Goal: Information Seeking & Learning: Learn about a topic

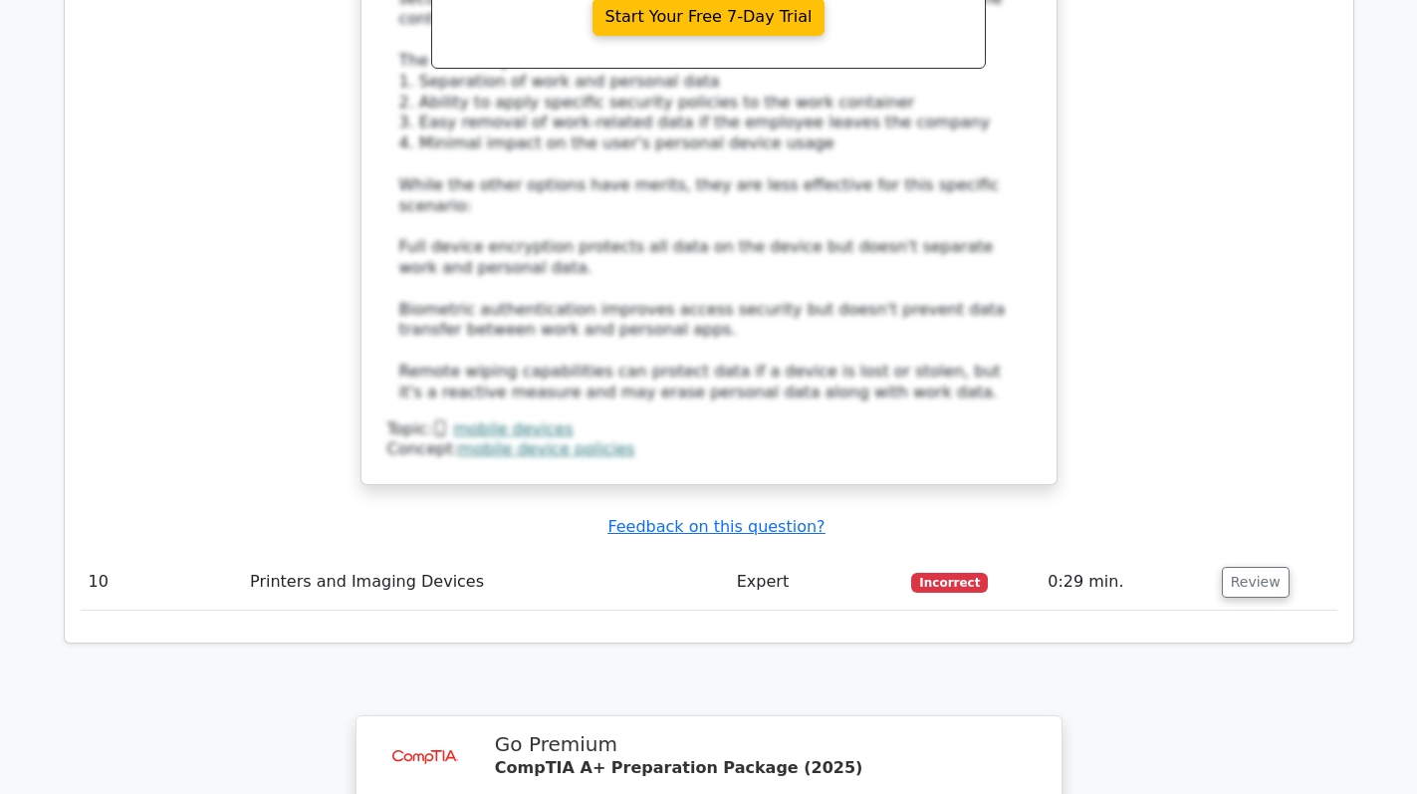
scroll to position [4283, 0]
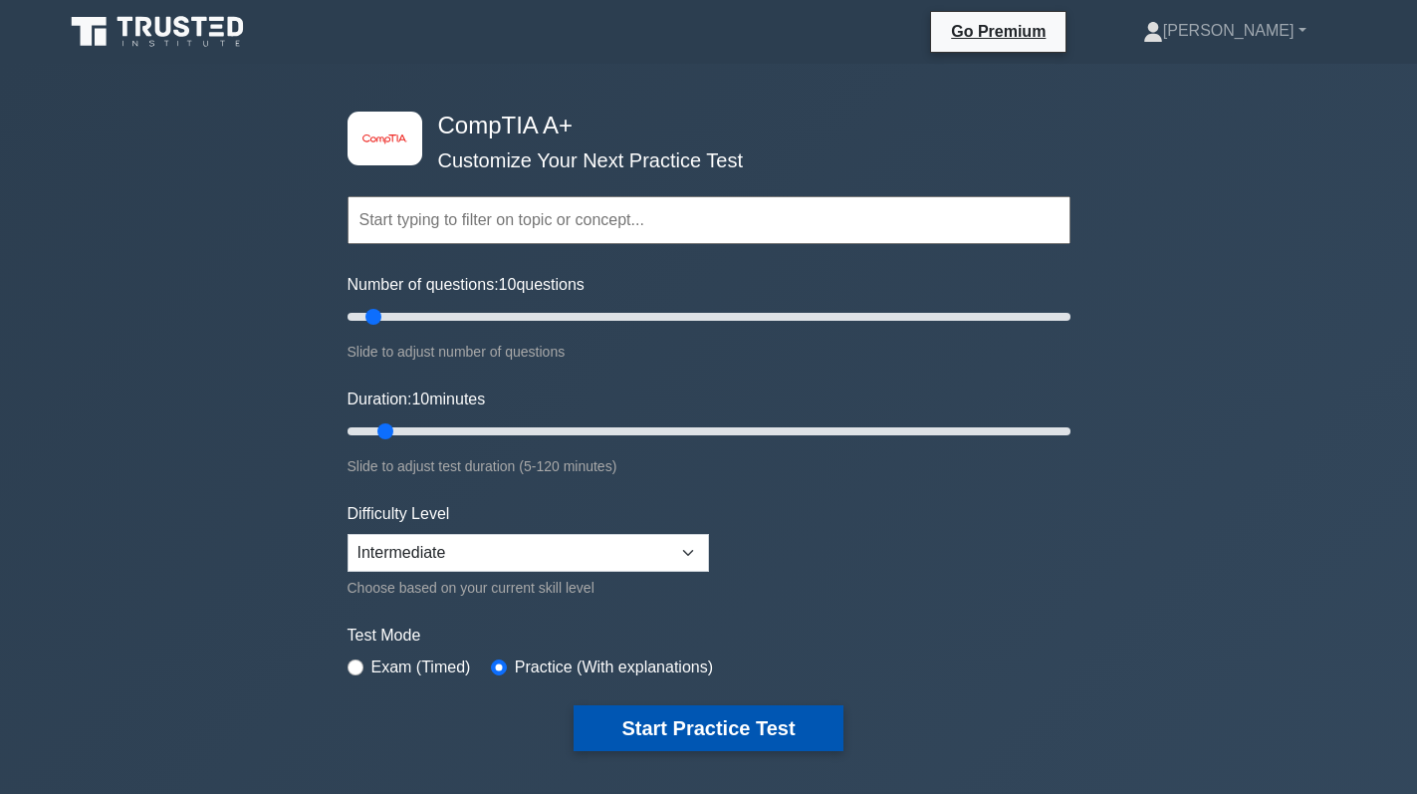
click at [668, 726] on button "Start Practice Test" at bounding box center [708, 728] width 269 height 46
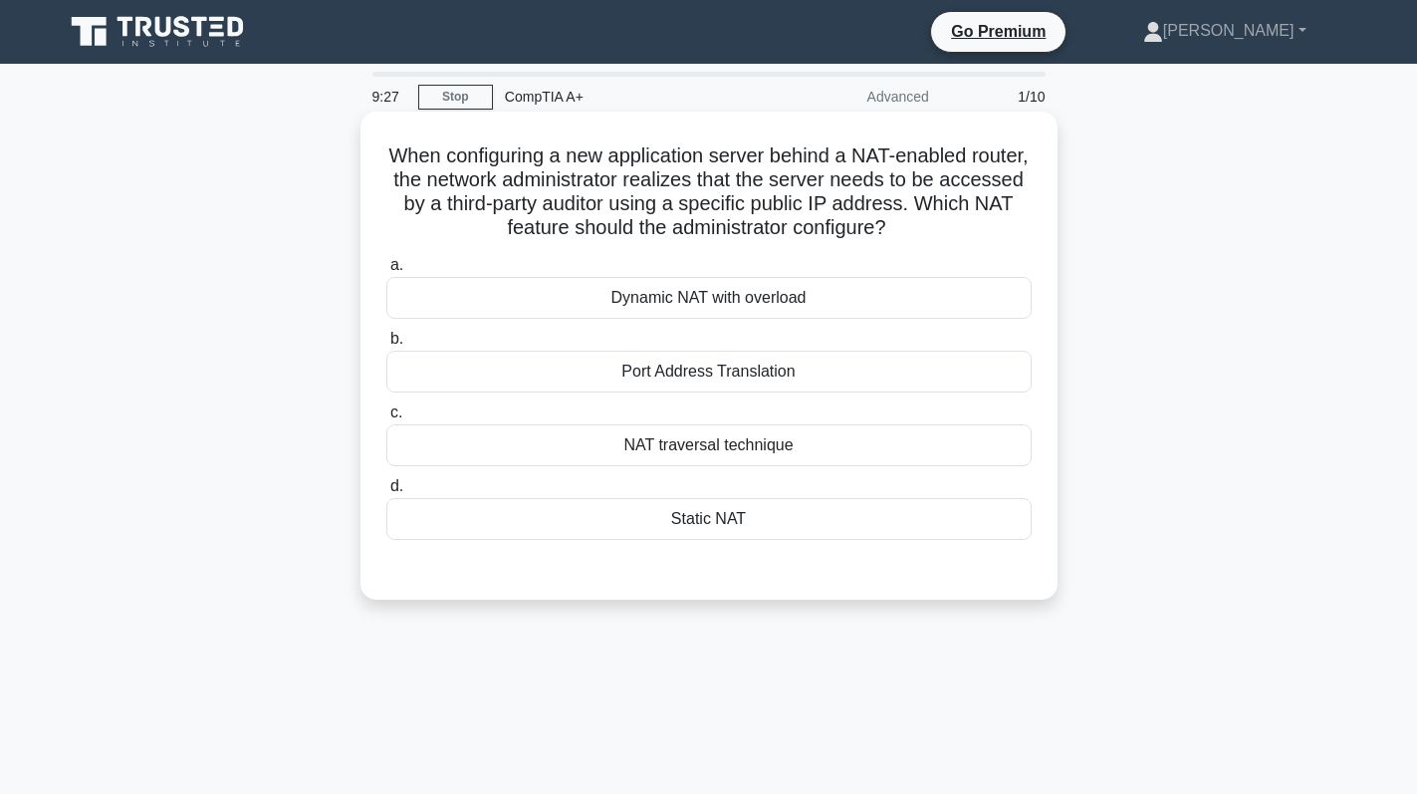
click at [739, 372] on div "Port Address Translation" at bounding box center [708, 372] width 645 height 42
click at [386, 346] on input "b. Port Address Translation" at bounding box center [386, 339] width 0 height 13
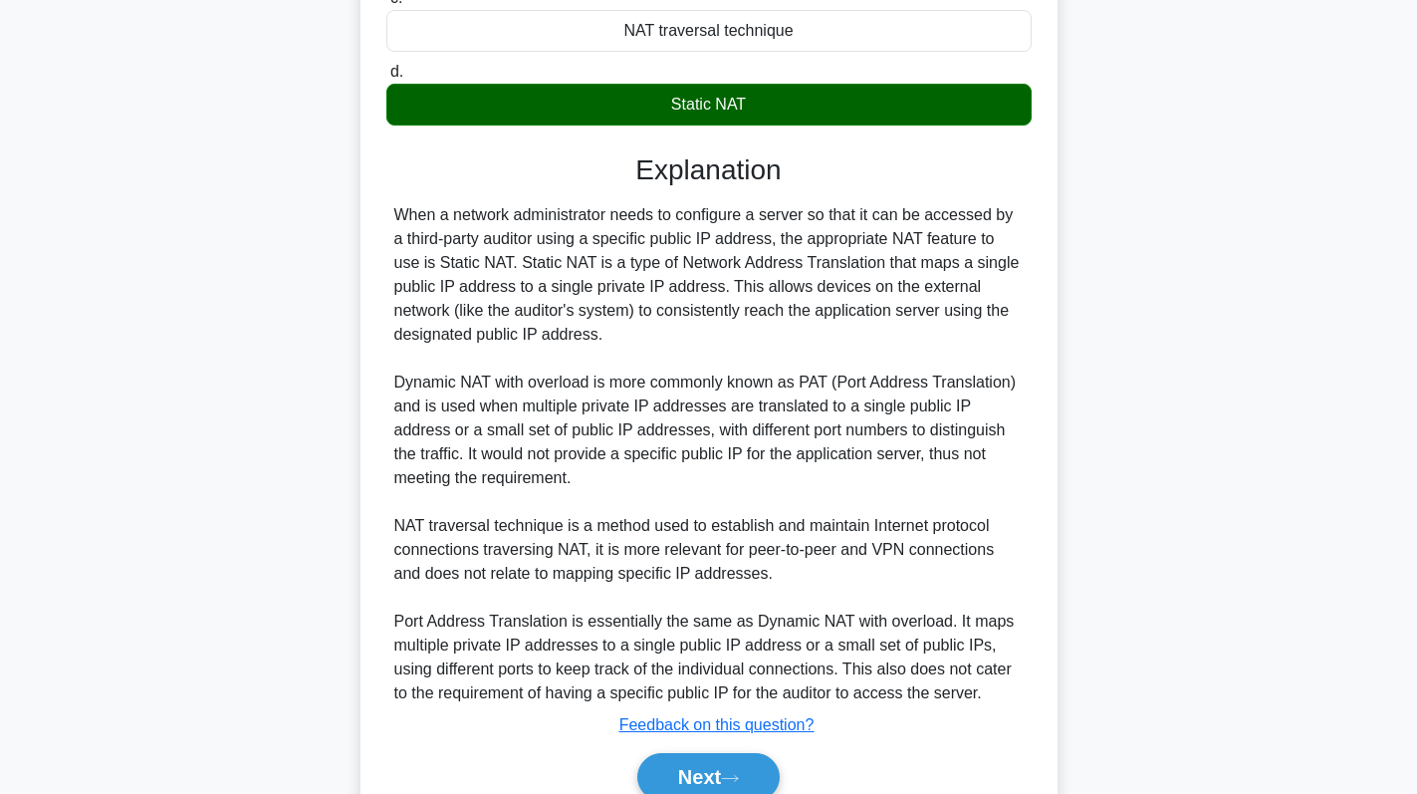
scroll to position [509, 0]
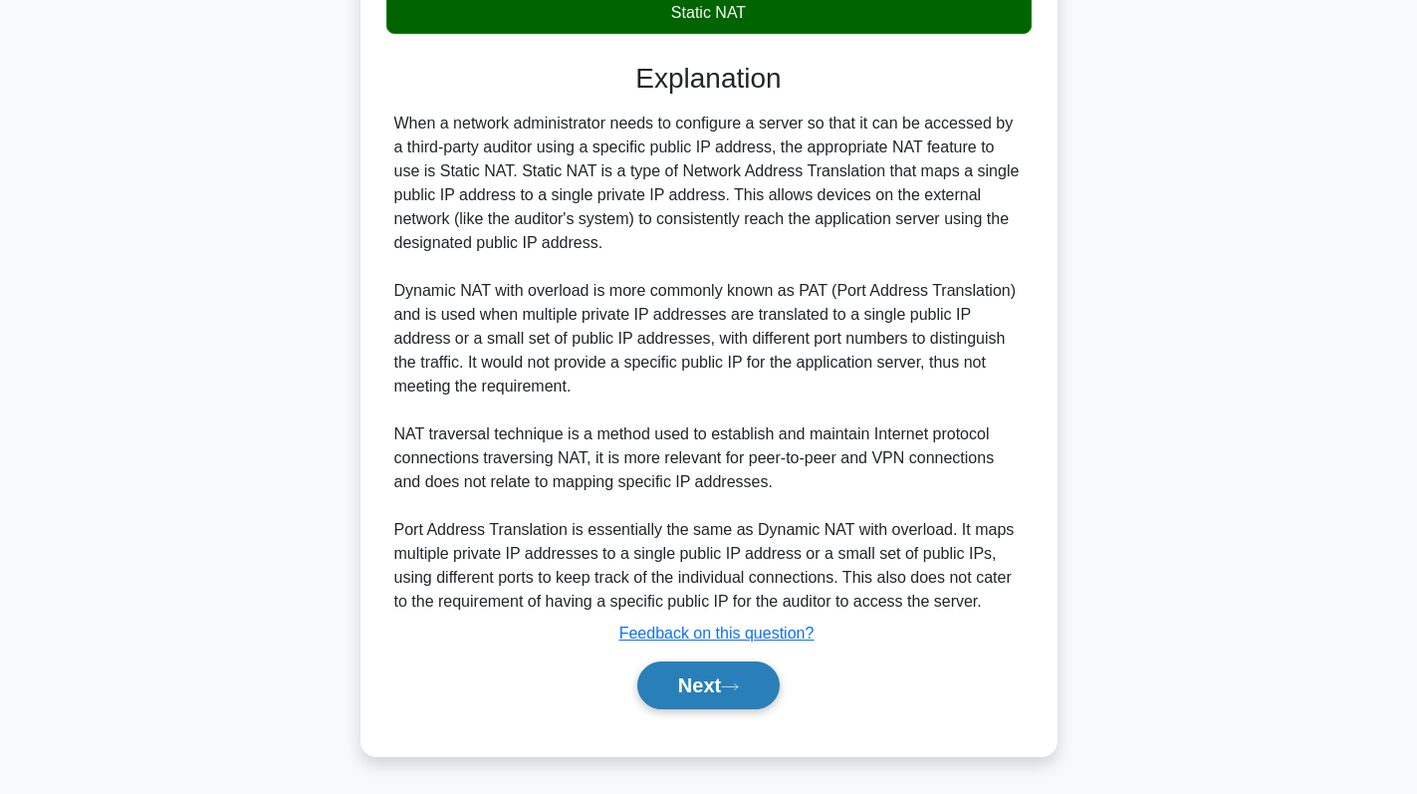
click at [706, 689] on button "Next" at bounding box center [708, 685] width 142 height 48
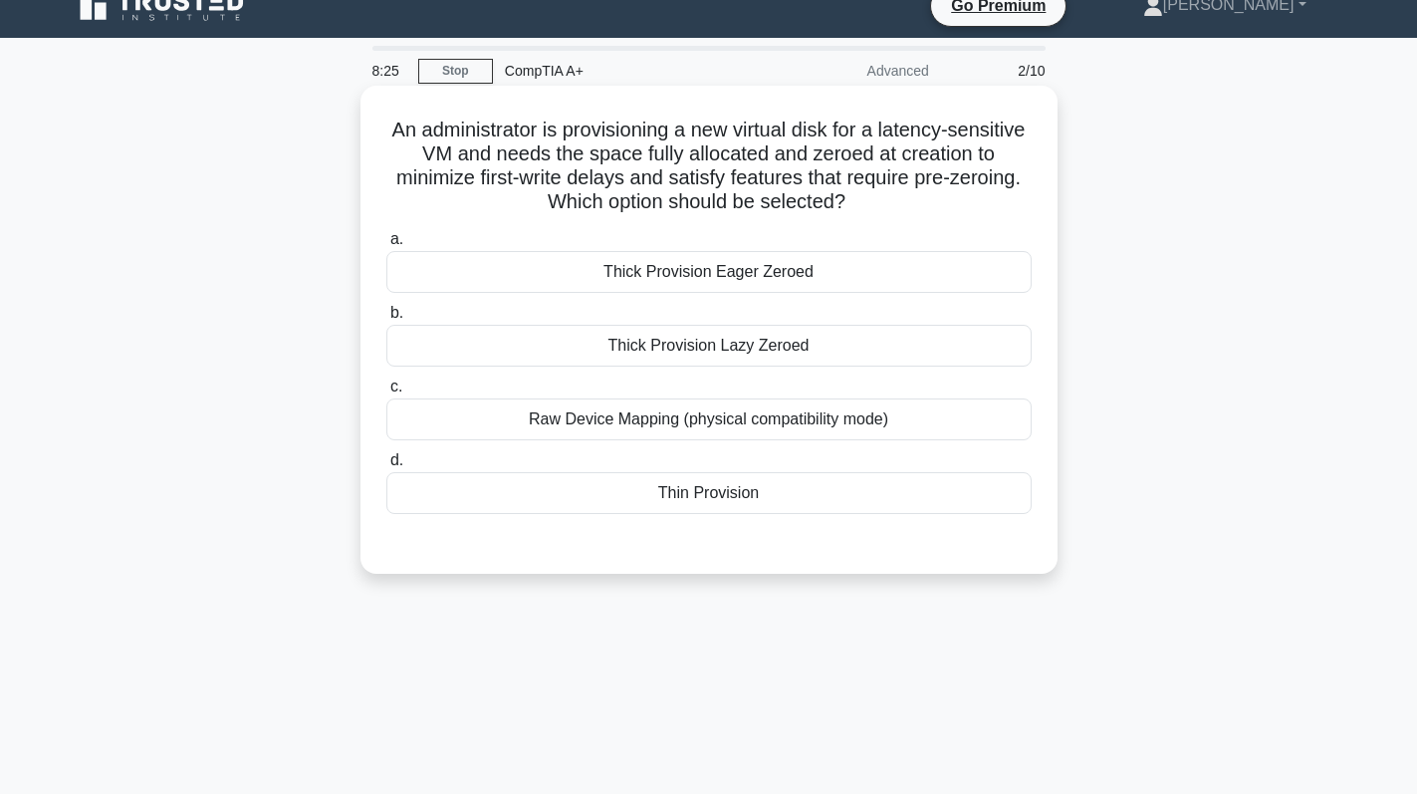
scroll to position [0, 0]
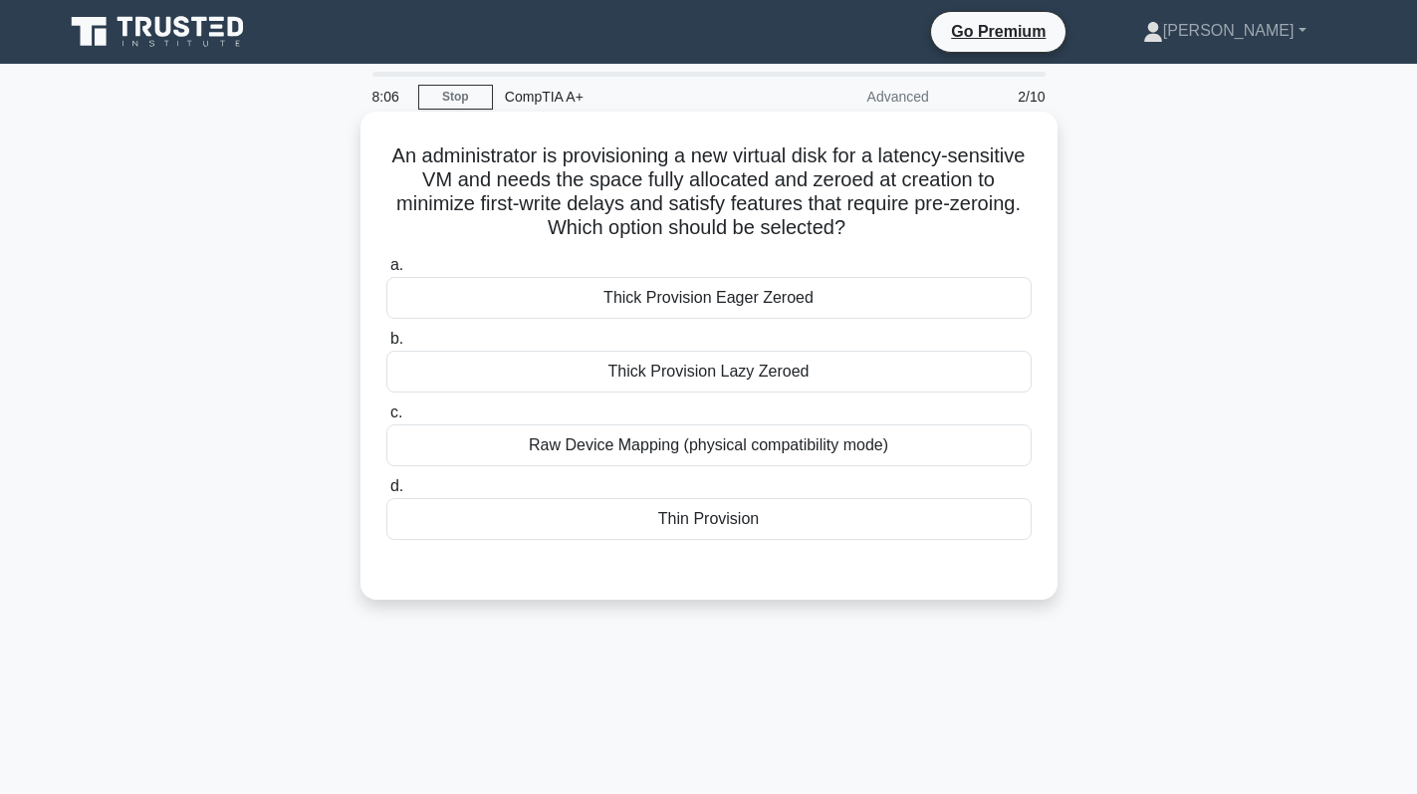
click at [728, 379] on div "Thick Provision Lazy Zeroed" at bounding box center [708, 372] width 645 height 42
click at [386, 346] on input "b. Thick Provision Lazy Zeroed" at bounding box center [386, 339] width 0 height 13
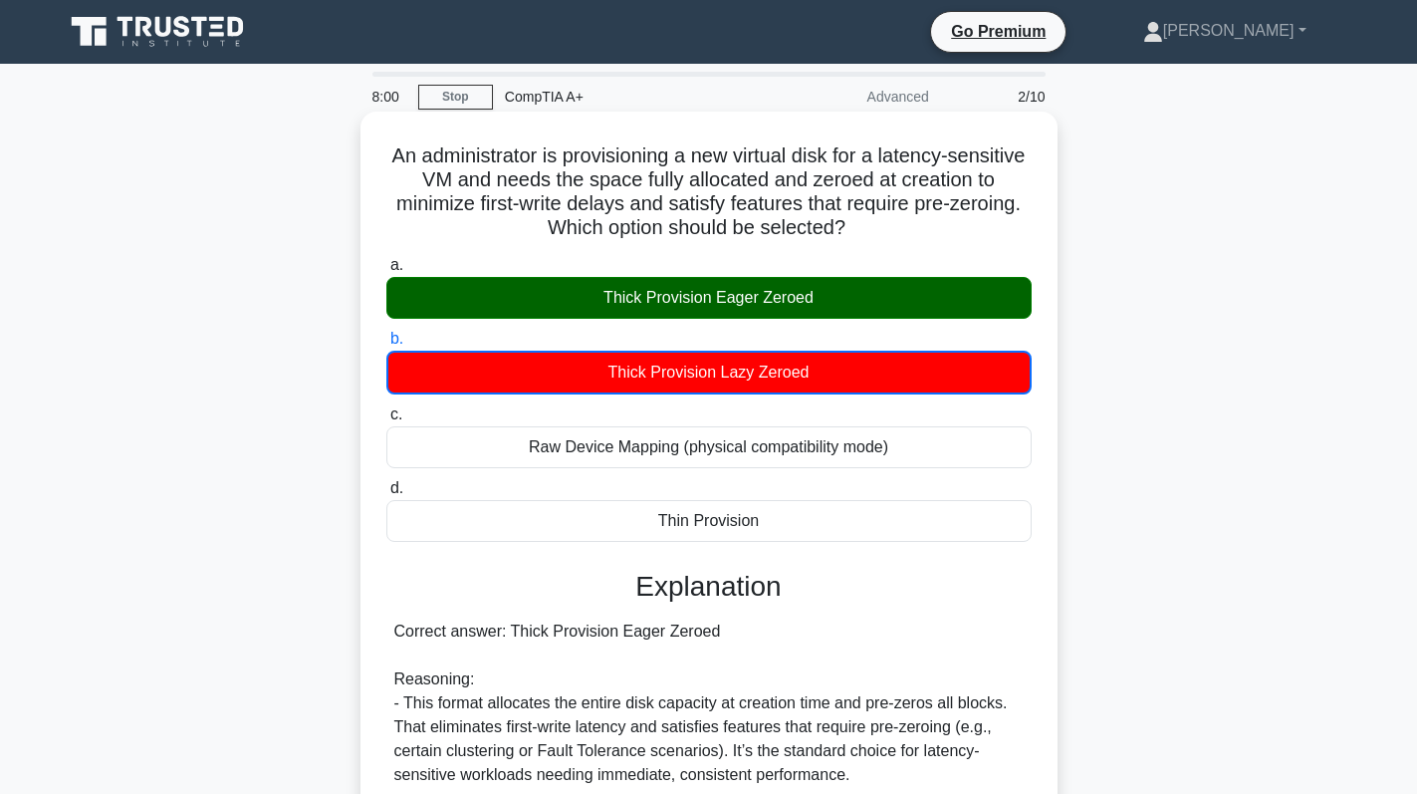
drag, startPoint x: 591, startPoint y: 301, endPoint x: 834, endPoint y: 323, distance: 244.0
click at [834, 323] on div "a. Thick Provision Eager Zeroed b. Thick Provision Lazy Zeroed c. d." at bounding box center [708, 397] width 669 height 297
copy div "Thick Provision Eager Zeroed"
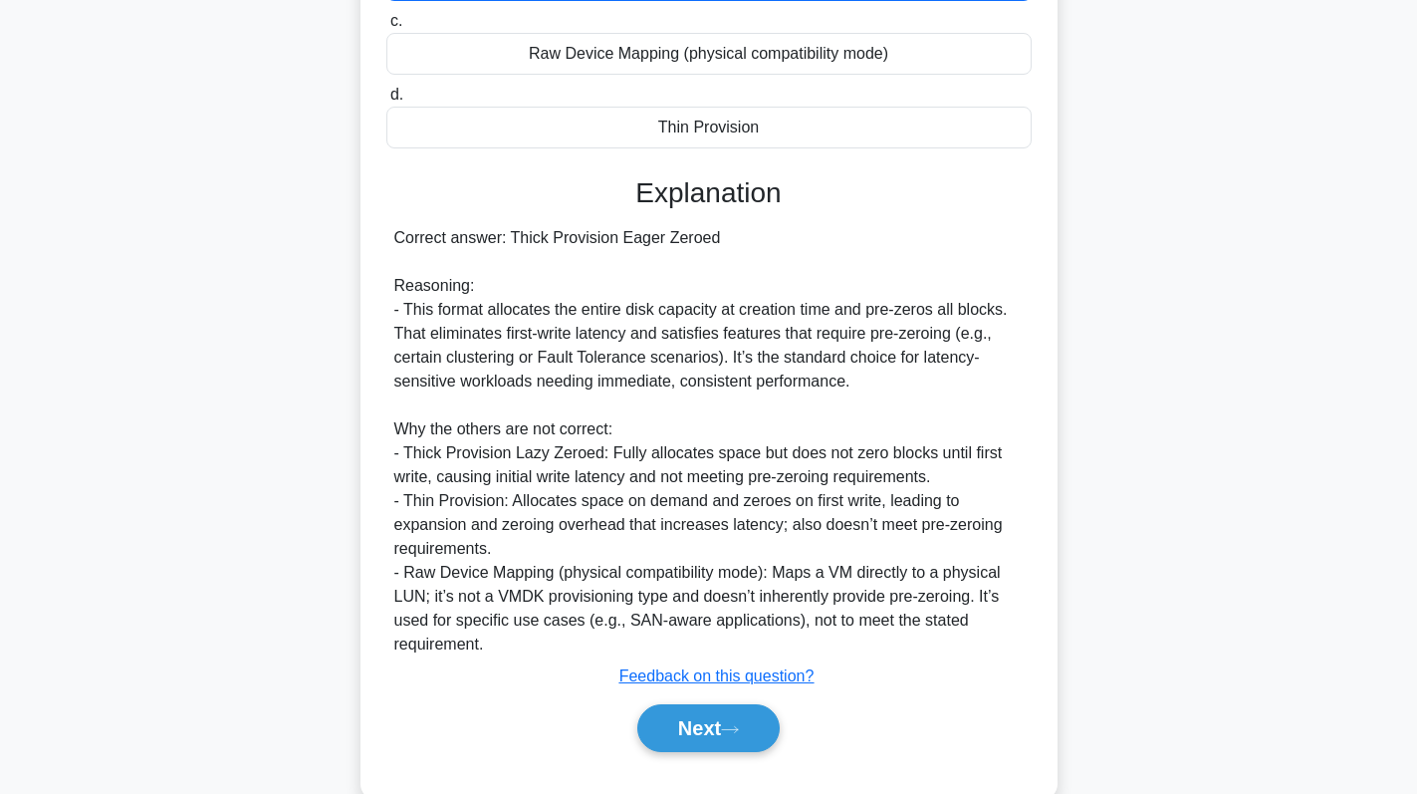
scroll to position [437, 0]
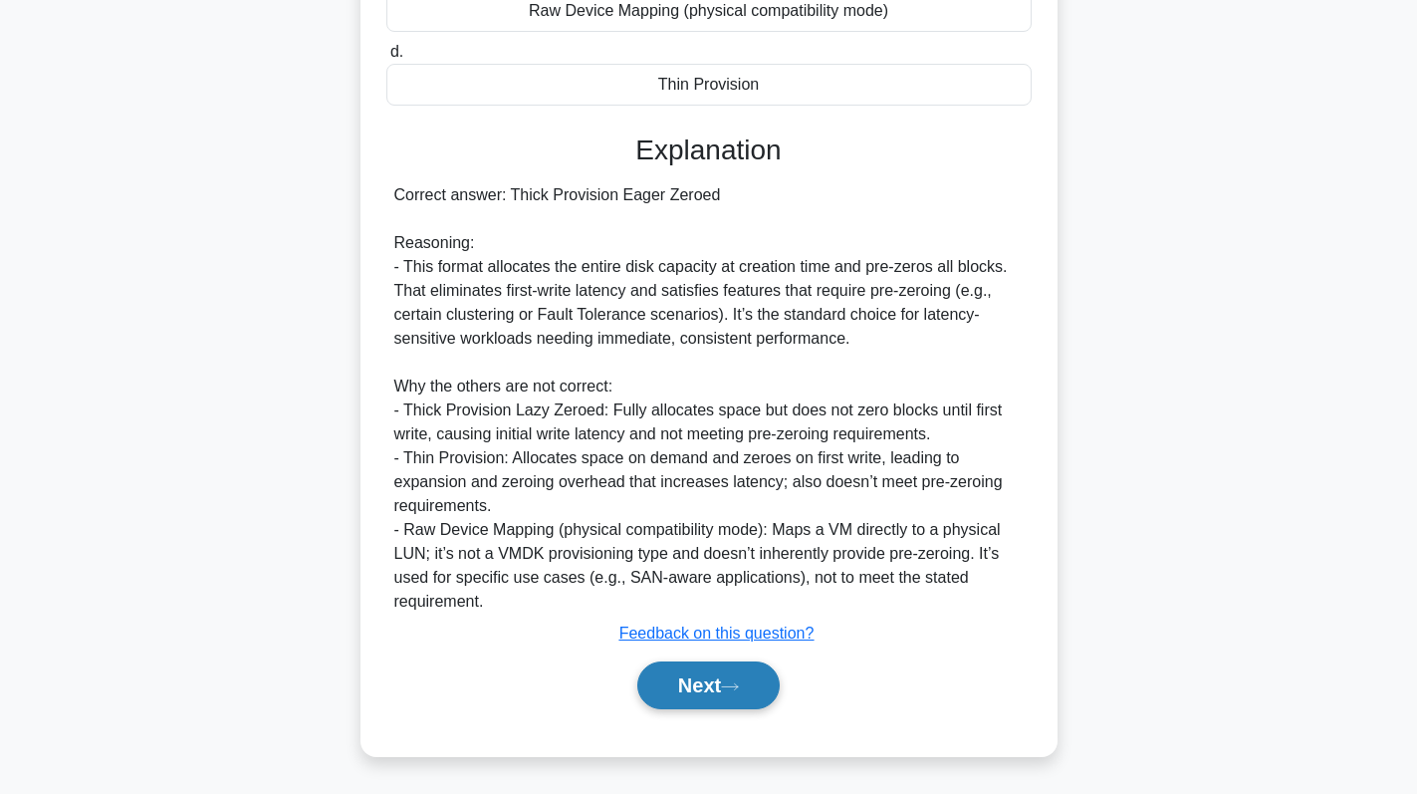
click at [673, 668] on button "Next" at bounding box center [708, 685] width 142 height 48
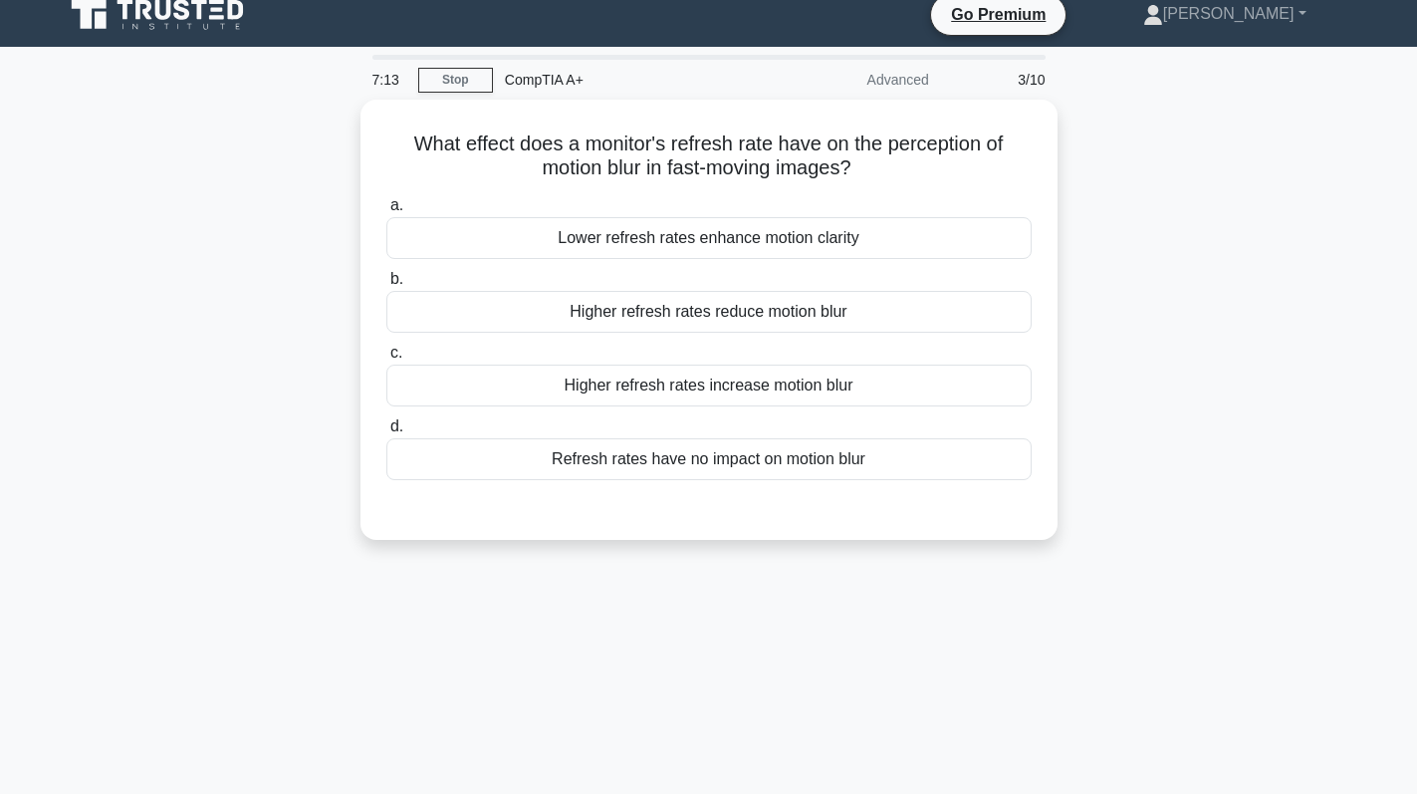
scroll to position [0, 0]
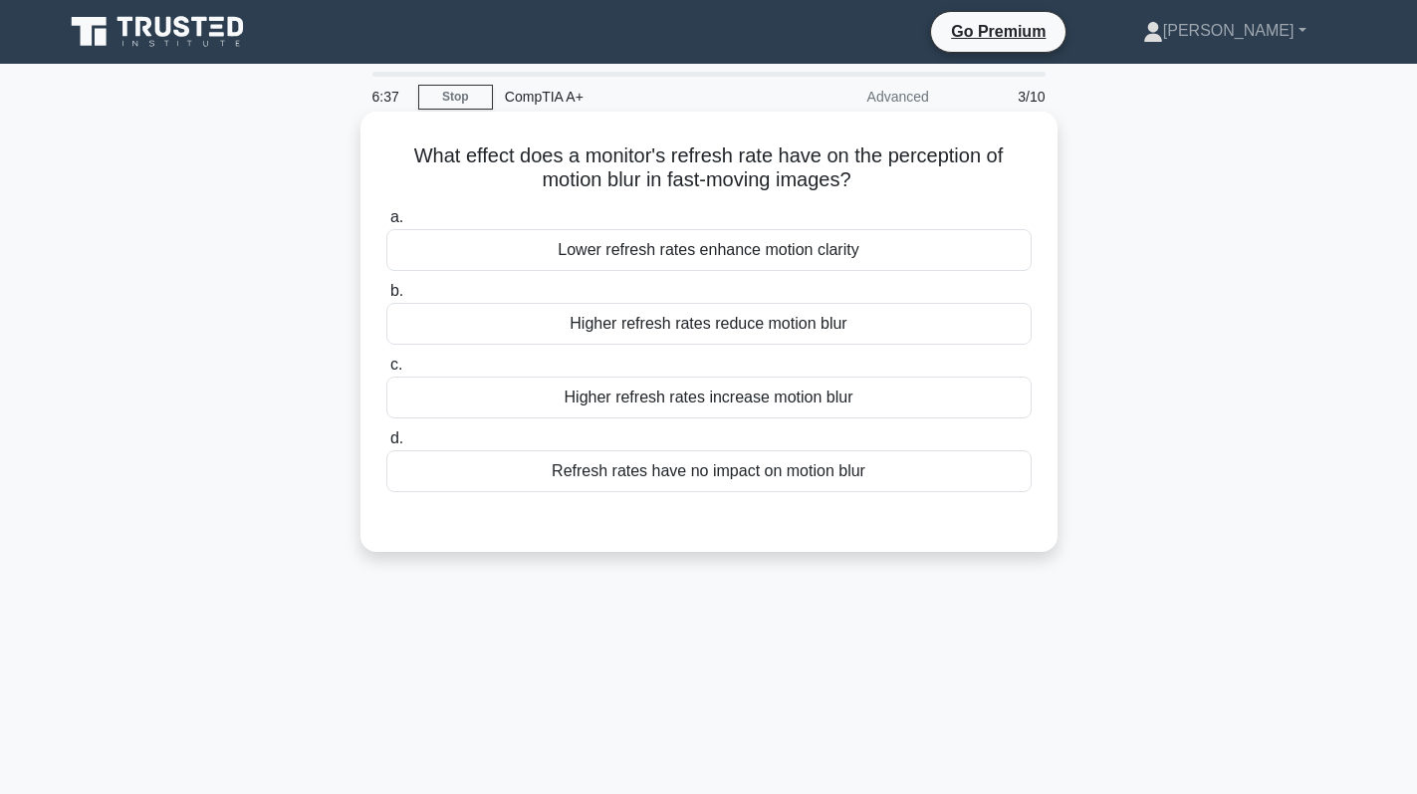
click at [773, 333] on div "Higher refresh rates reduce motion blur" at bounding box center [708, 324] width 645 height 42
click at [386, 298] on input "b. Higher refresh rates reduce motion blur" at bounding box center [386, 291] width 0 height 13
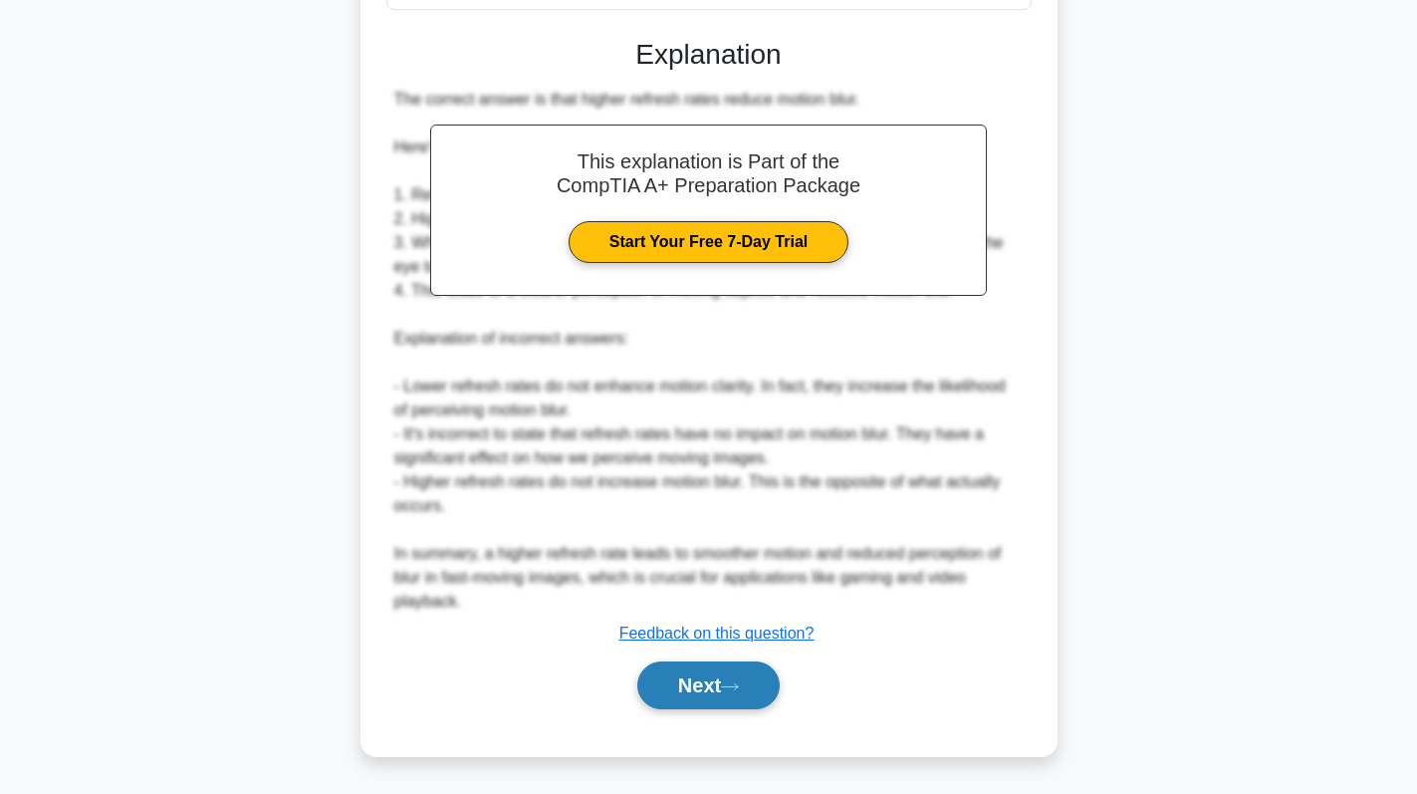
click at [637, 688] on button "Next" at bounding box center [708, 685] width 142 height 48
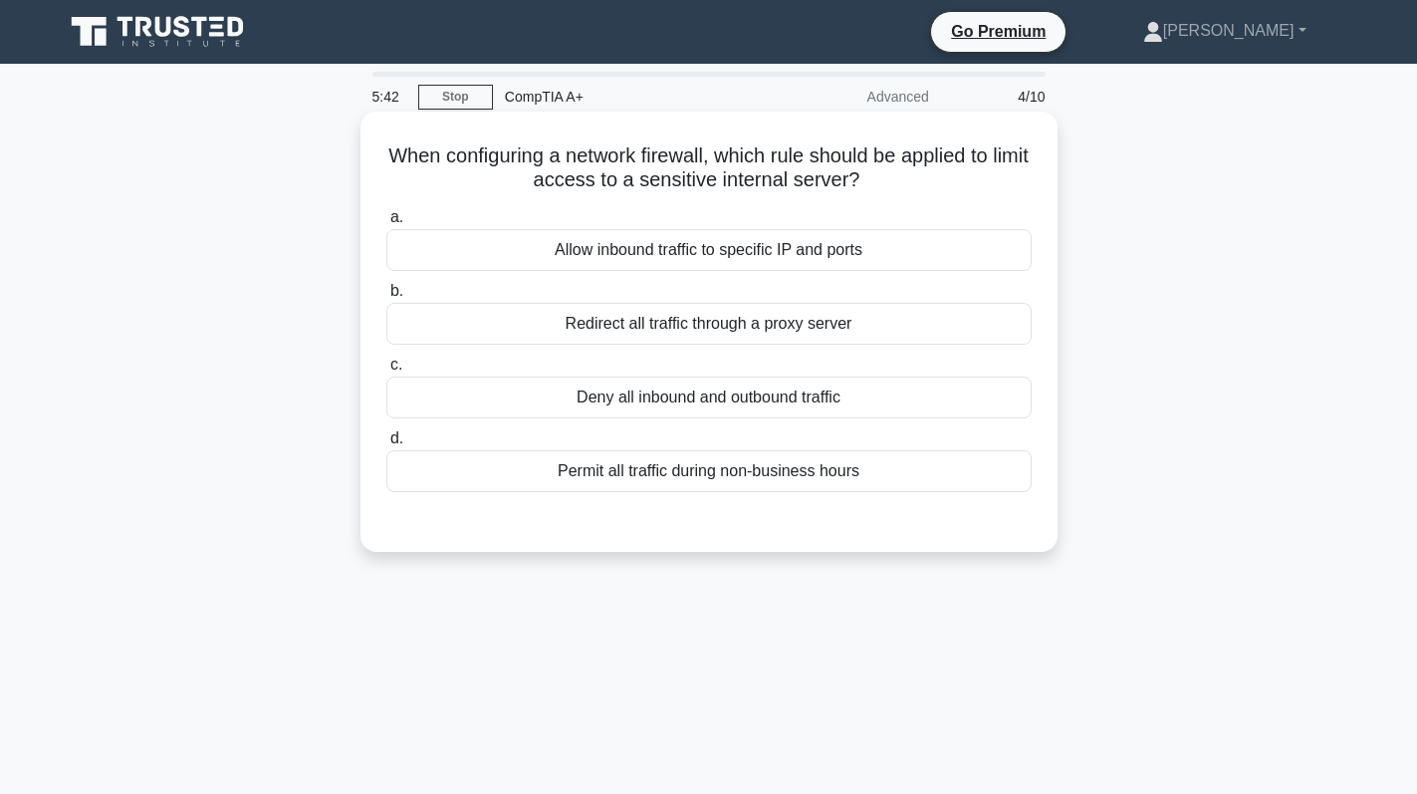
click at [744, 241] on div "Allow inbound traffic to specific IP and ports" at bounding box center [708, 250] width 645 height 42
click at [386, 224] on input "a. Allow inbound traffic to specific IP and ports" at bounding box center [386, 217] width 0 height 13
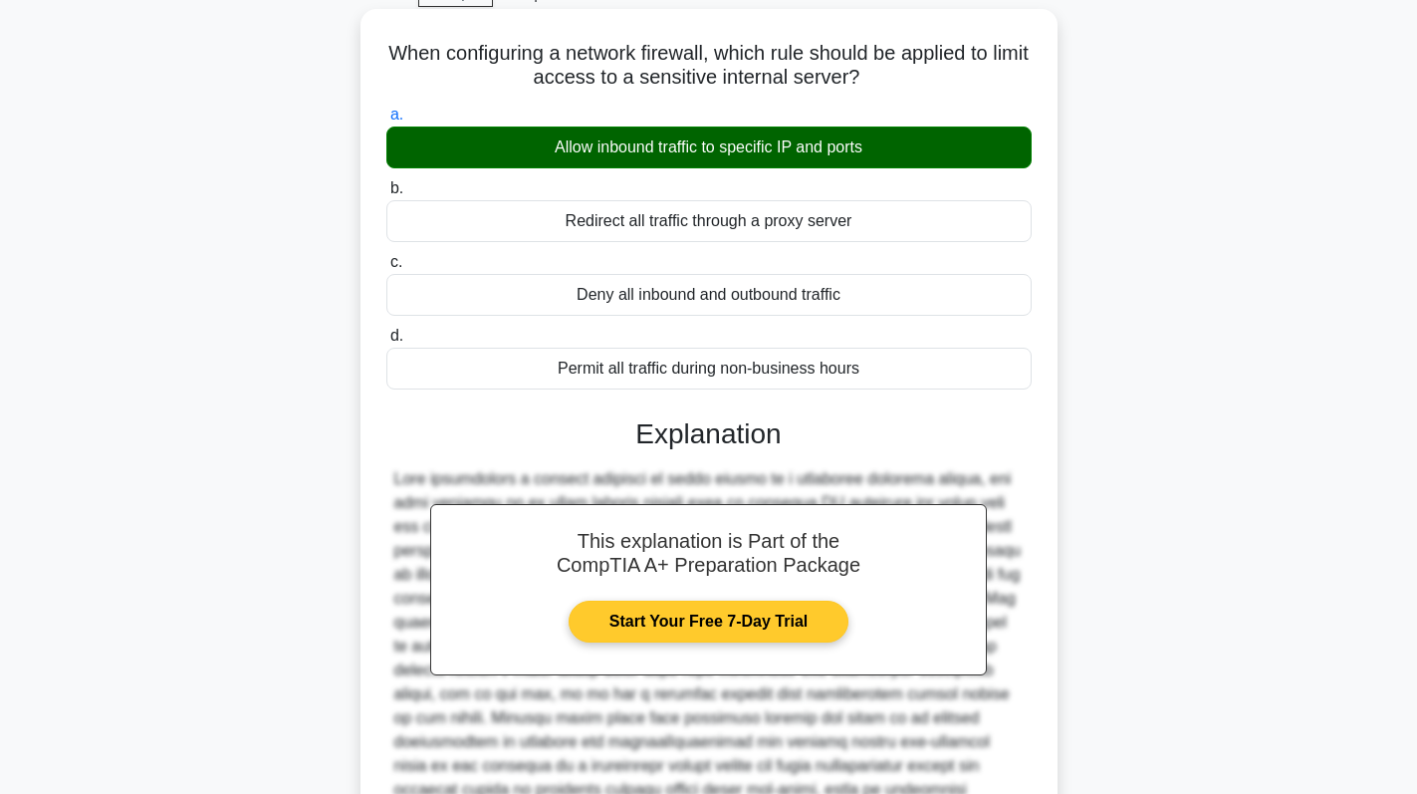
scroll to position [316, 0]
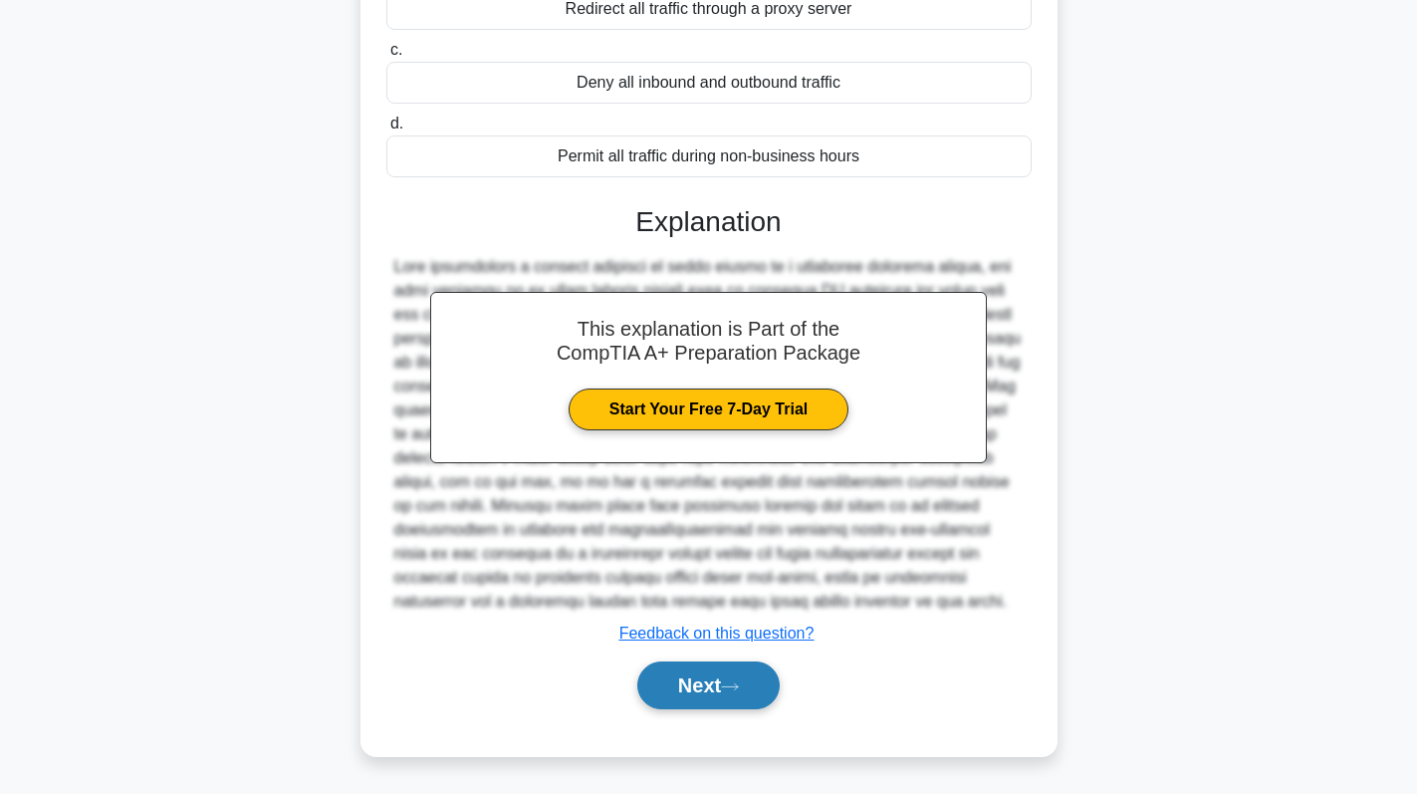
click at [690, 689] on button "Next" at bounding box center [708, 685] width 142 height 48
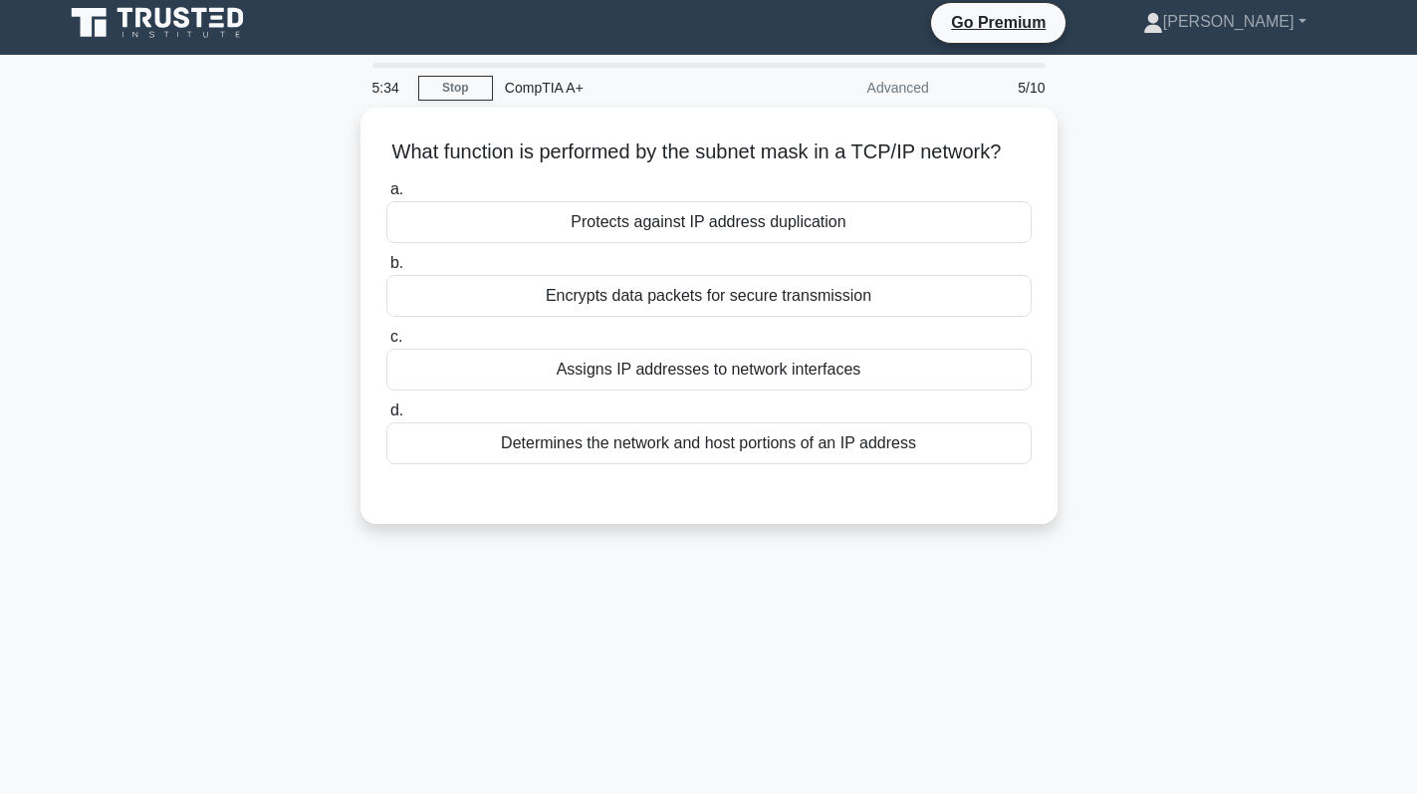
scroll to position [0, 0]
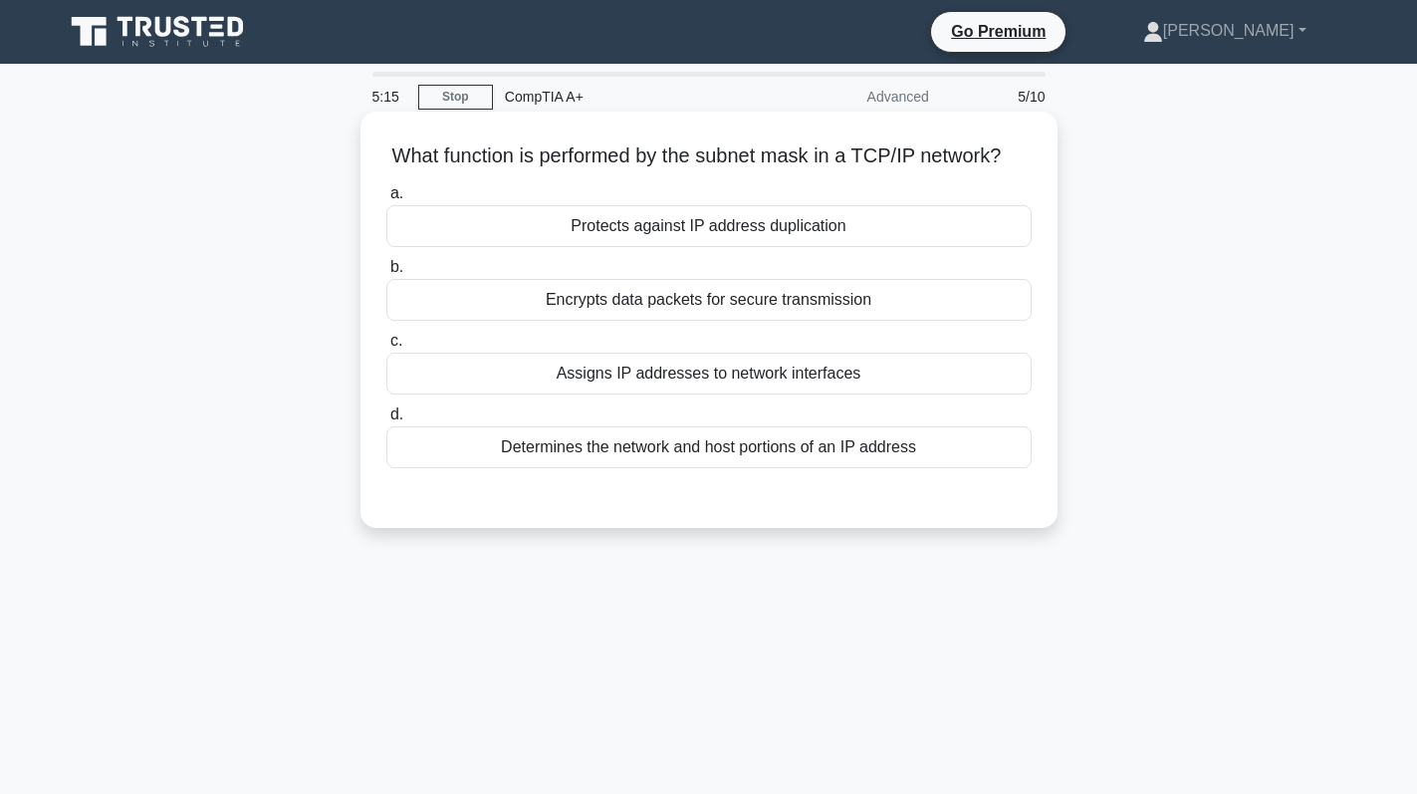
click at [735, 468] on div "Determines the network and host portions of an IP address" at bounding box center [708, 447] width 645 height 42
click at [386, 421] on input "d. Determines the network and host portions of an IP address" at bounding box center [386, 414] width 0 height 13
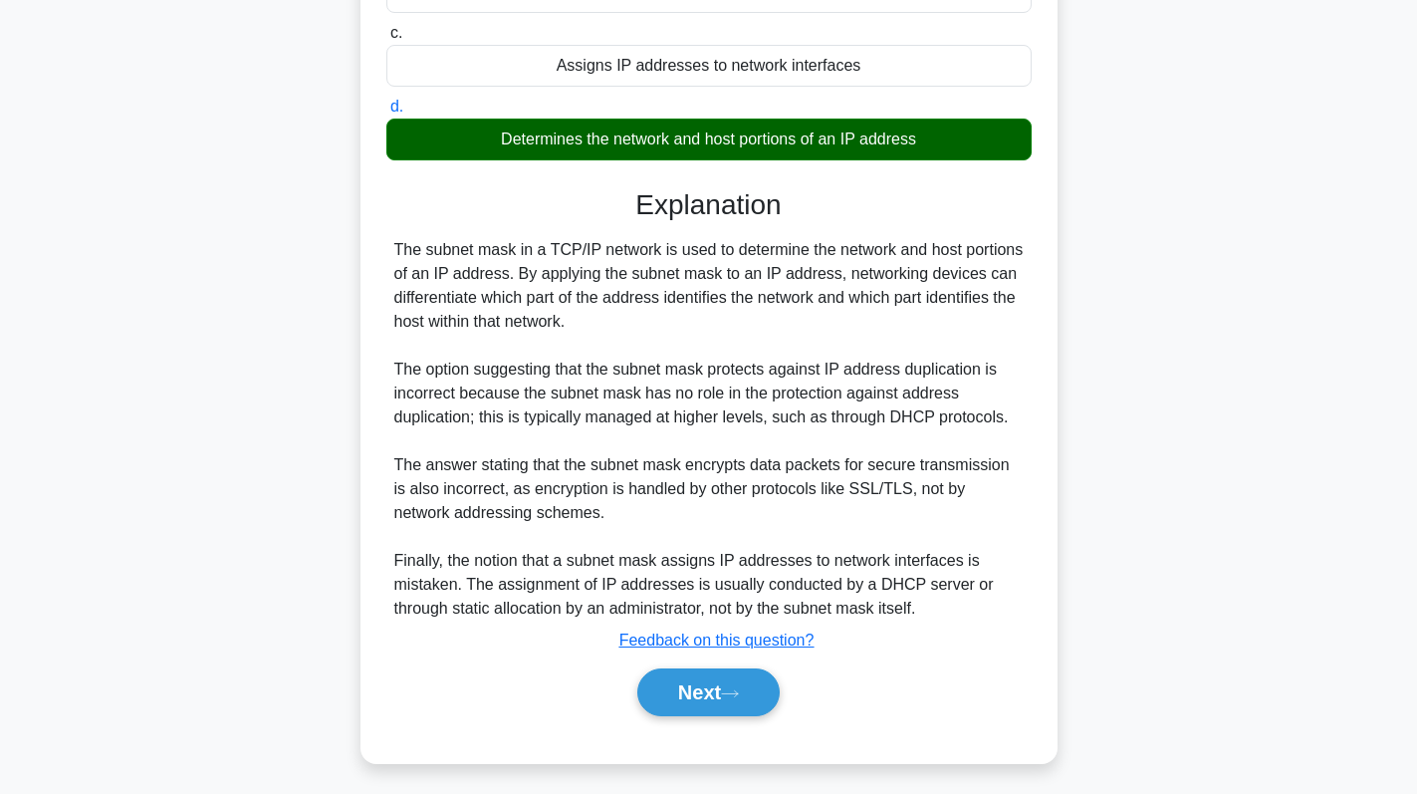
scroll to position [340, 0]
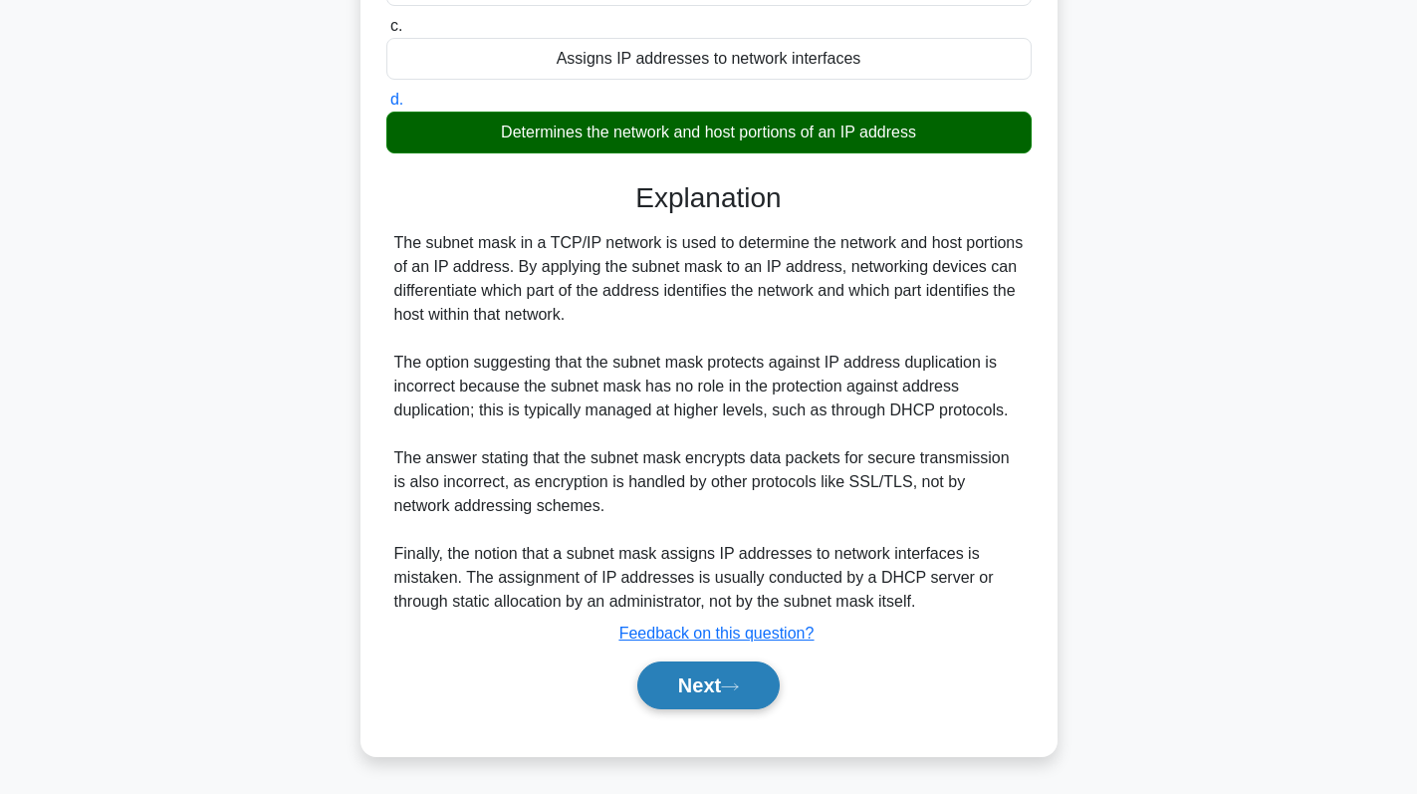
click at [704, 677] on button "Next" at bounding box center [708, 685] width 142 height 48
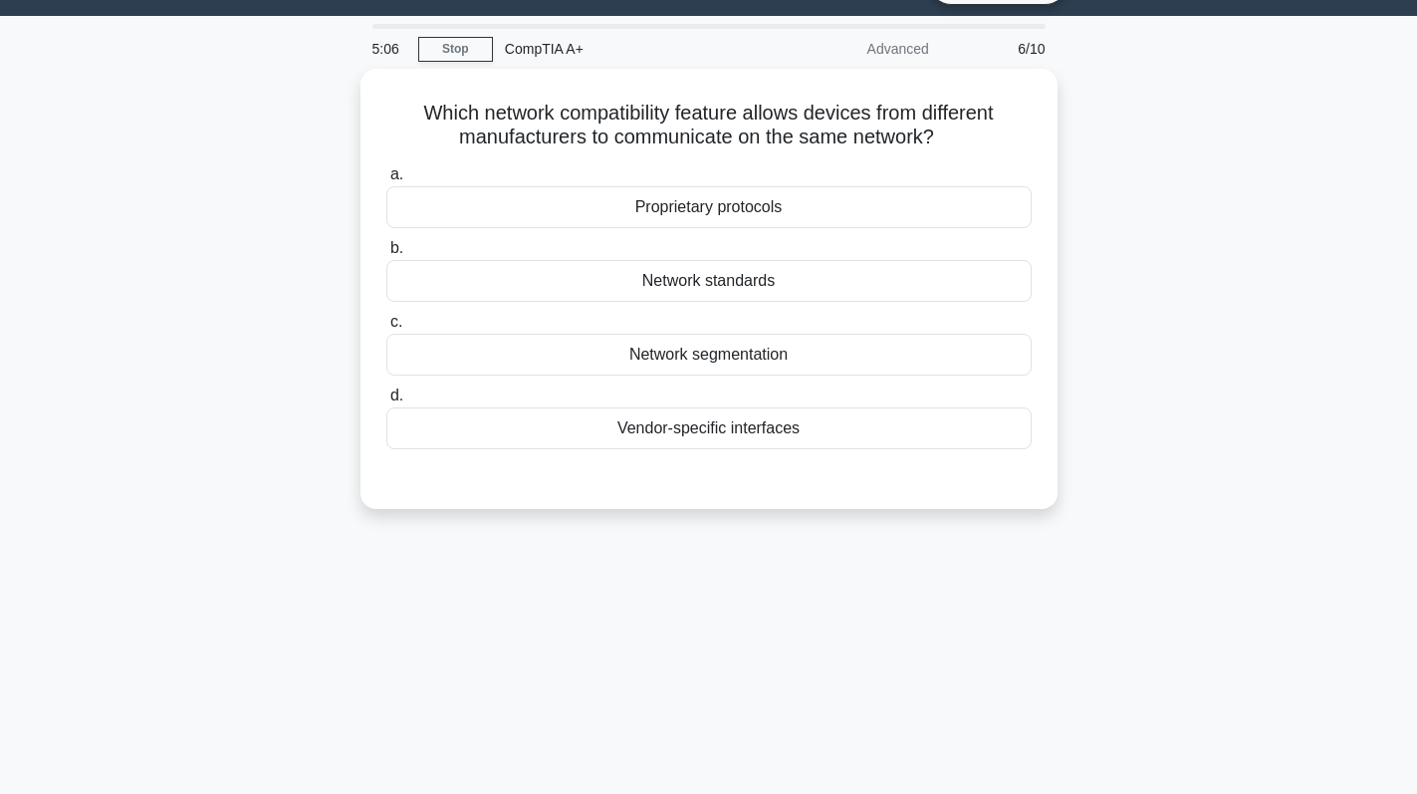
scroll to position [0, 0]
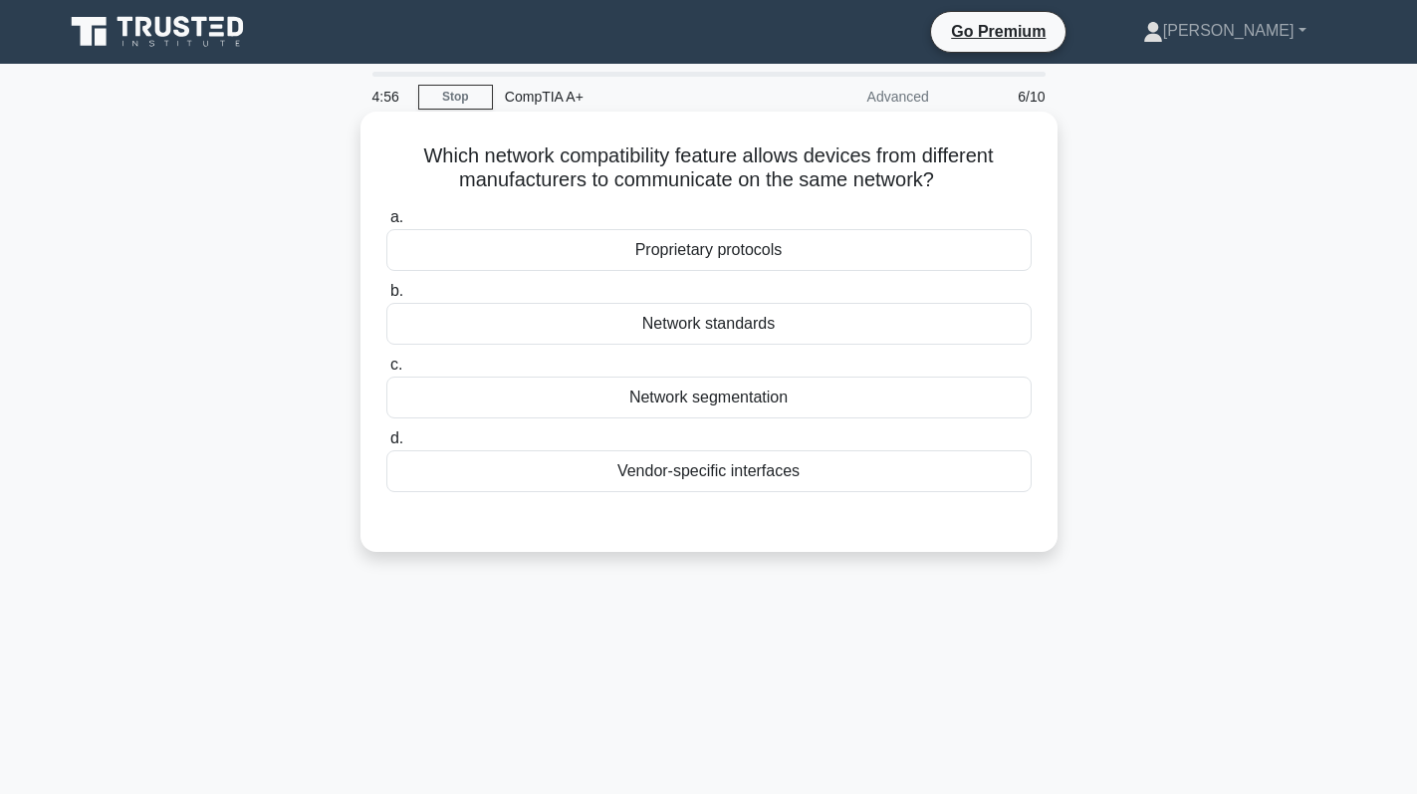
click at [839, 327] on div "Network standards" at bounding box center [708, 324] width 645 height 42
click at [386, 298] on input "b. Network standards" at bounding box center [386, 291] width 0 height 13
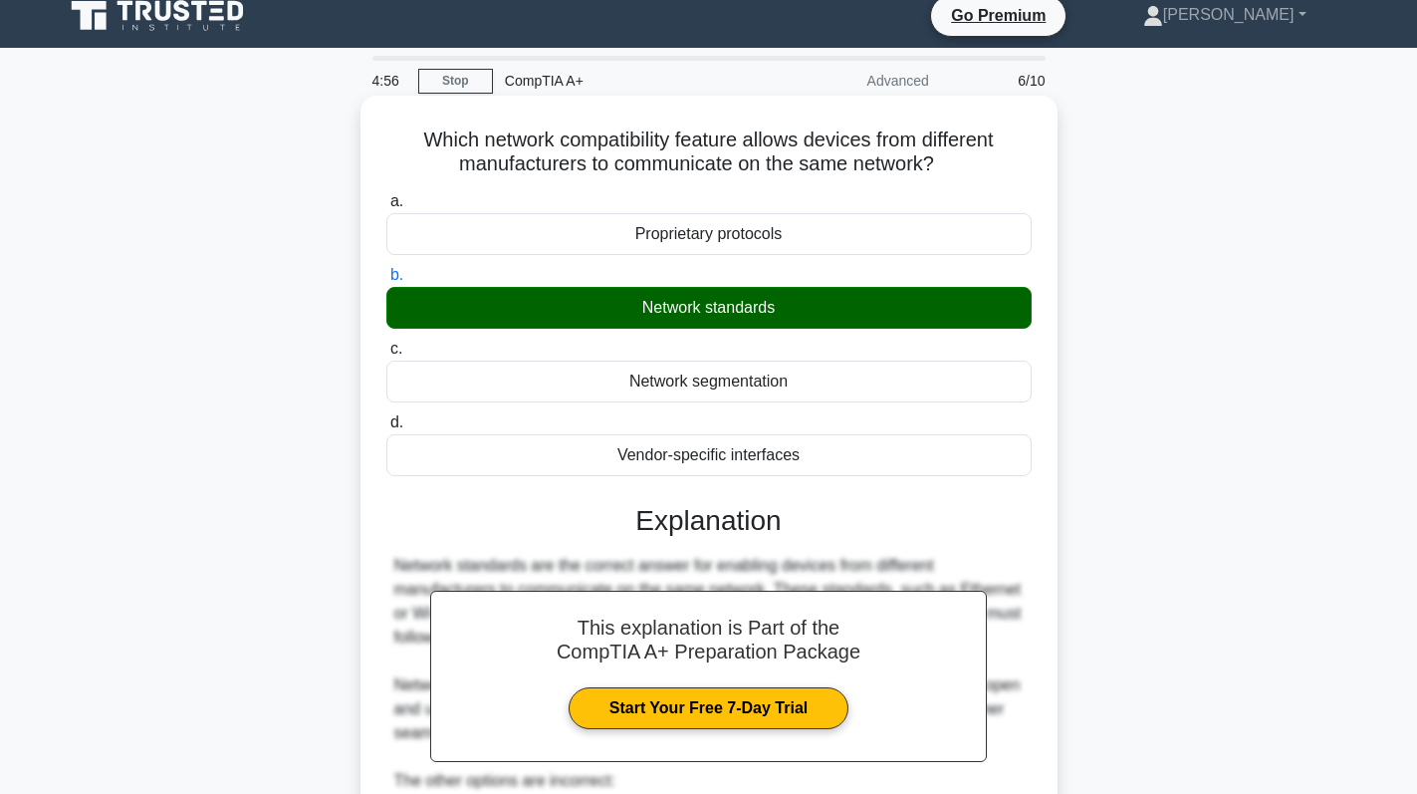
scroll to position [411, 0]
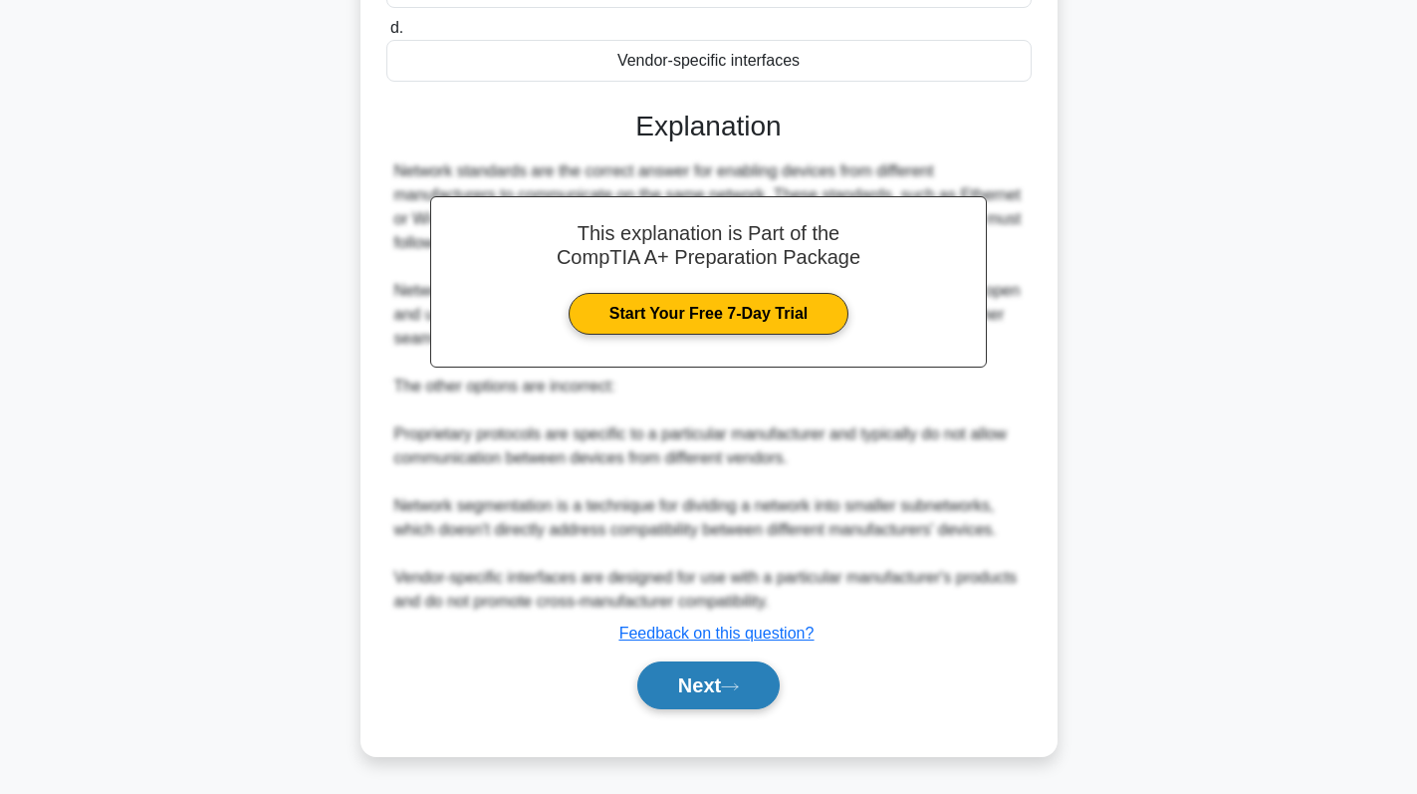
click at [737, 682] on icon at bounding box center [730, 686] width 18 height 11
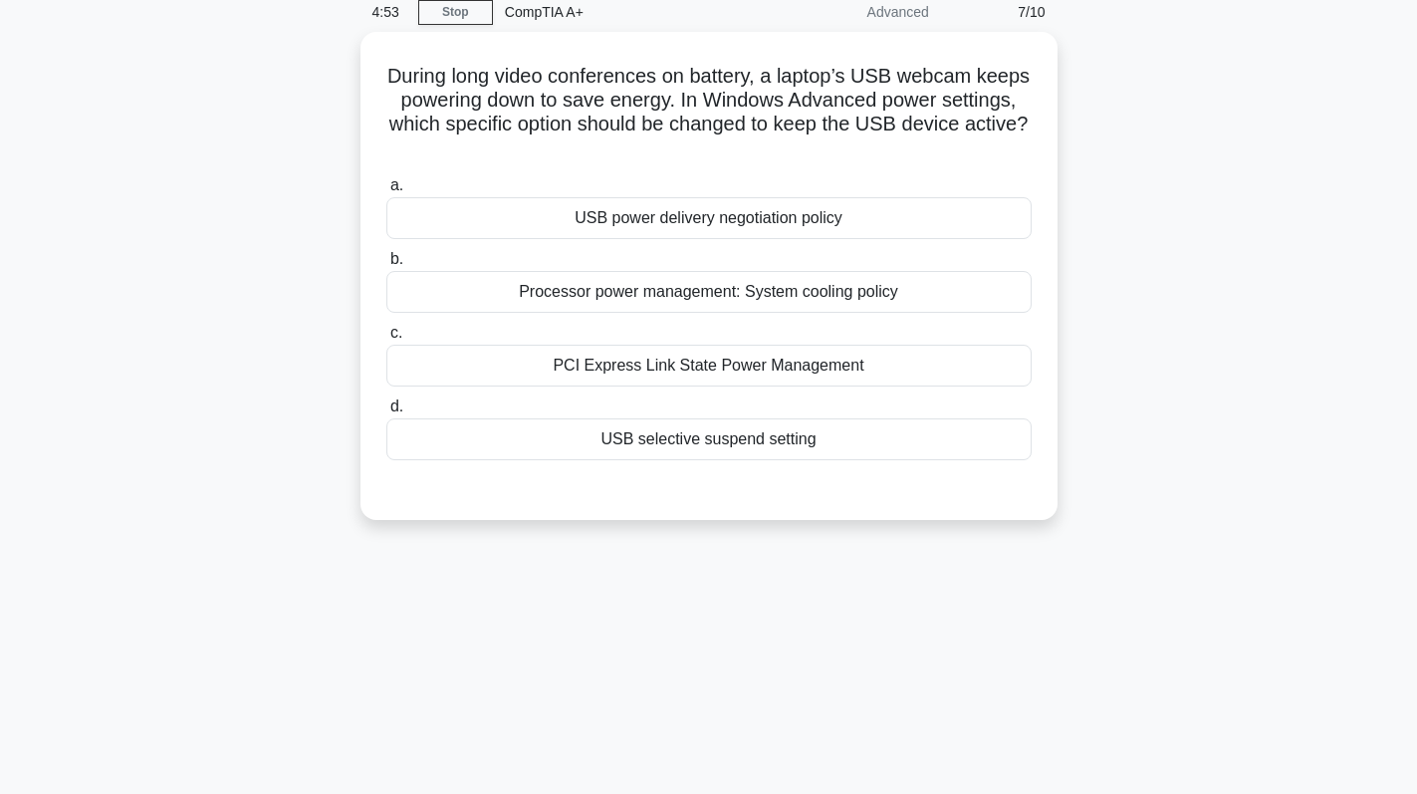
scroll to position [0, 0]
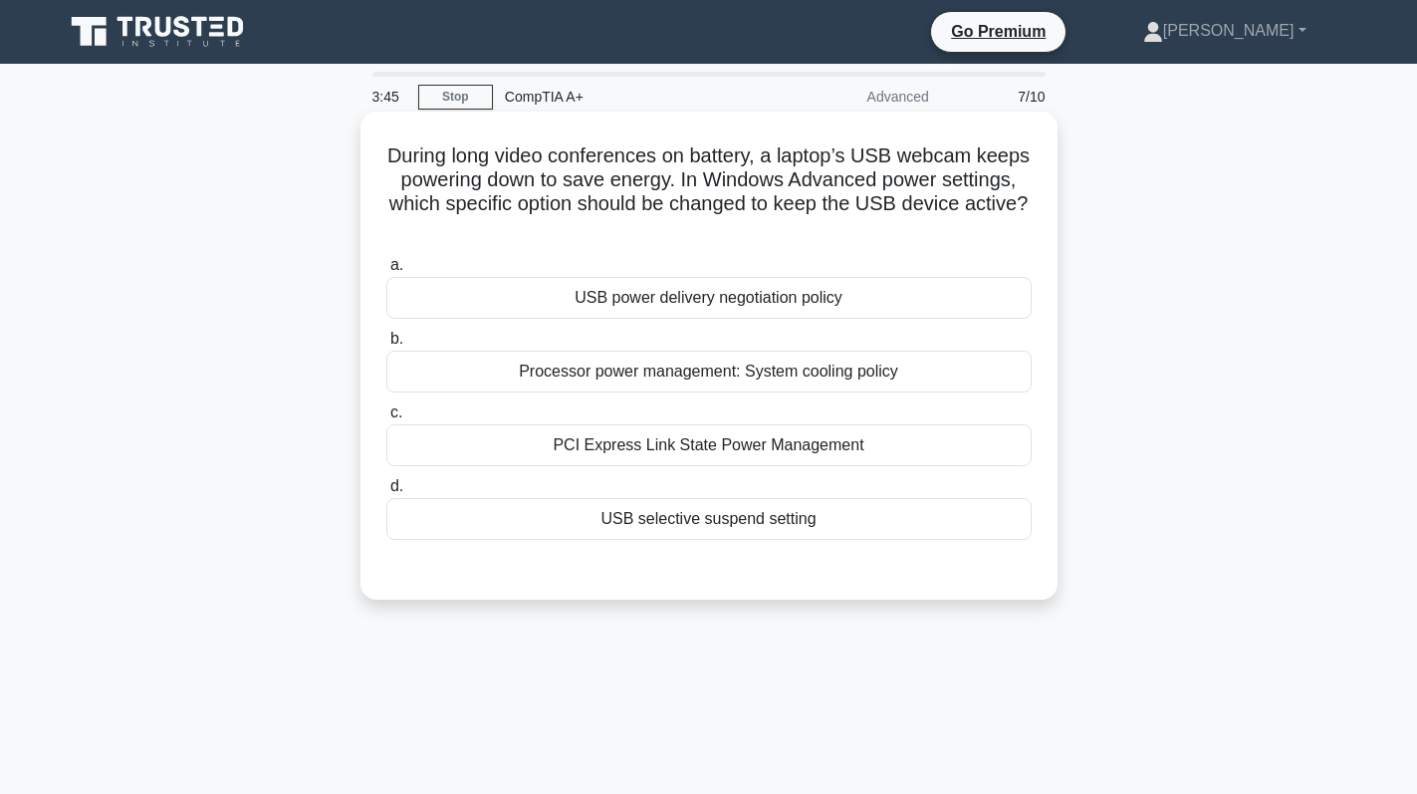
click at [745, 294] on div "USB power delivery negotiation policy" at bounding box center [708, 298] width 645 height 42
click at [386, 272] on input "a. USB power delivery negotiation policy" at bounding box center [386, 265] width 0 height 13
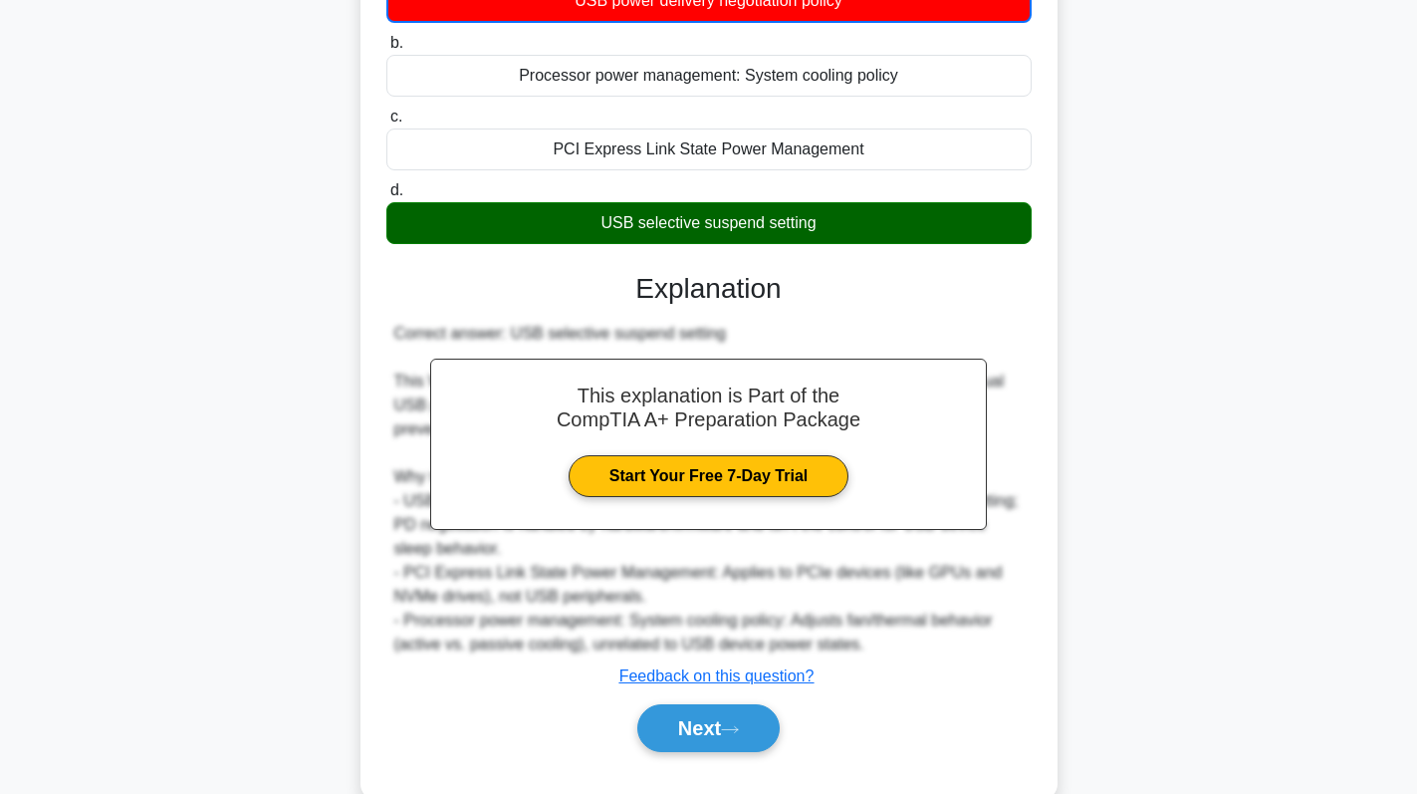
scroll to position [299, 0]
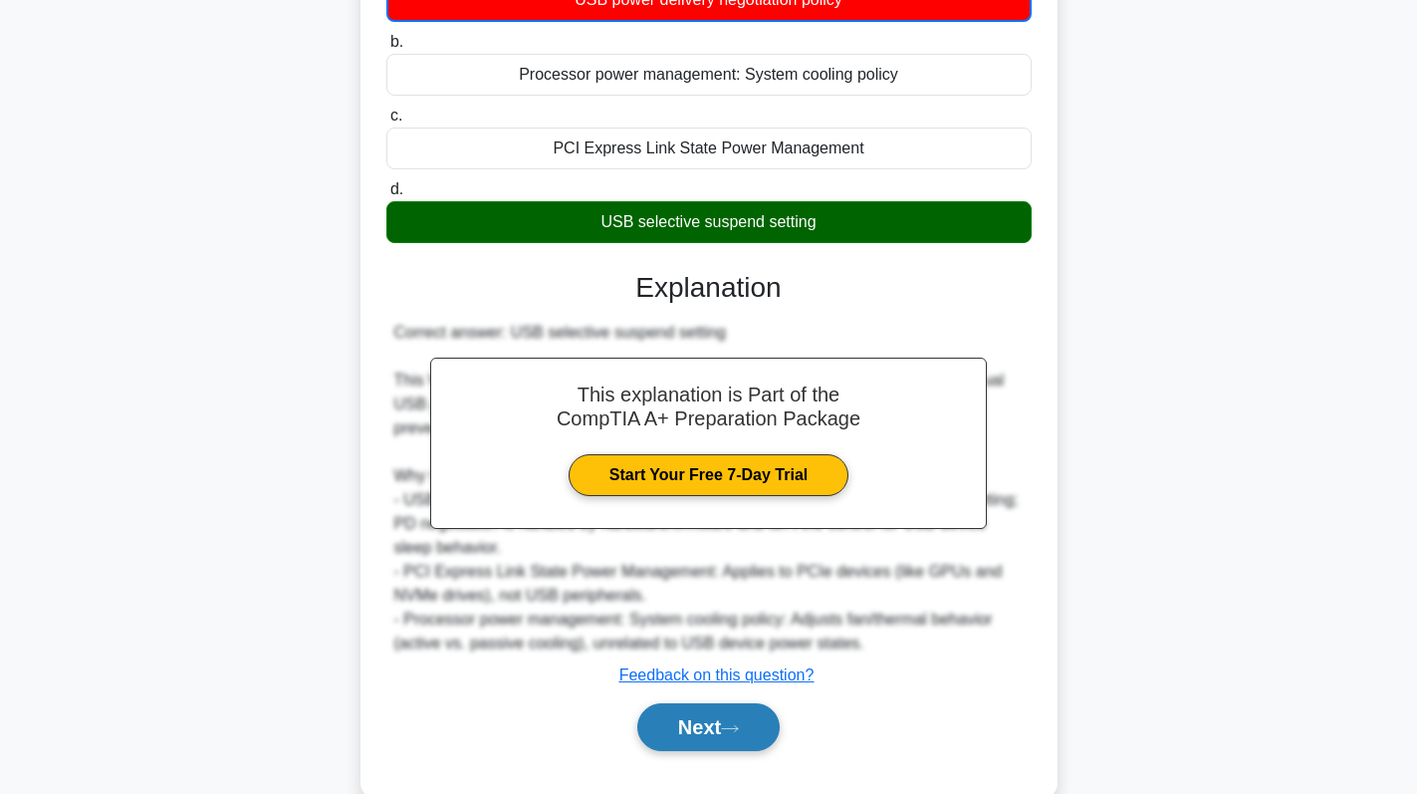
click at [680, 713] on button "Next" at bounding box center [708, 727] width 142 height 48
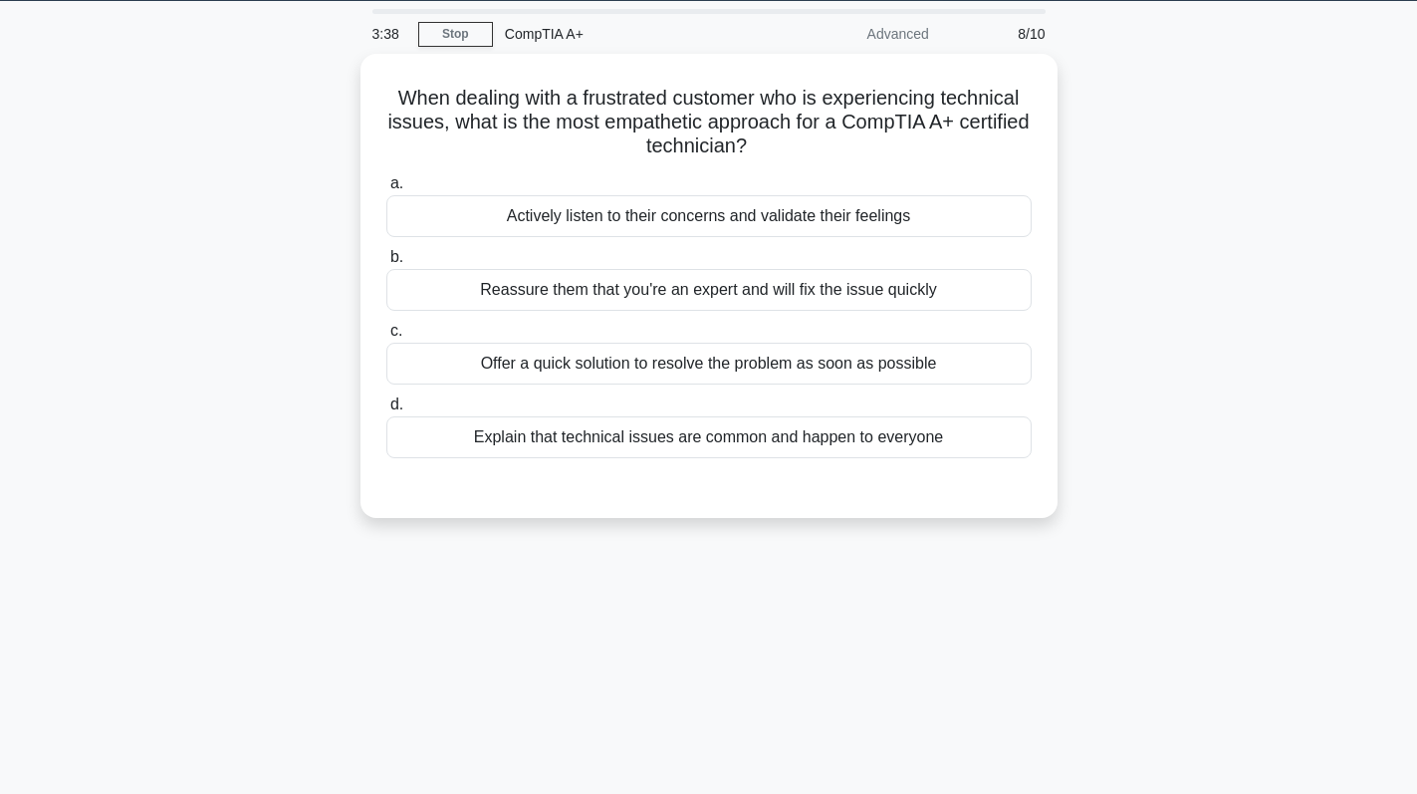
scroll to position [0, 0]
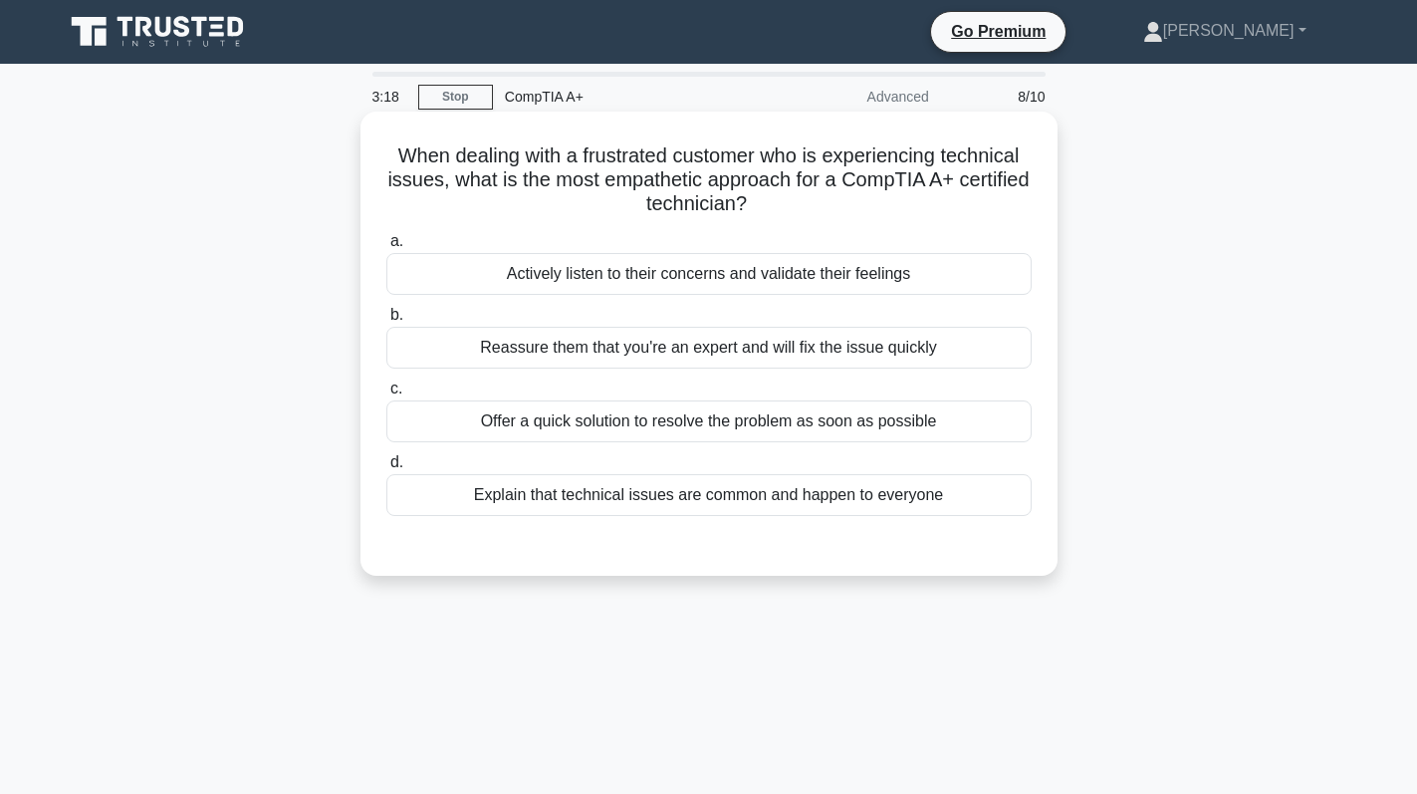
click at [937, 346] on div "Reassure them that you're an expert and will fix the issue quickly" at bounding box center [708, 348] width 645 height 42
click at [386, 322] on input "b. Reassure them that you're an expert and will fix the issue quickly" at bounding box center [386, 315] width 0 height 13
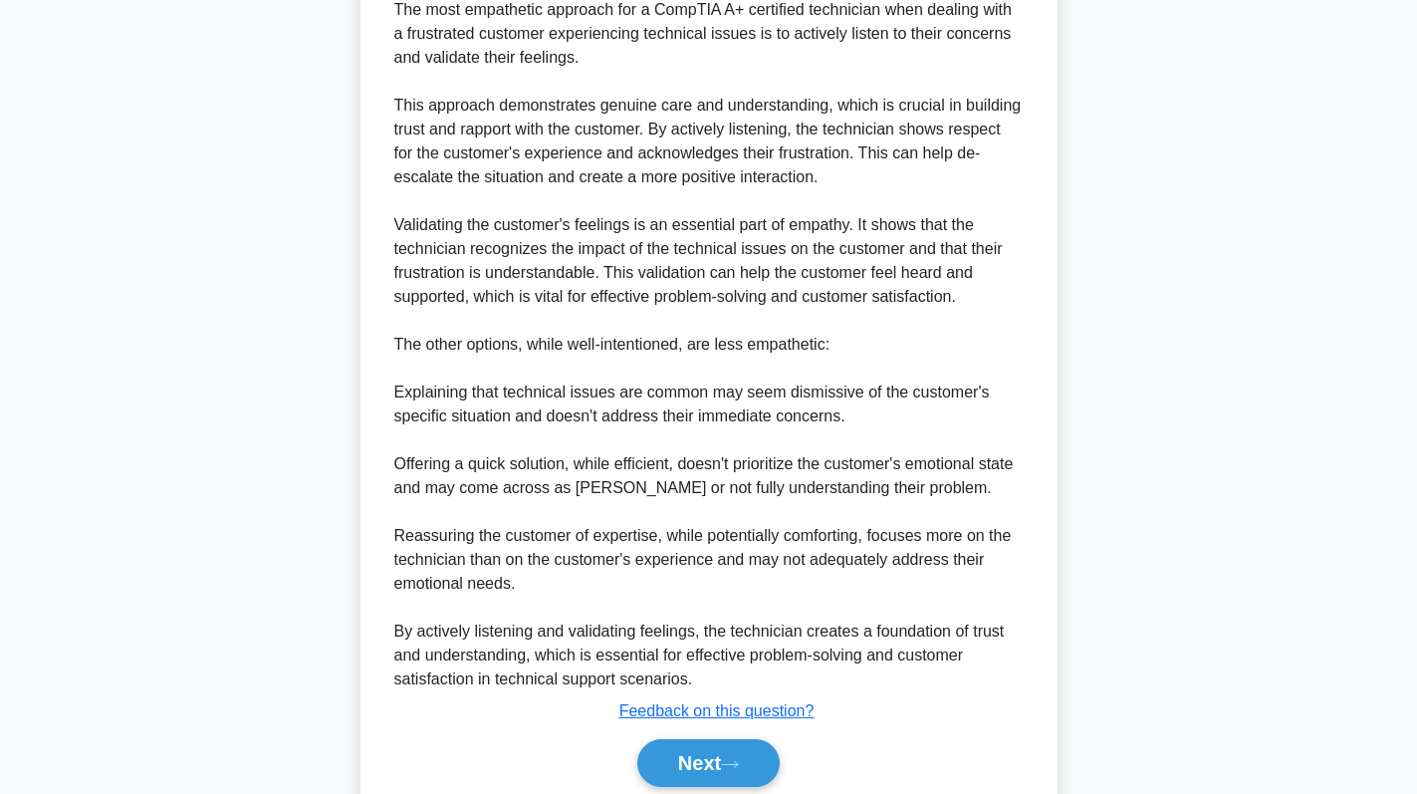
scroll to position [676, 0]
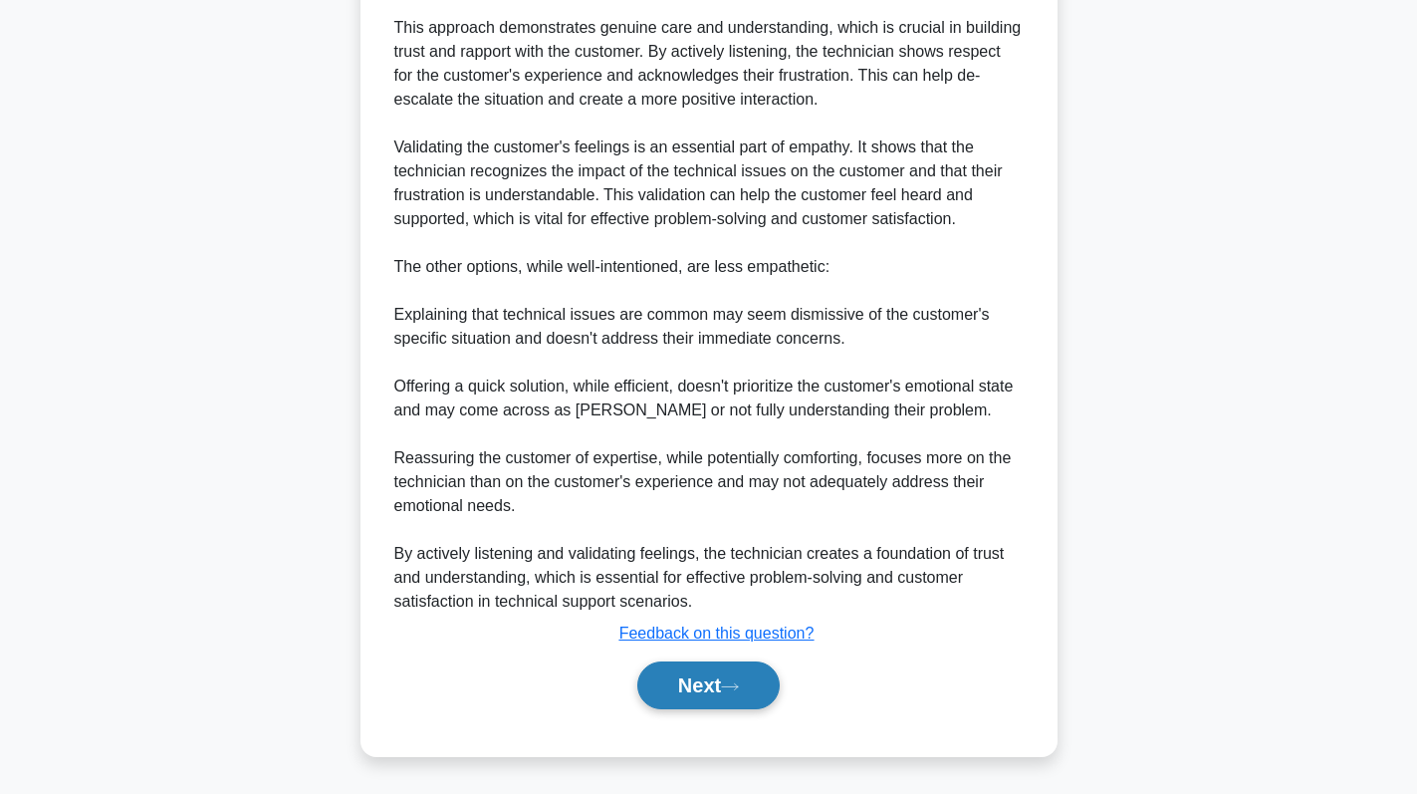
click at [738, 681] on icon at bounding box center [730, 686] width 18 height 11
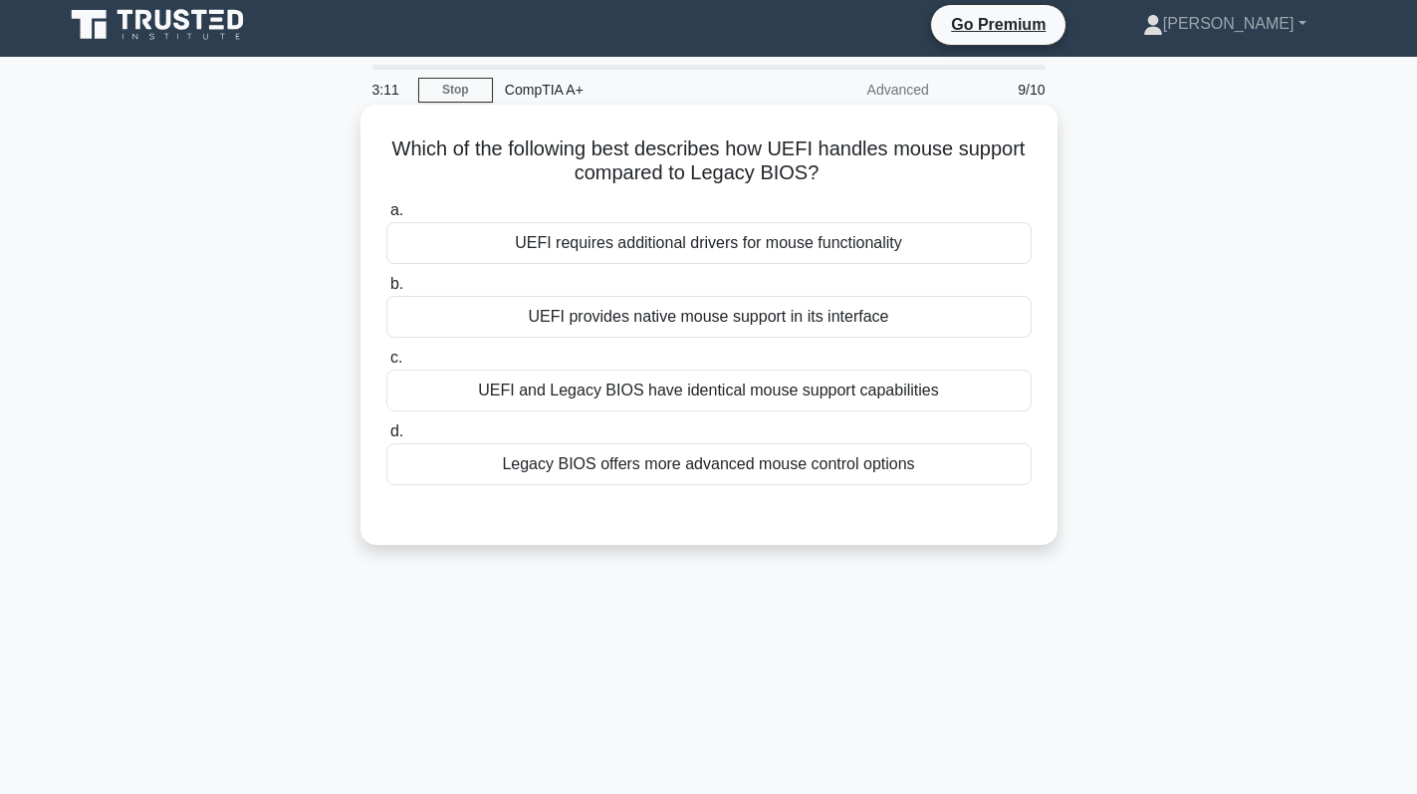
scroll to position [0, 0]
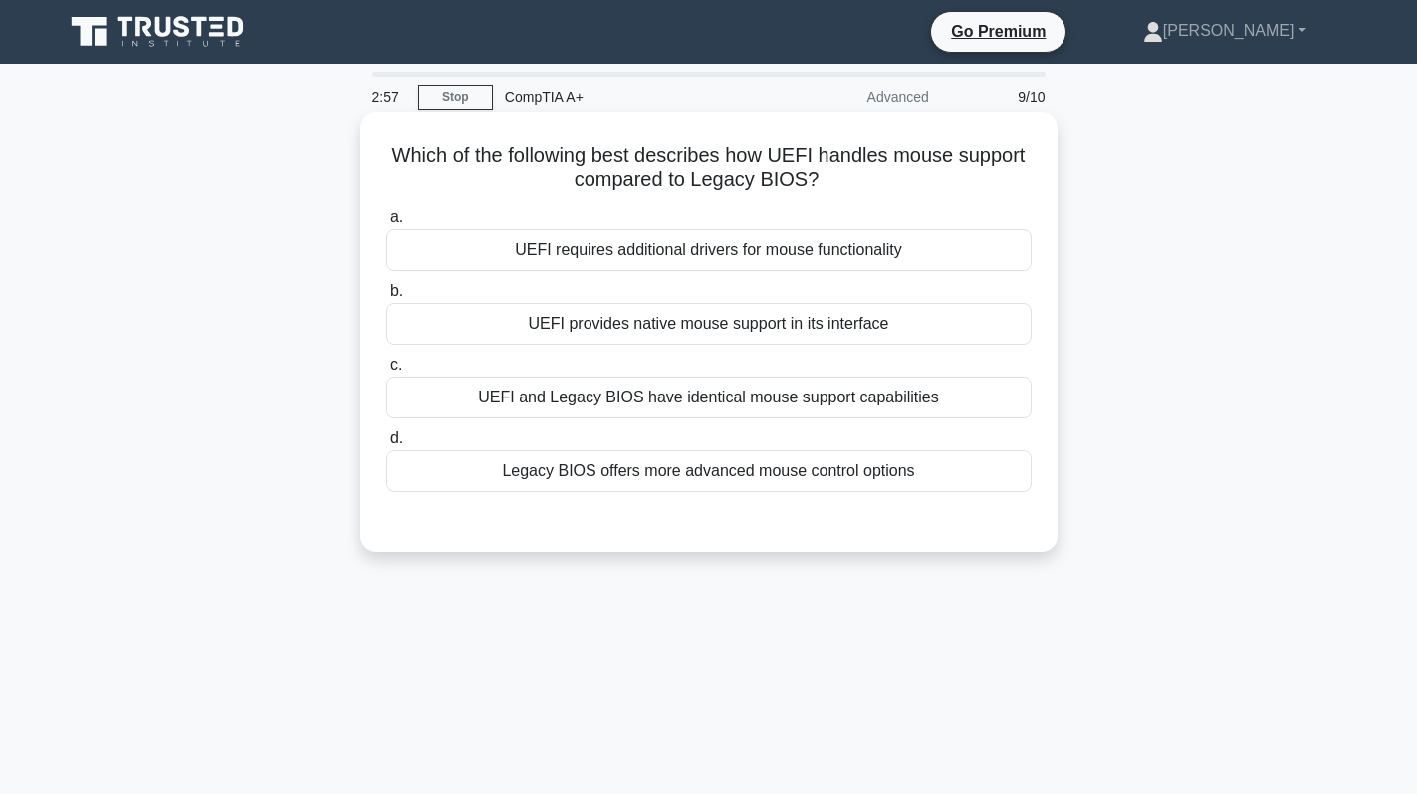
click at [897, 330] on div "UEFI provides native mouse support in its interface" at bounding box center [708, 324] width 645 height 42
click at [386, 298] on input "b. UEFI provides native mouse support in its interface" at bounding box center [386, 291] width 0 height 13
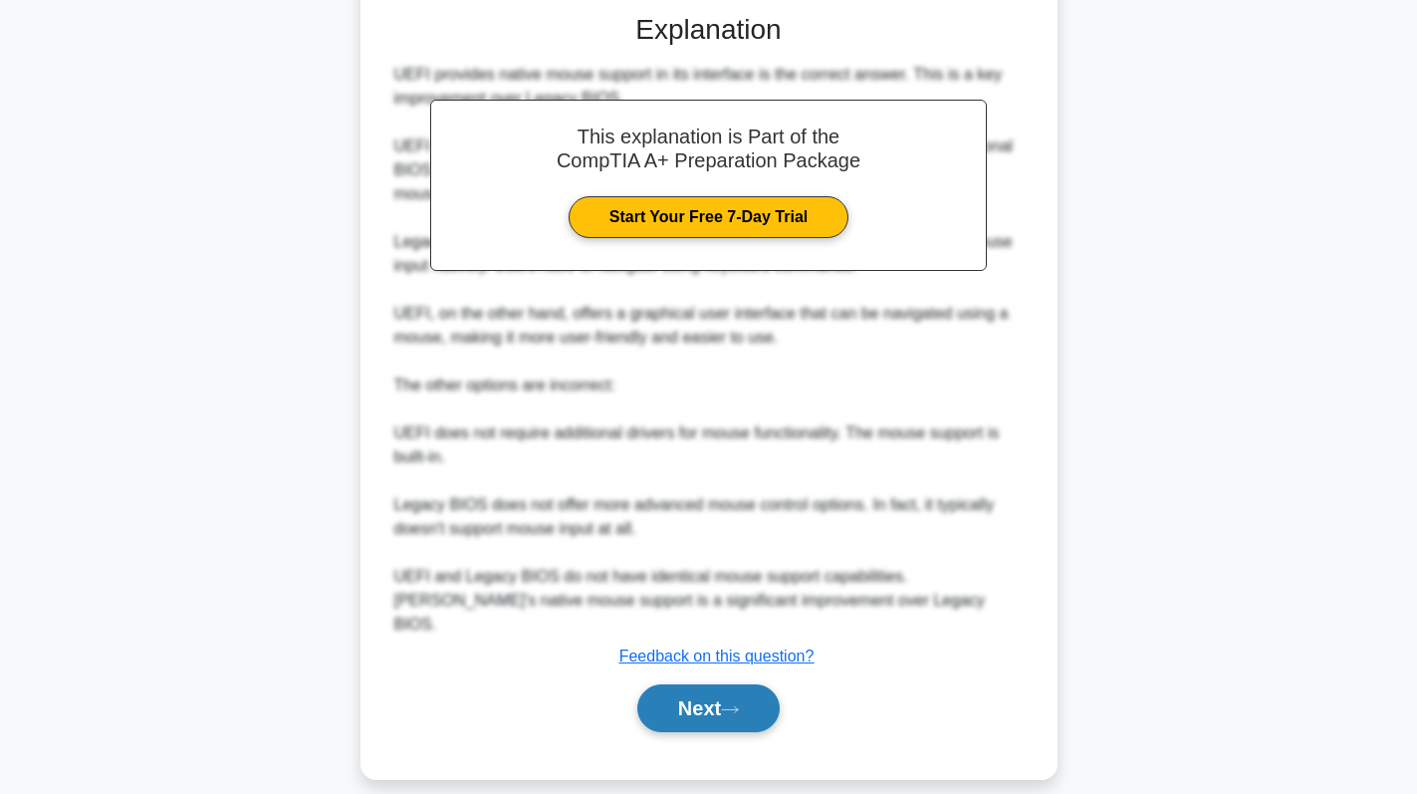
click at [709, 684] on button "Next" at bounding box center [708, 708] width 142 height 48
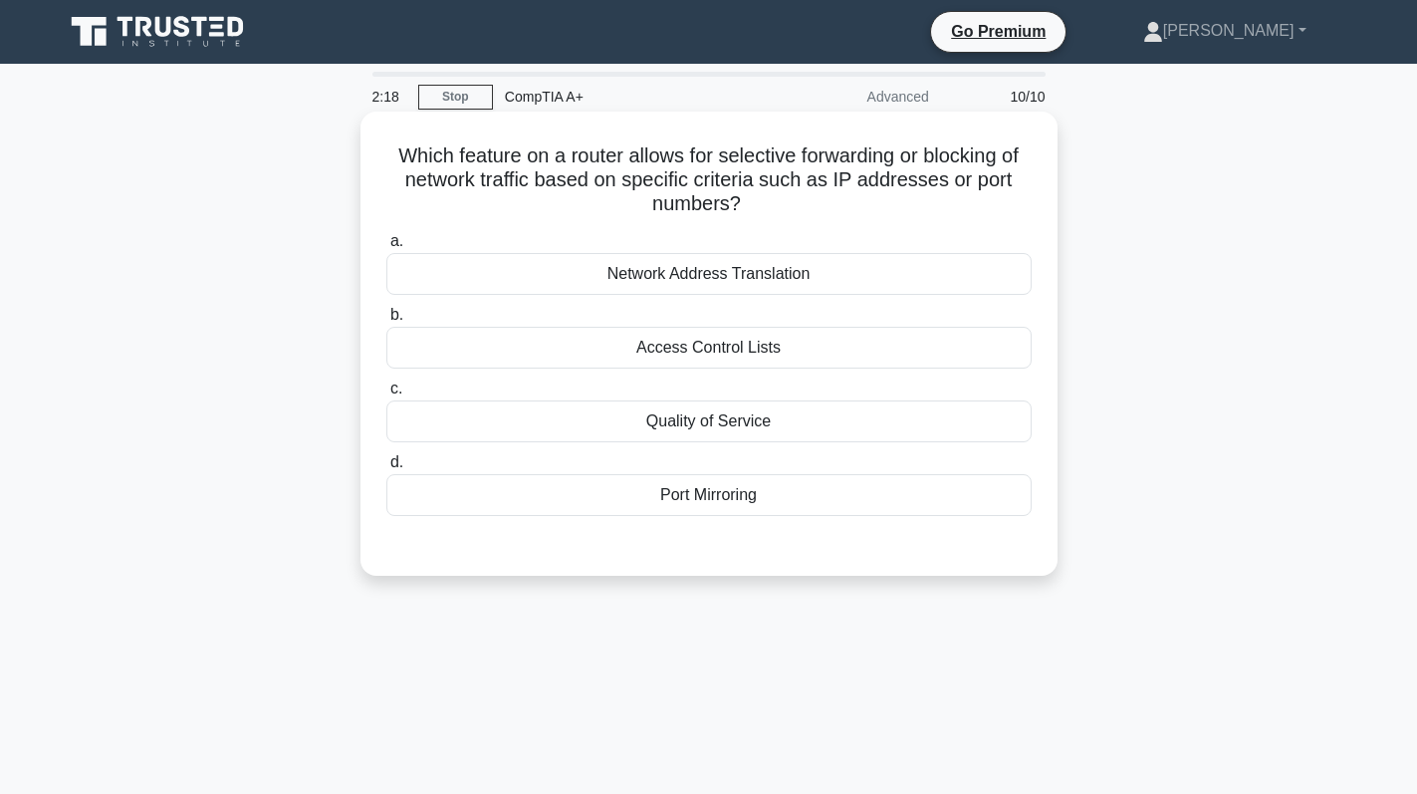
drag, startPoint x: 825, startPoint y: 268, endPoint x: 910, endPoint y: 271, distance: 85.7
click at [824, 268] on div "Network Address Translation" at bounding box center [708, 274] width 645 height 42
click at [386, 248] on input "a. Network Address Translation" at bounding box center [386, 241] width 0 height 13
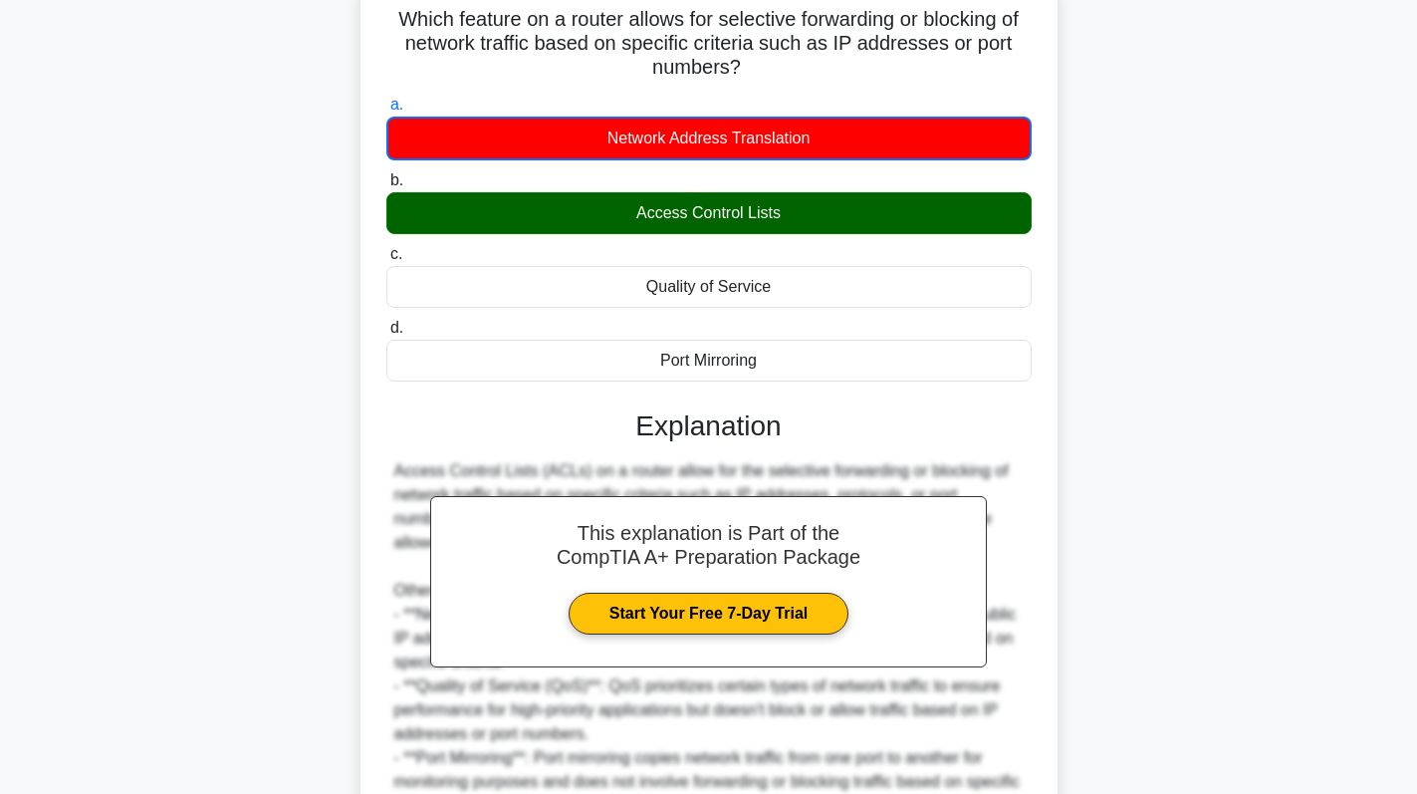
scroll to position [342, 0]
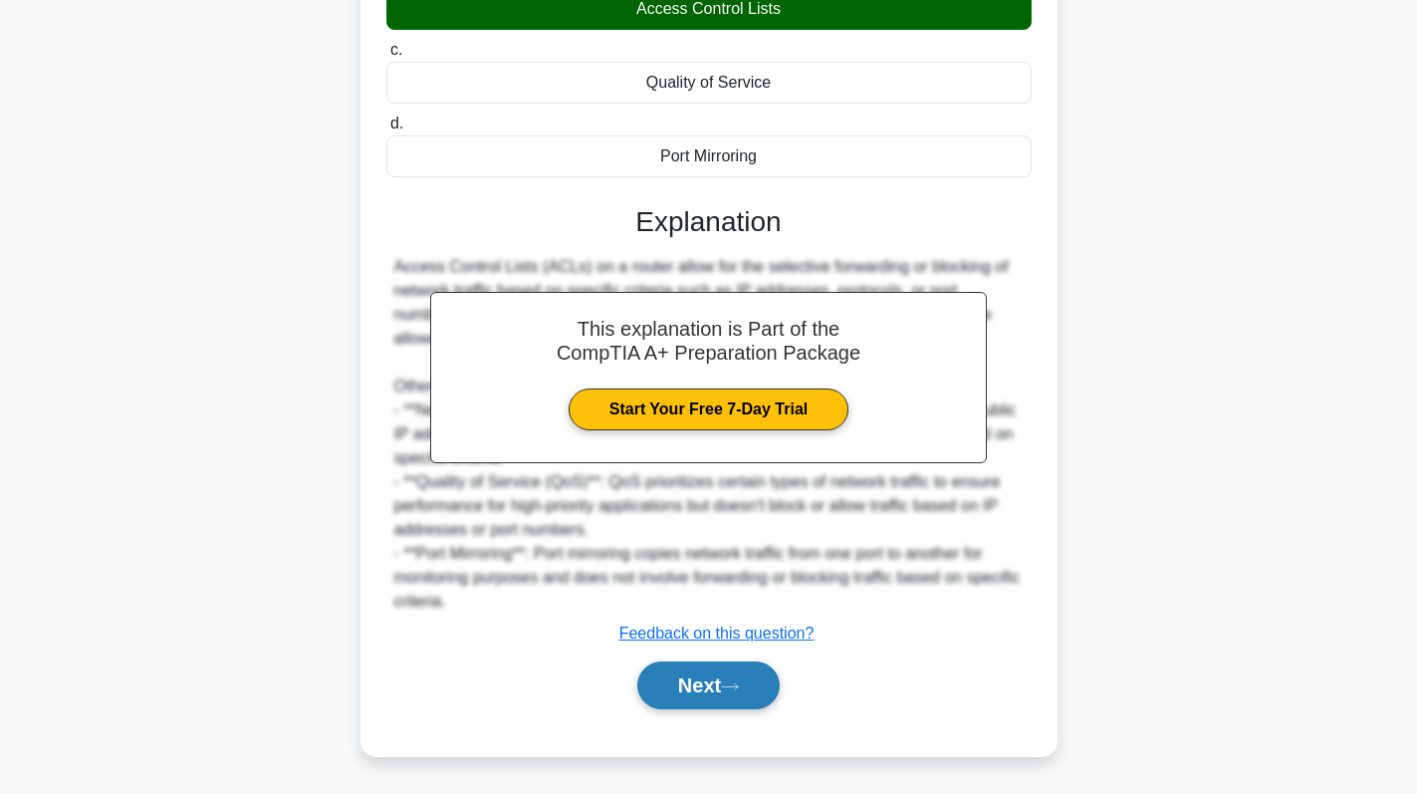
click at [708, 666] on button "Next" at bounding box center [708, 685] width 142 height 48
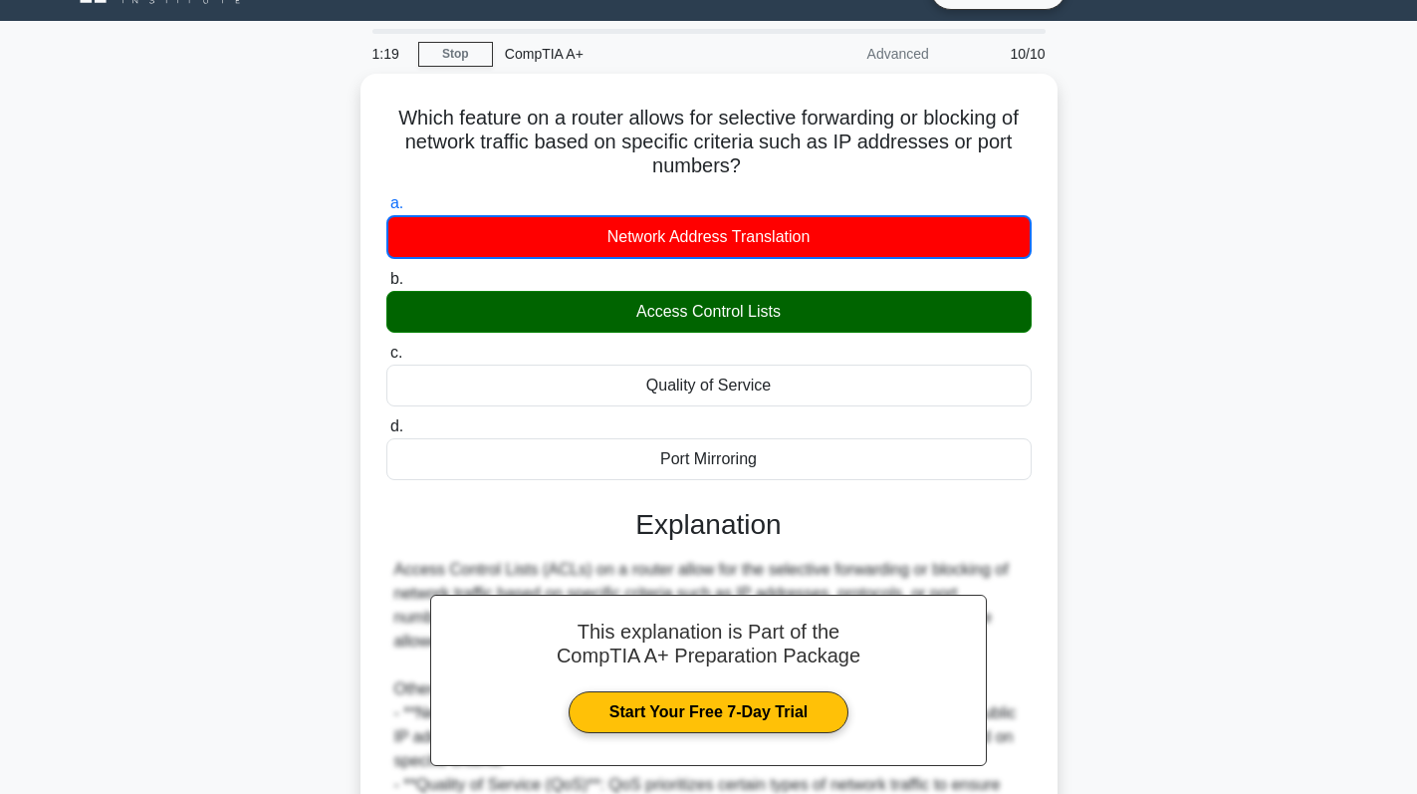
scroll to position [0, 0]
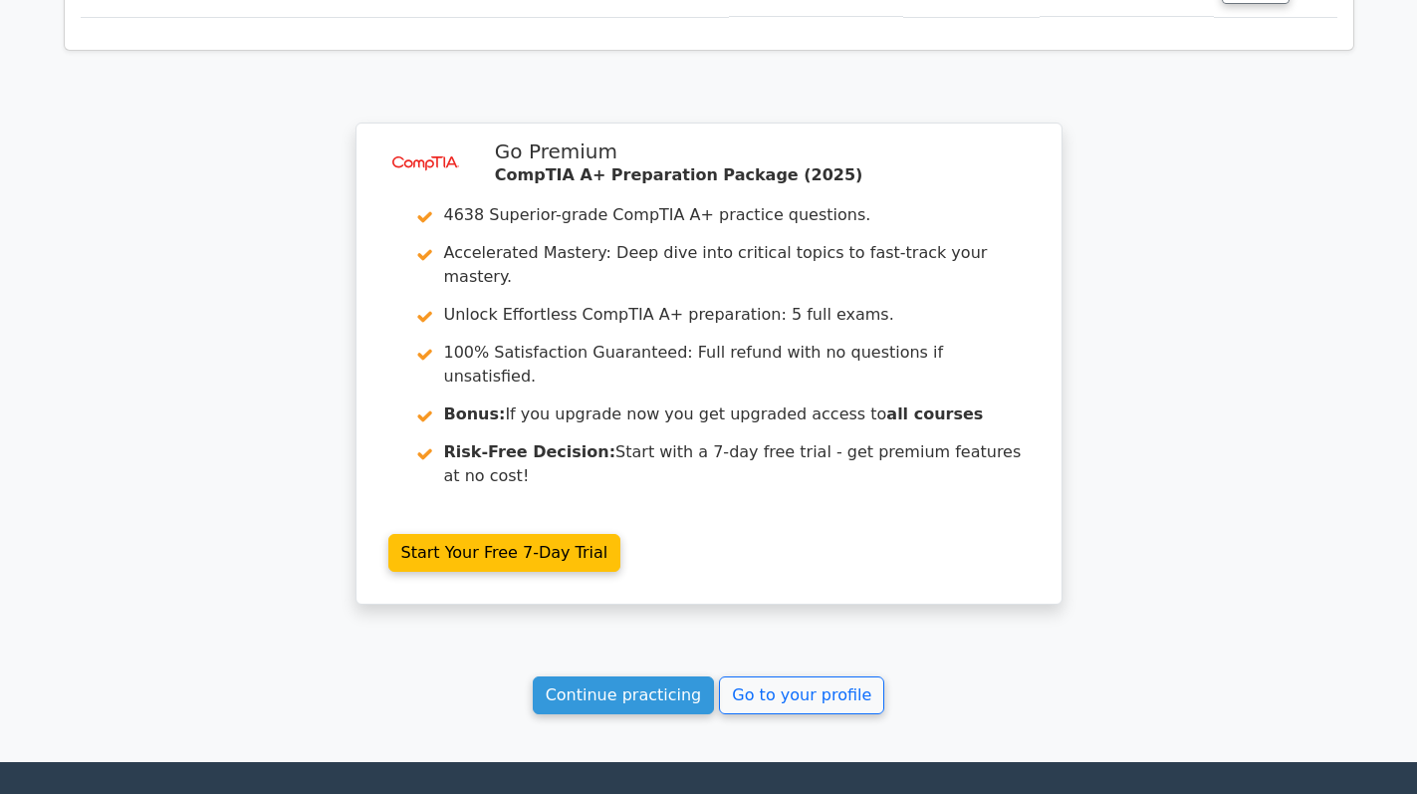
scroll to position [3487, 0]
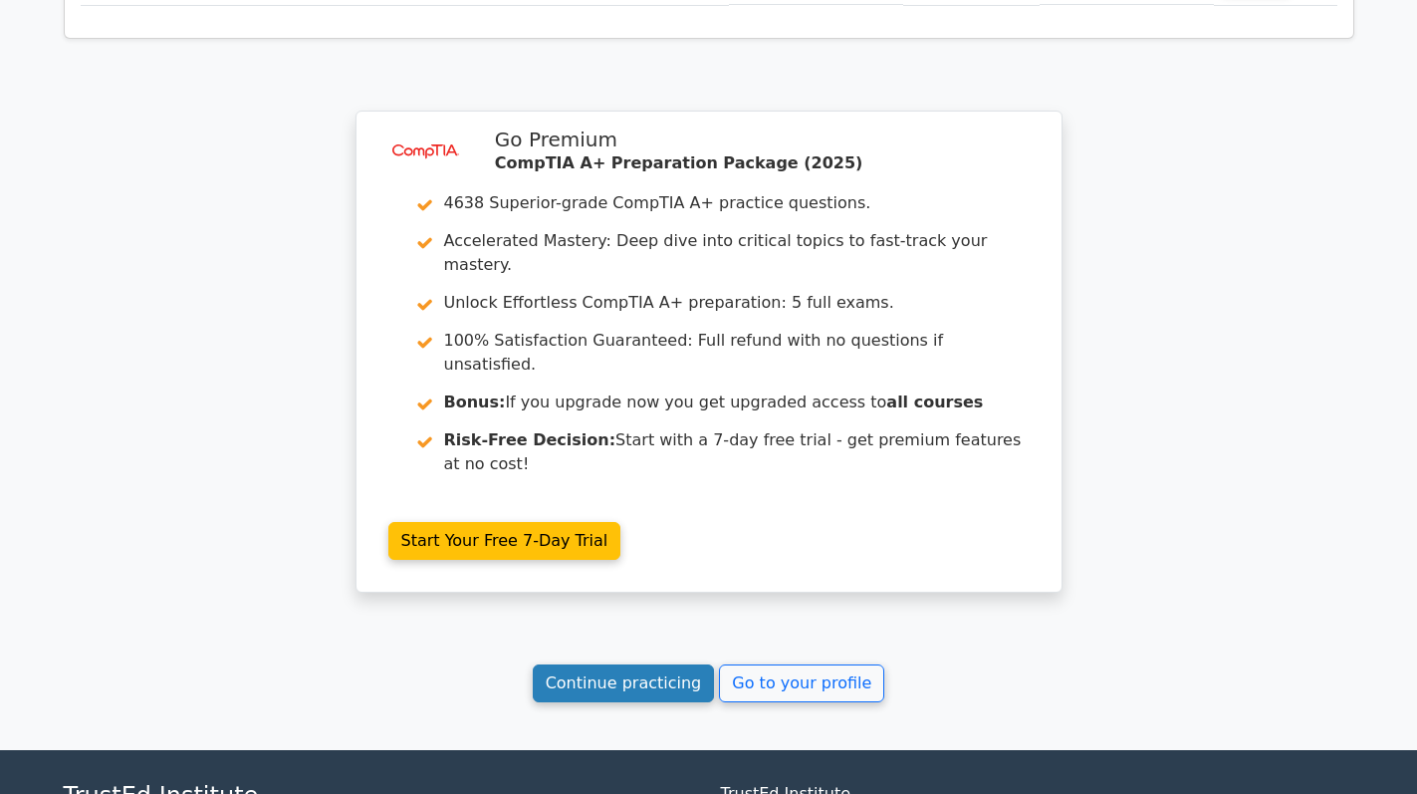
click at [675, 664] on link "Continue practicing" at bounding box center [624, 683] width 182 height 38
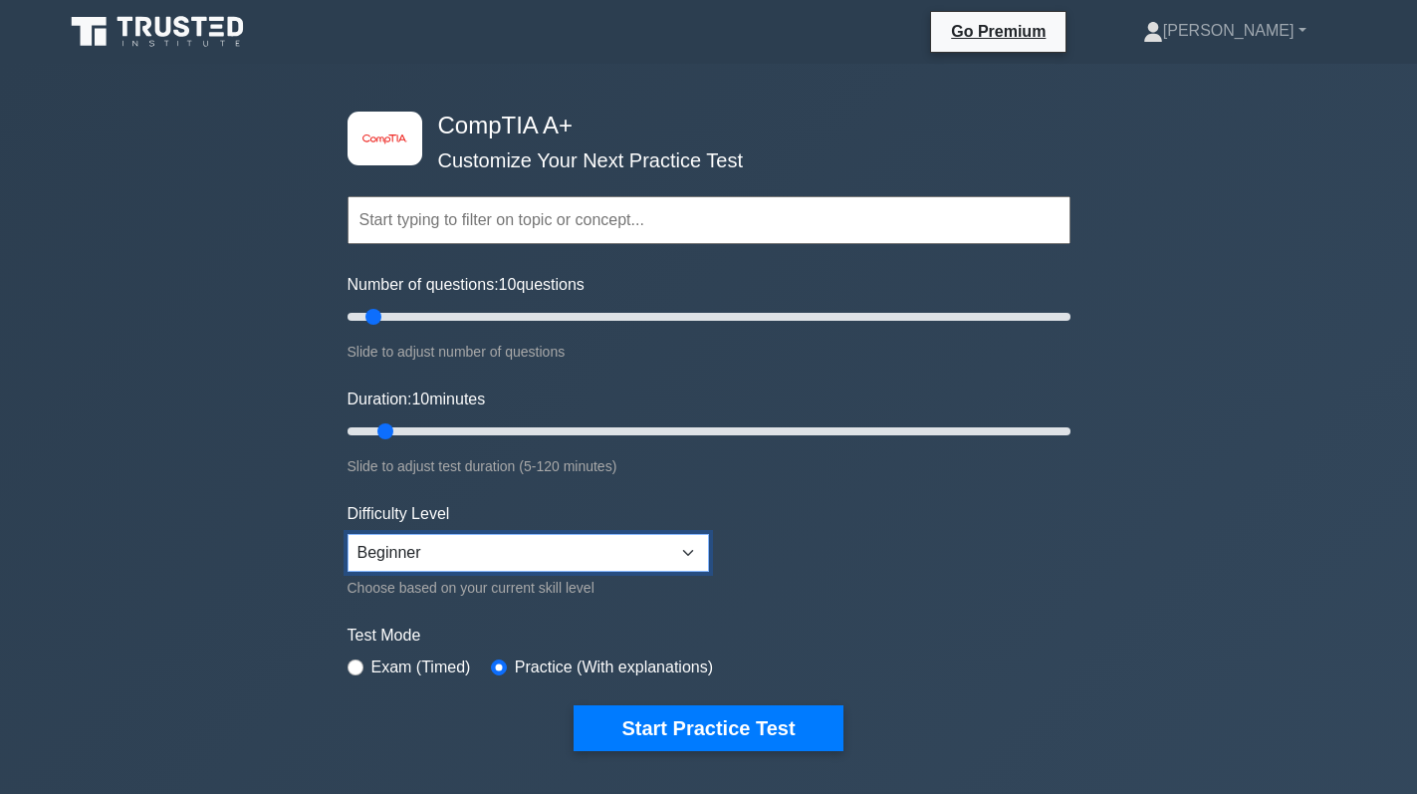
click at [701, 555] on select "Beginner Intermediate Expert" at bounding box center [529, 553] width 362 height 38
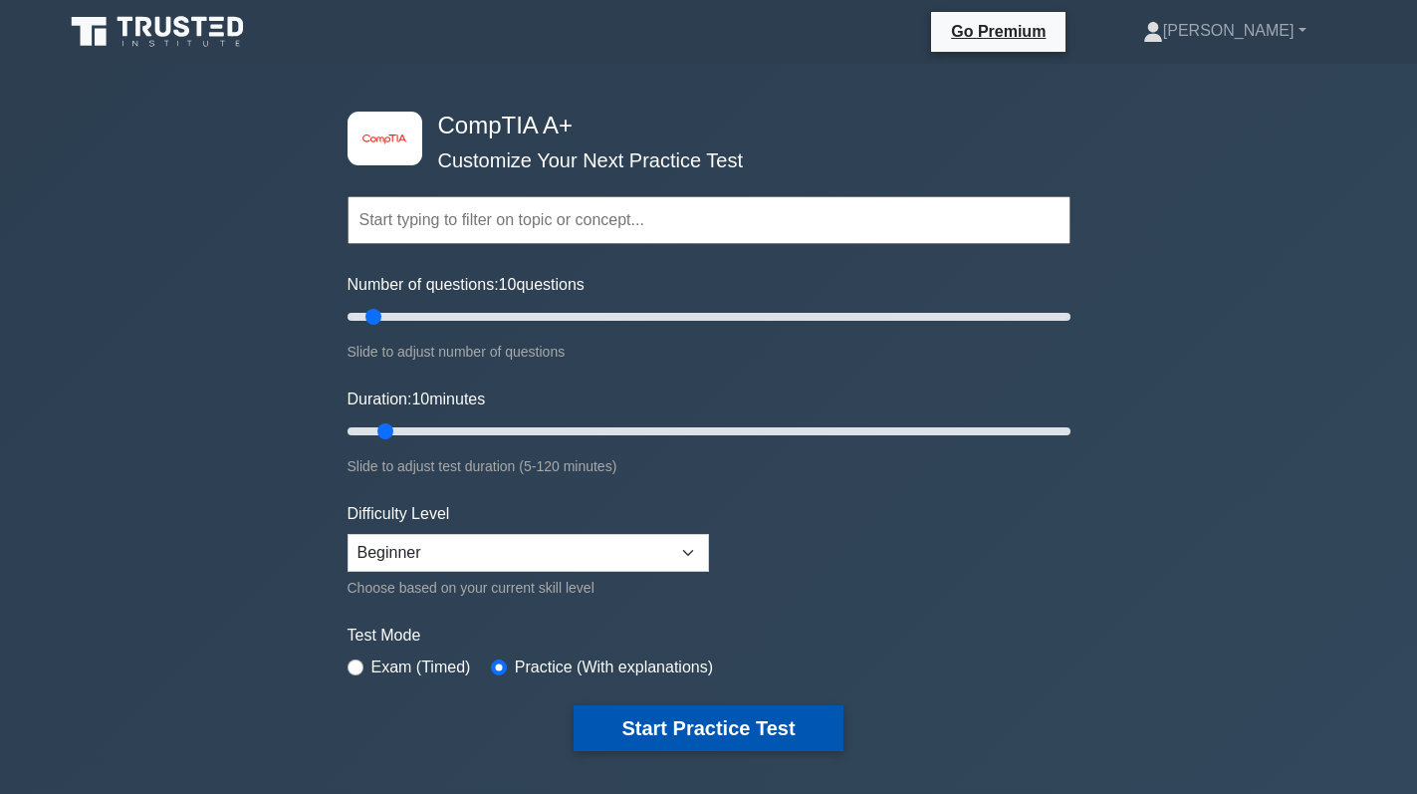
click at [677, 723] on button "Start Practice Test" at bounding box center [708, 728] width 269 height 46
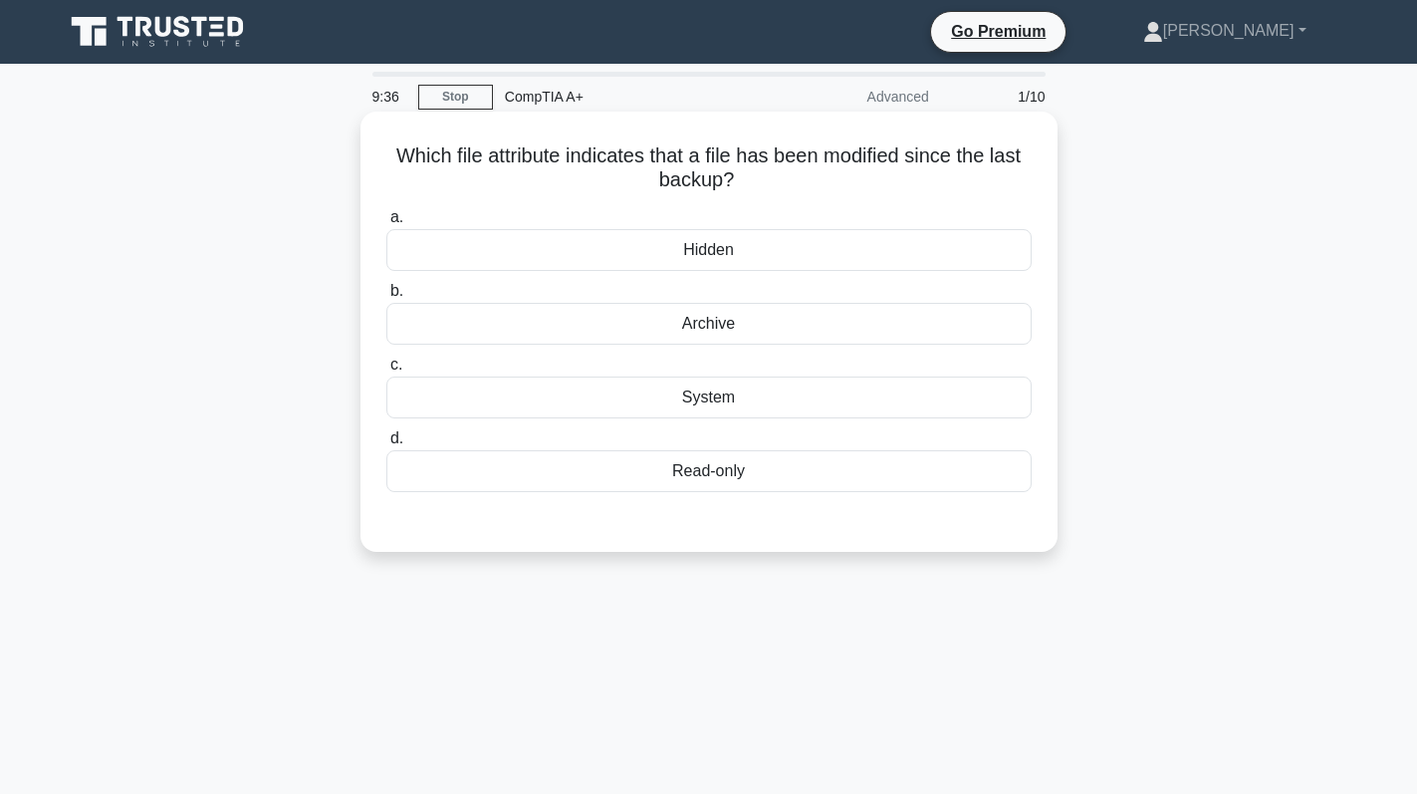
click at [763, 481] on div "Read-only" at bounding box center [708, 471] width 645 height 42
click at [386, 445] on input "d. Read-only" at bounding box center [386, 438] width 0 height 13
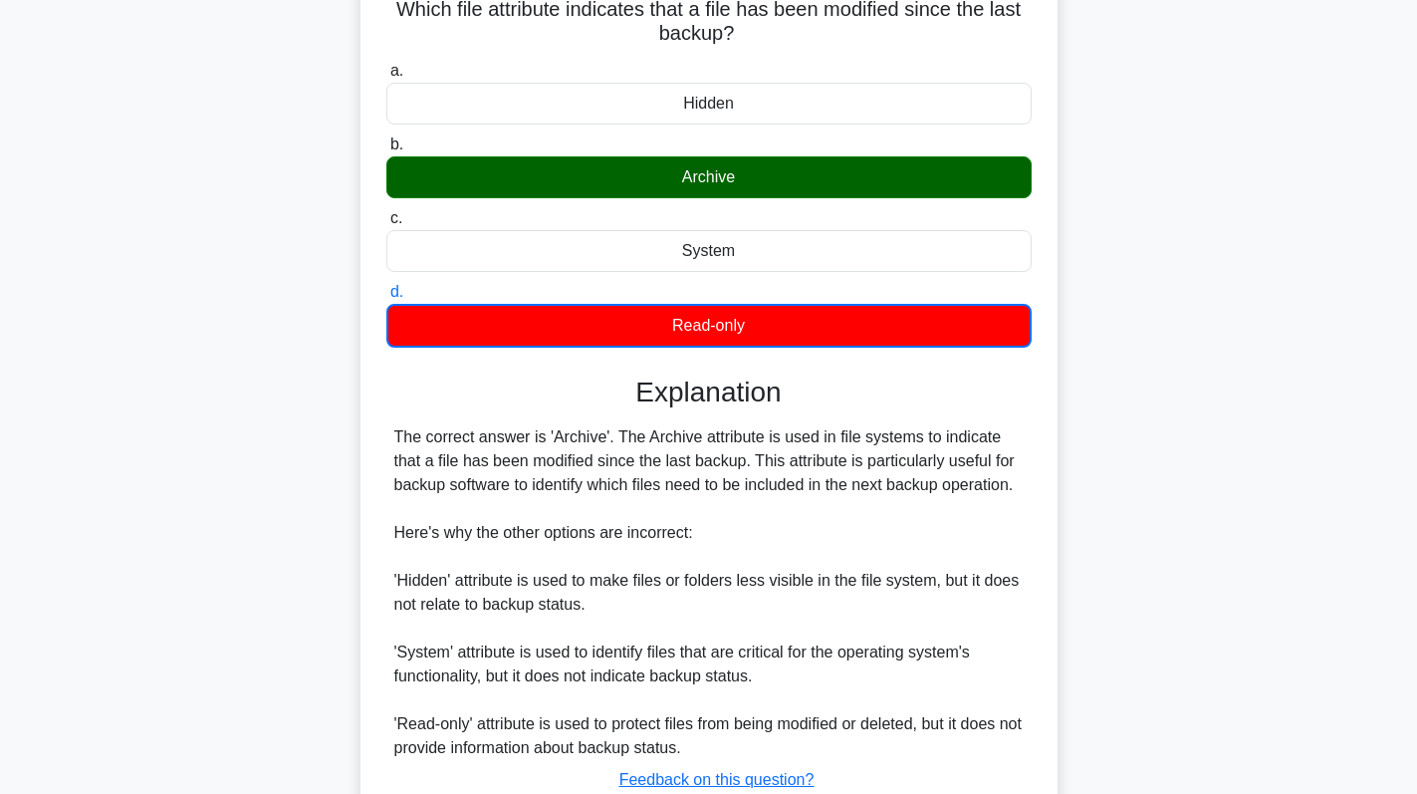
scroll to position [294, 0]
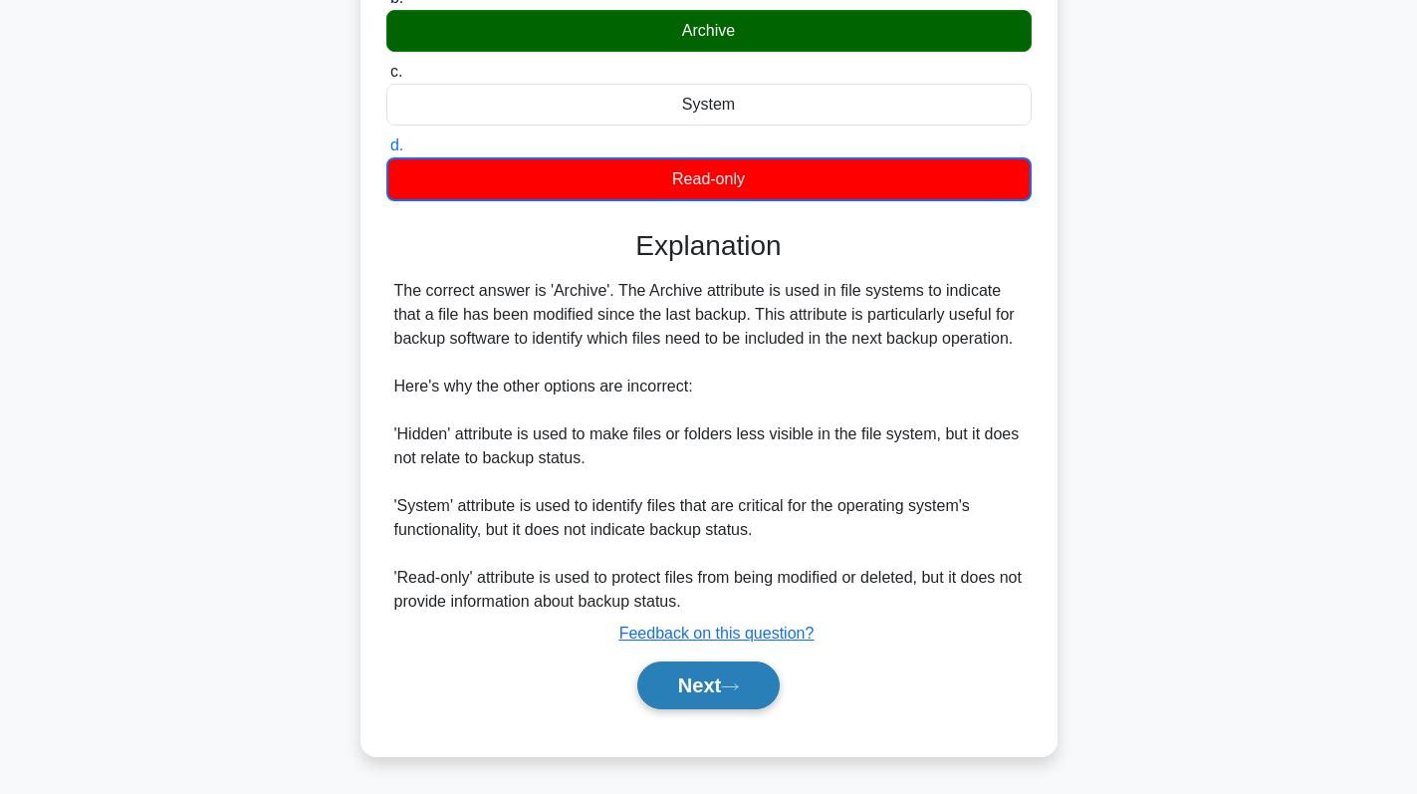
click at [698, 688] on button "Next" at bounding box center [708, 685] width 142 height 48
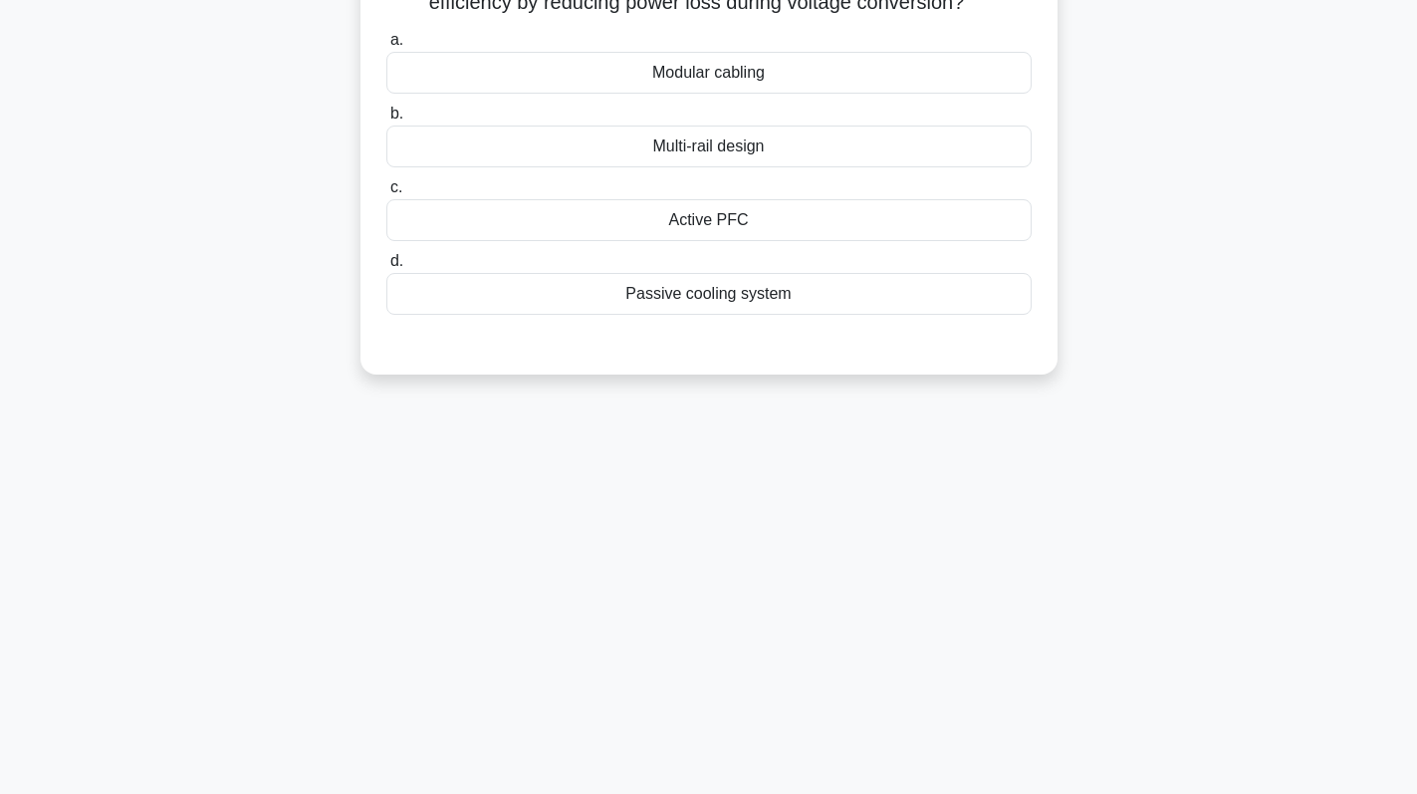
scroll to position [0, 0]
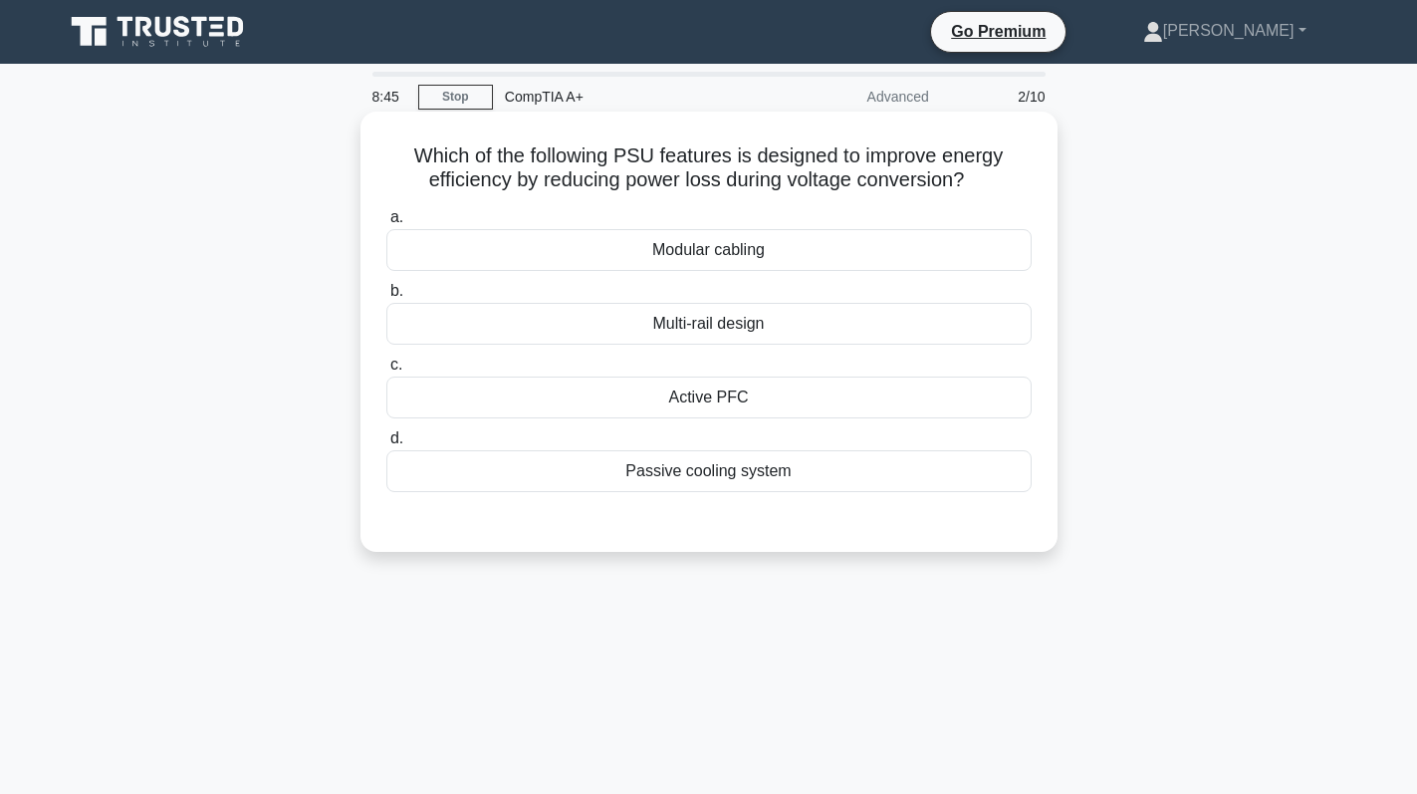
click at [779, 386] on div "Active PFC" at bounding box center [708, 397] width 645 height 42
click at [386, 371] on input "c. Active PFC" at bounding box center [386, 365] width 0 height 13
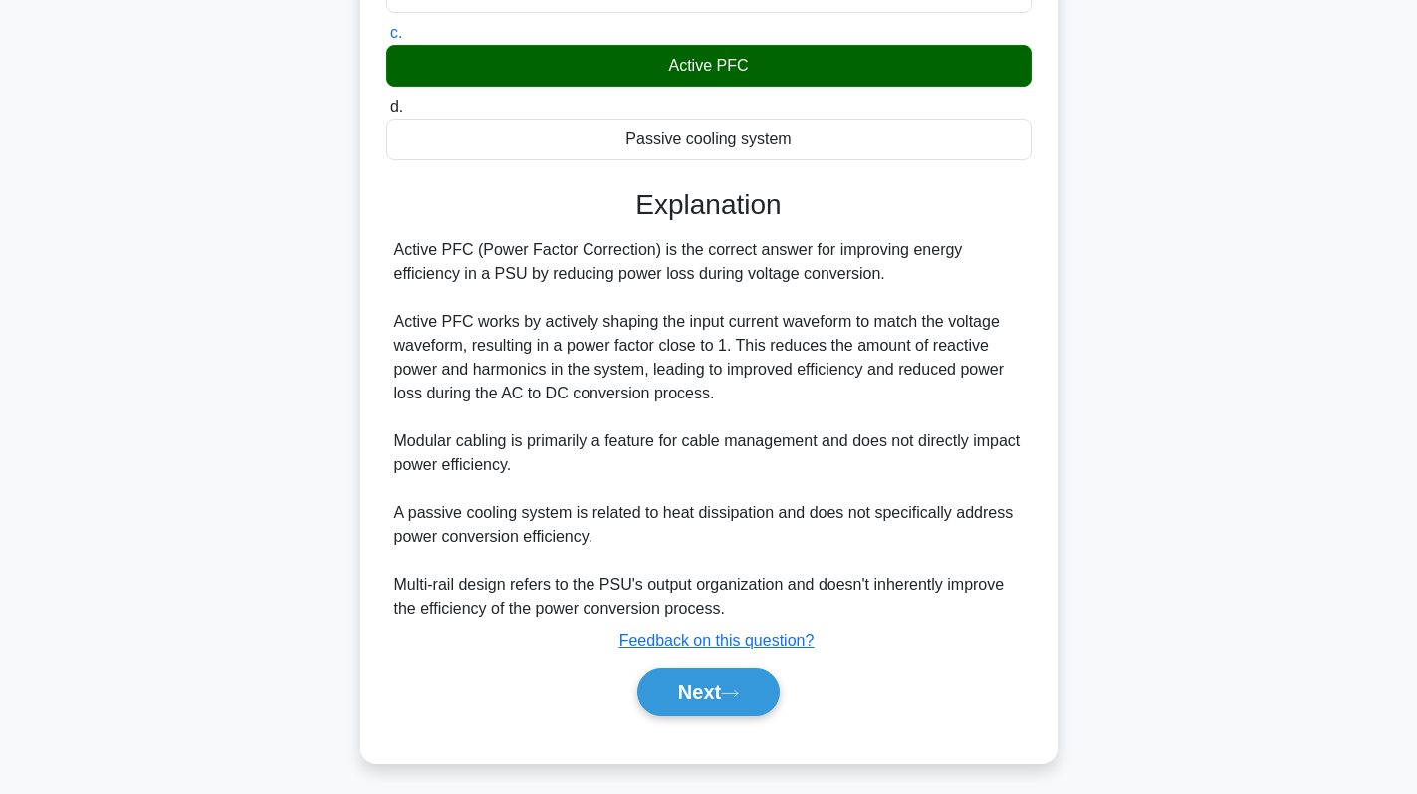
scroll to position [340, 0]
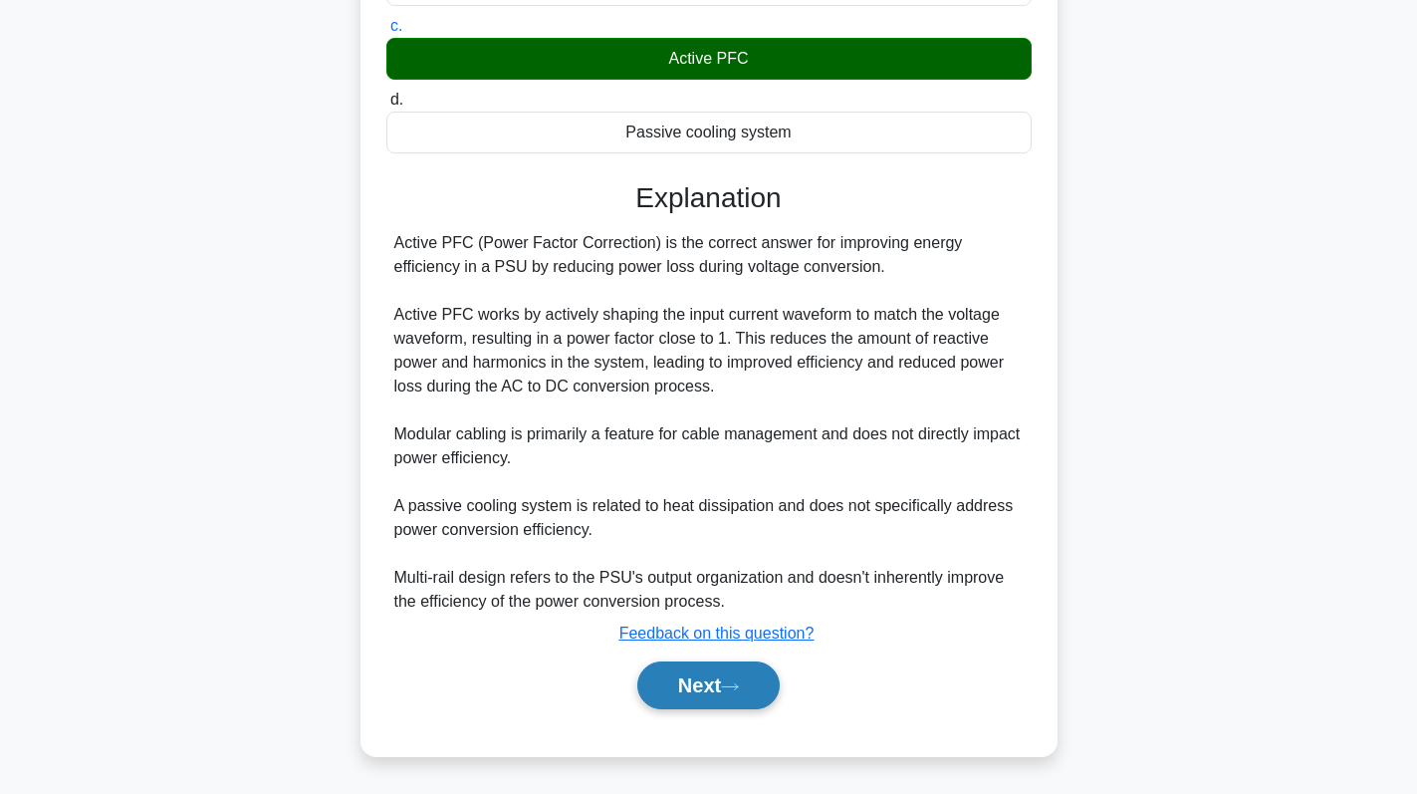
click at [707, 686] on button "Next" at bounding box center [708, 685] width 142 height 48
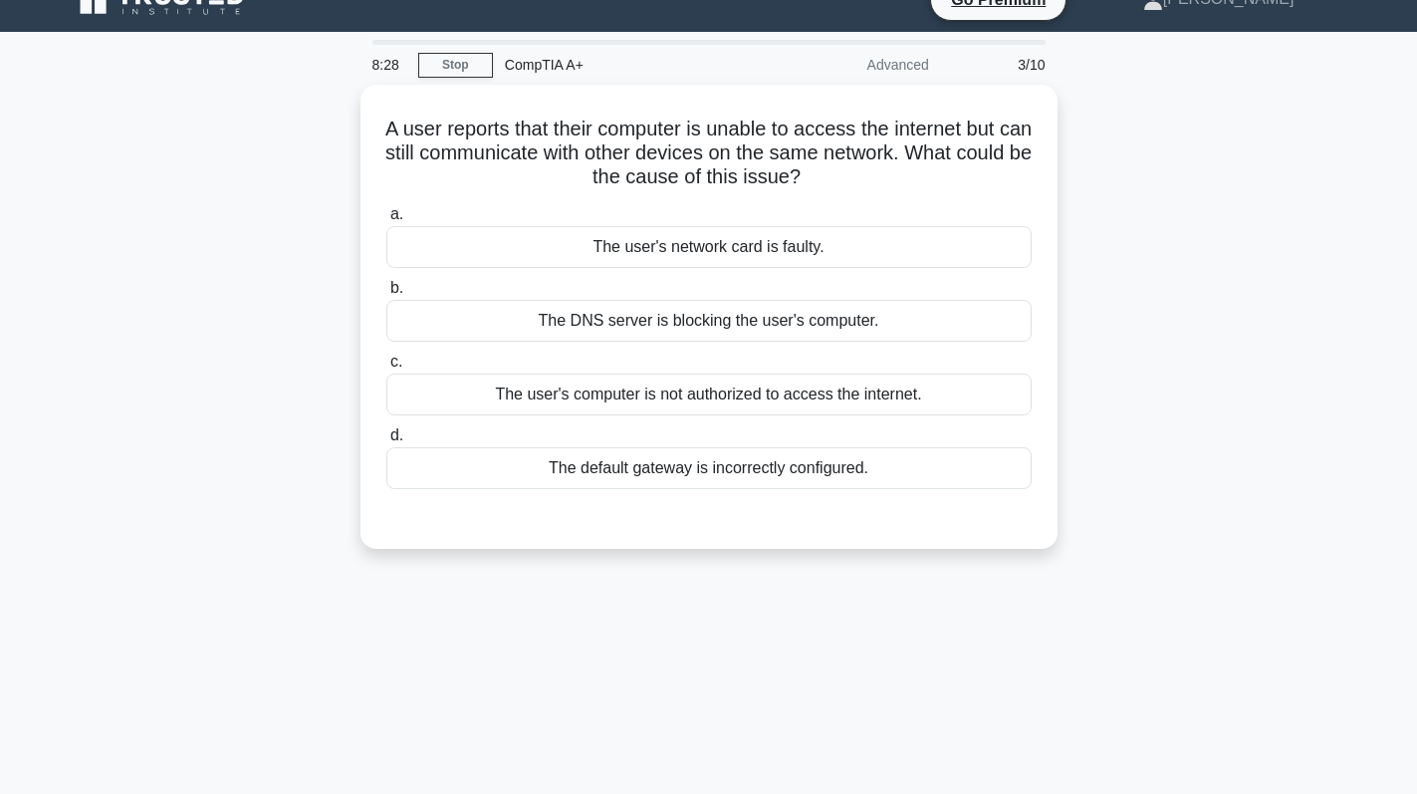
scroll to position [0, 0]
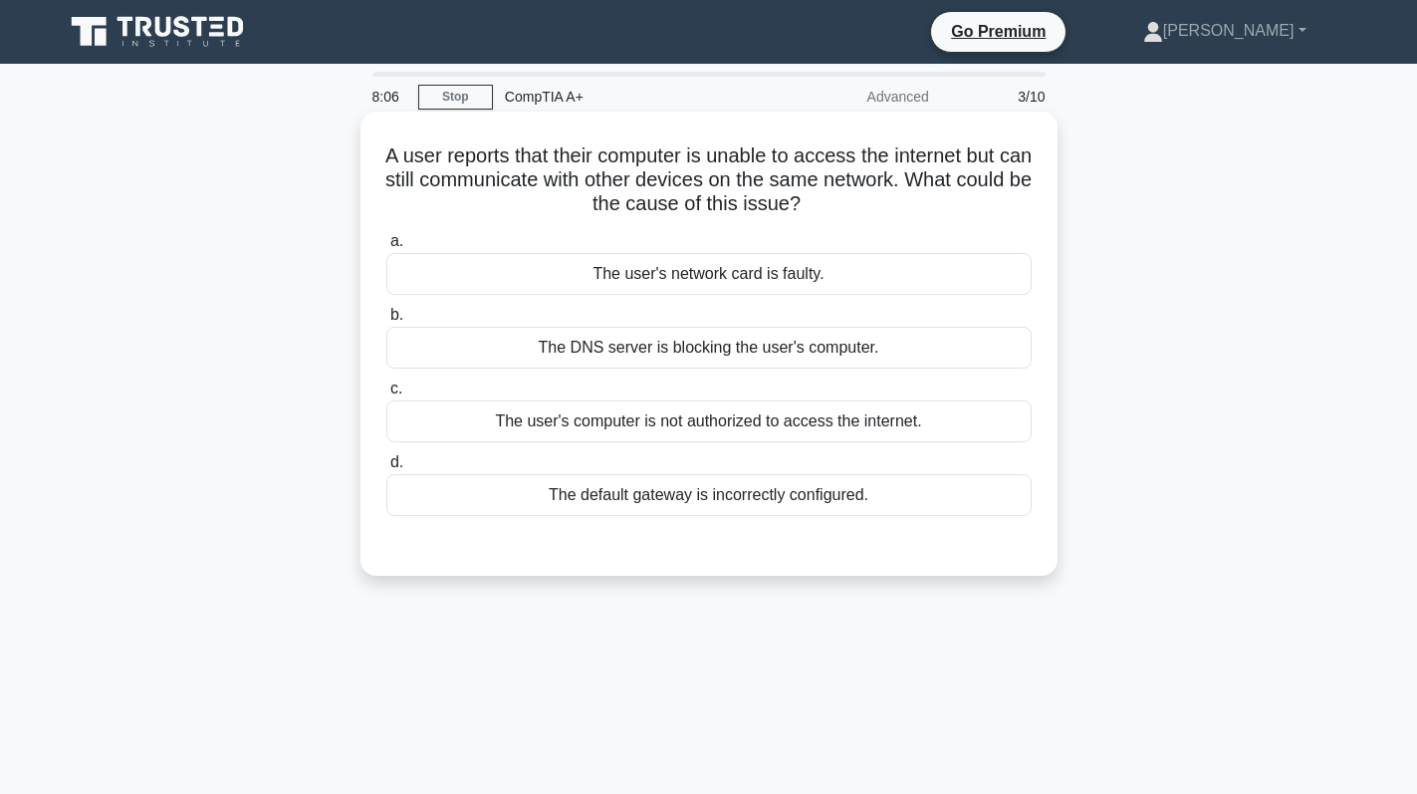
click at [794, 484] on div "The default gateway is incorrectly configured." at bounding box center [708, 495] width 645 height 42
click at [386, 469] on input "d. The default gateway is incorrectly configured." at bounding box center [386, 462] width 0 height 13
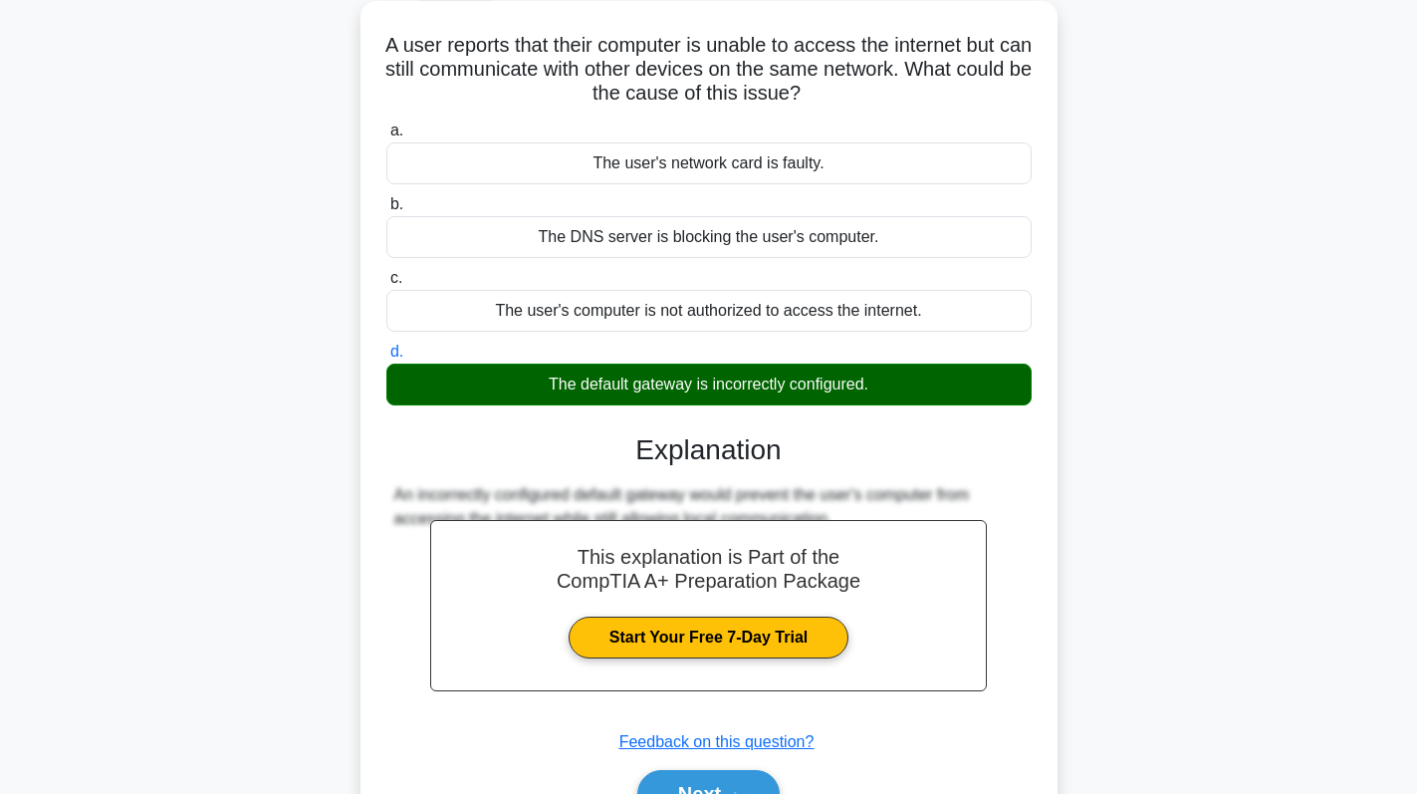
scroll to position [282, 0]
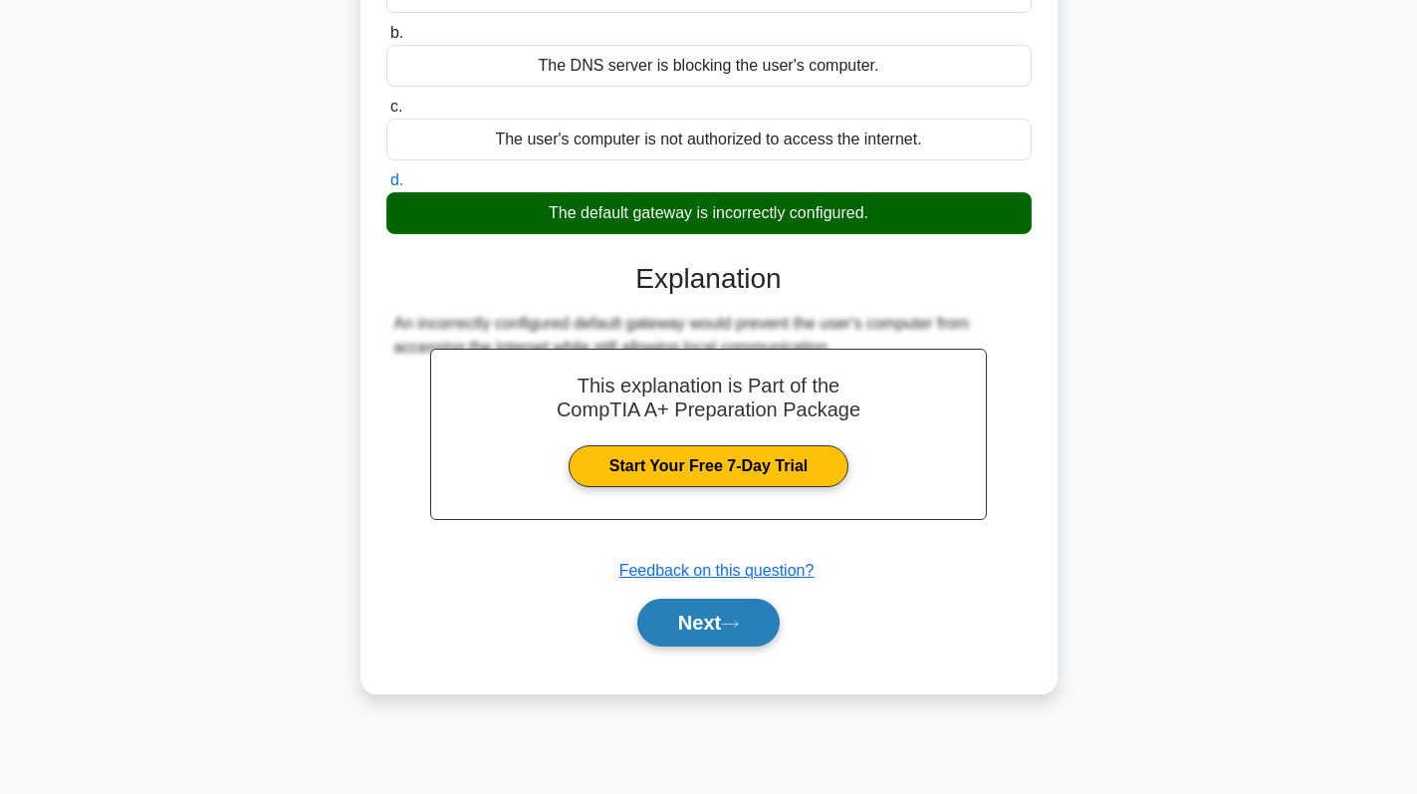
click at [700, 638] on button "Next" at bounding box center [708, 623] width 142 height 48
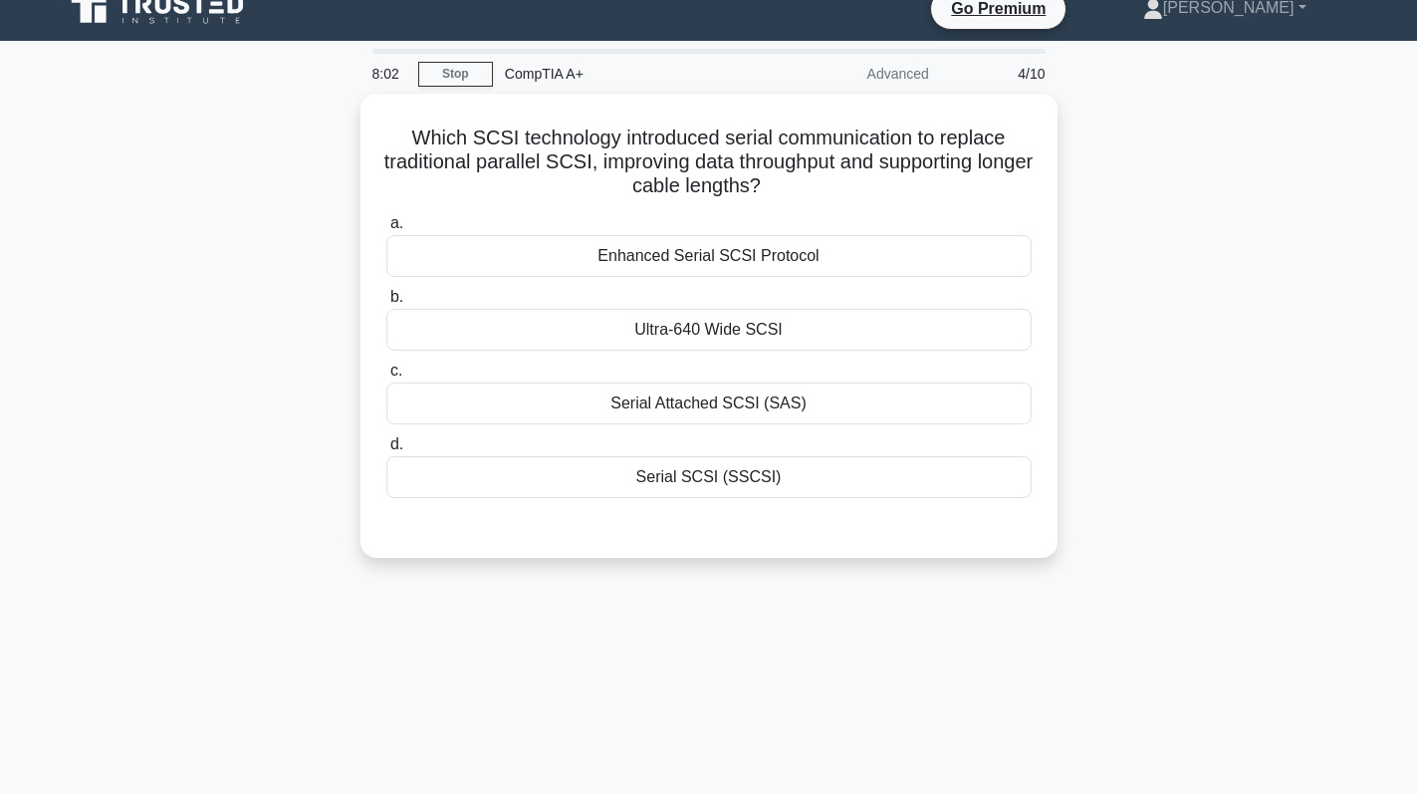
scroll to position [0, 0]
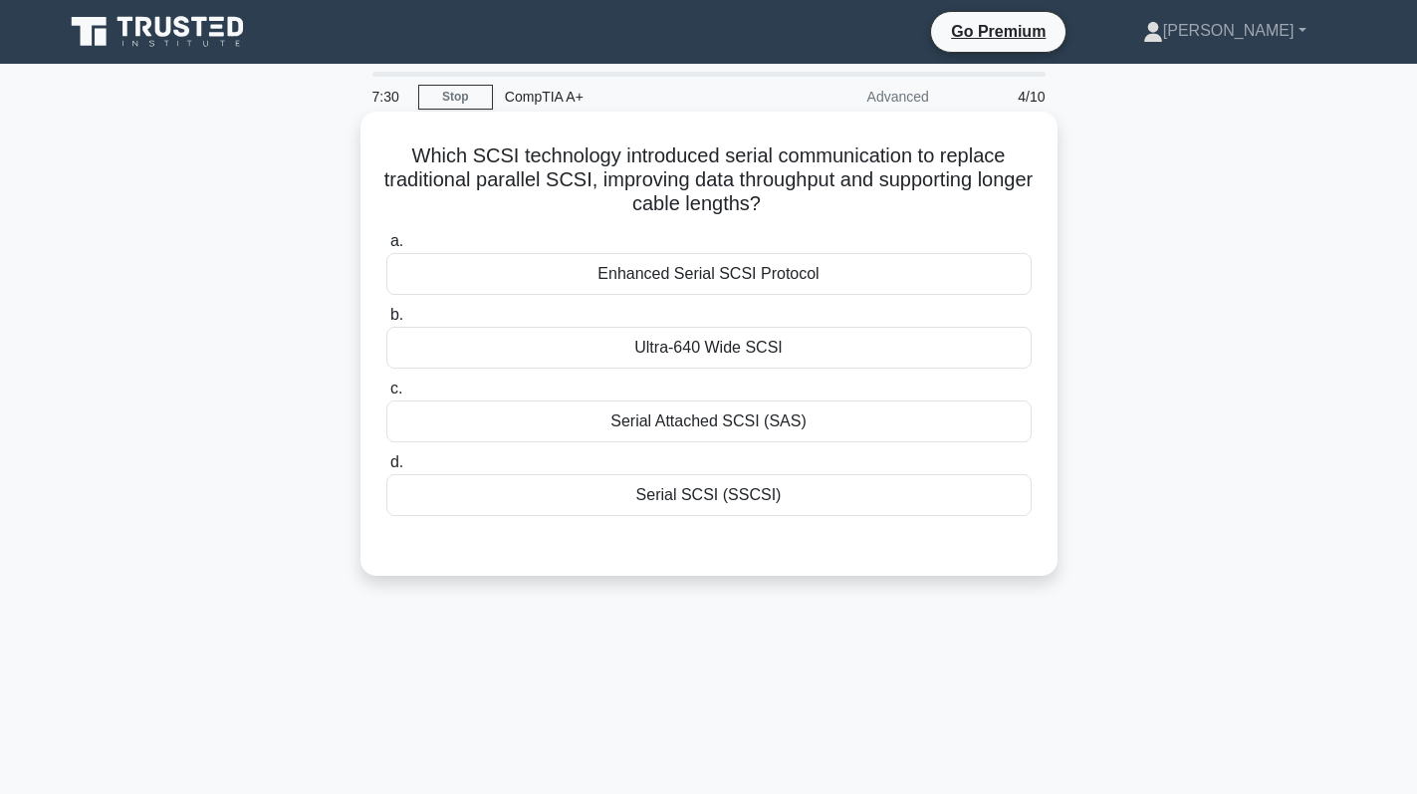
click at [808, 275] on div "Enhanced Serial SCSI Protocol" at bounding box center [708, 274] width 645 height 42
click at [386, 248] on input "a. Enhanced Serial SCSI Protocol" at bounding box center [386, 241] width 0 height 13
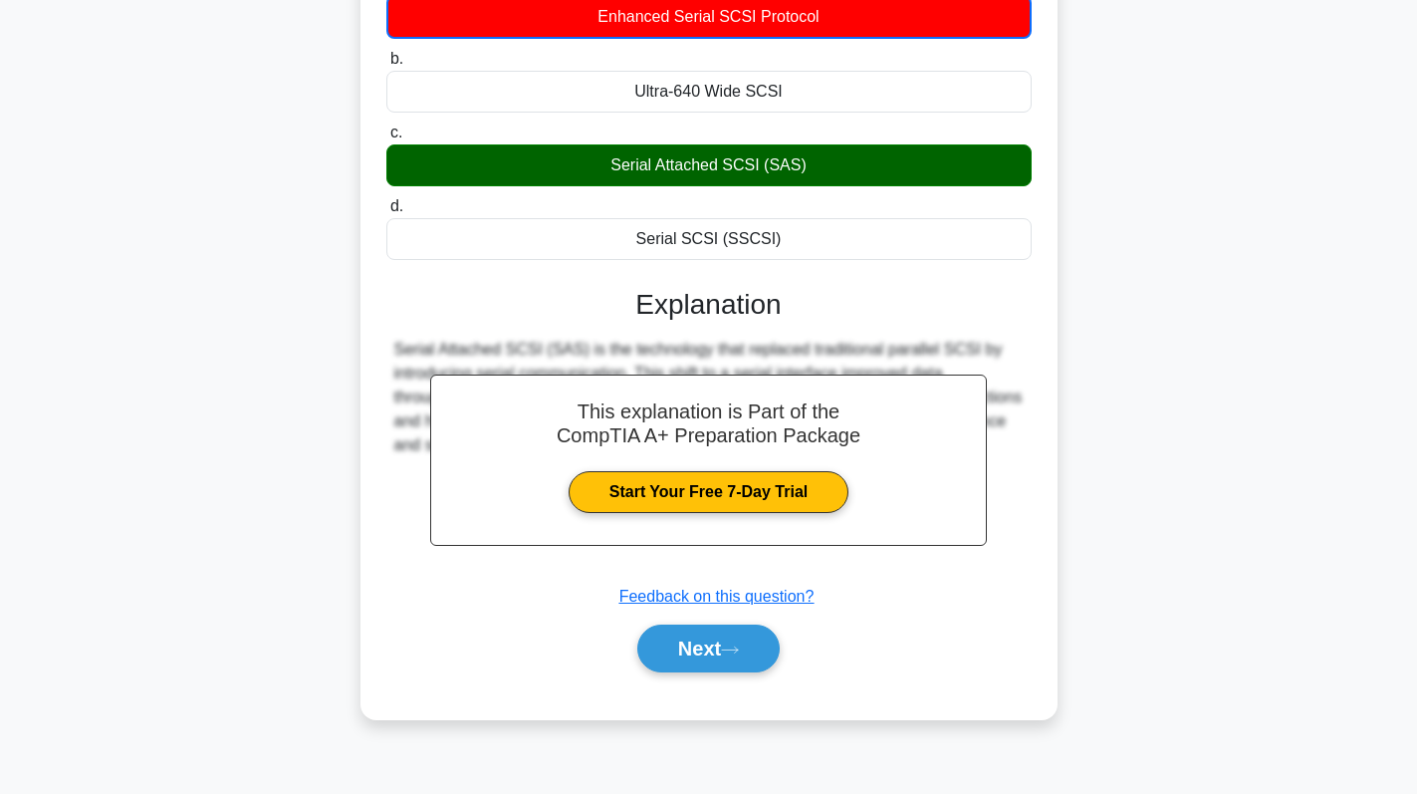
scroll to position [282, 0]
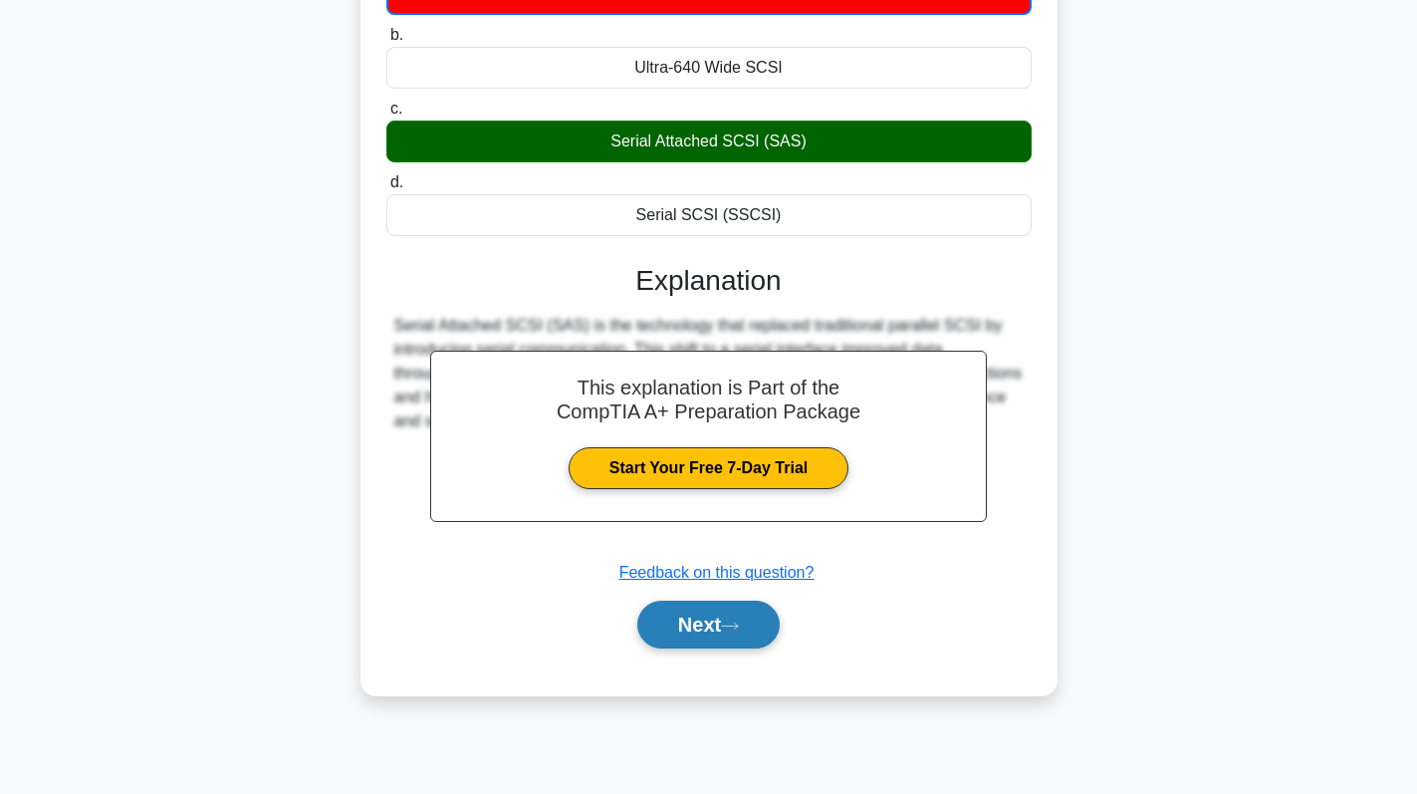
click at [728, 619] on button "Next" at bounding box center [708, 625] width 142 height 48
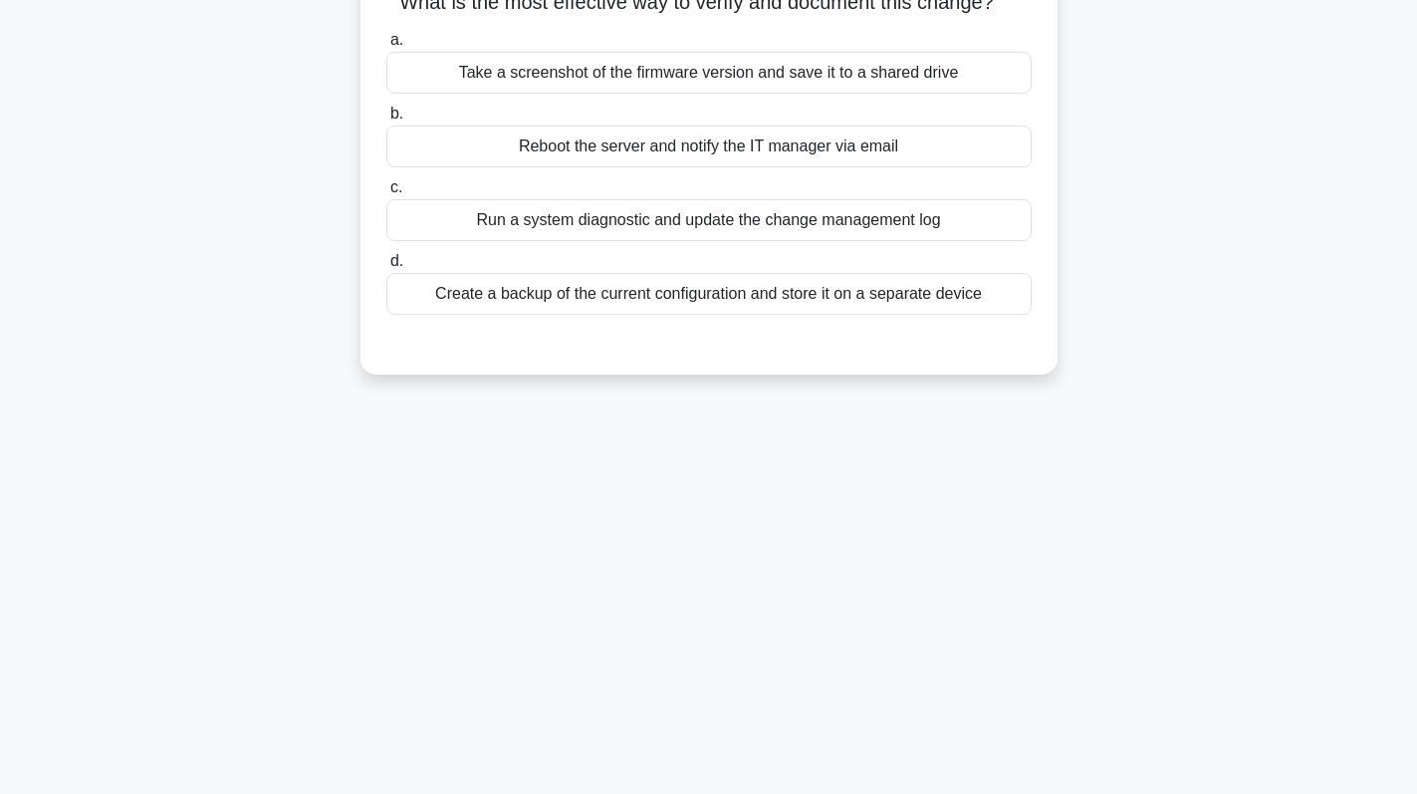
scroll to position [0, 0]
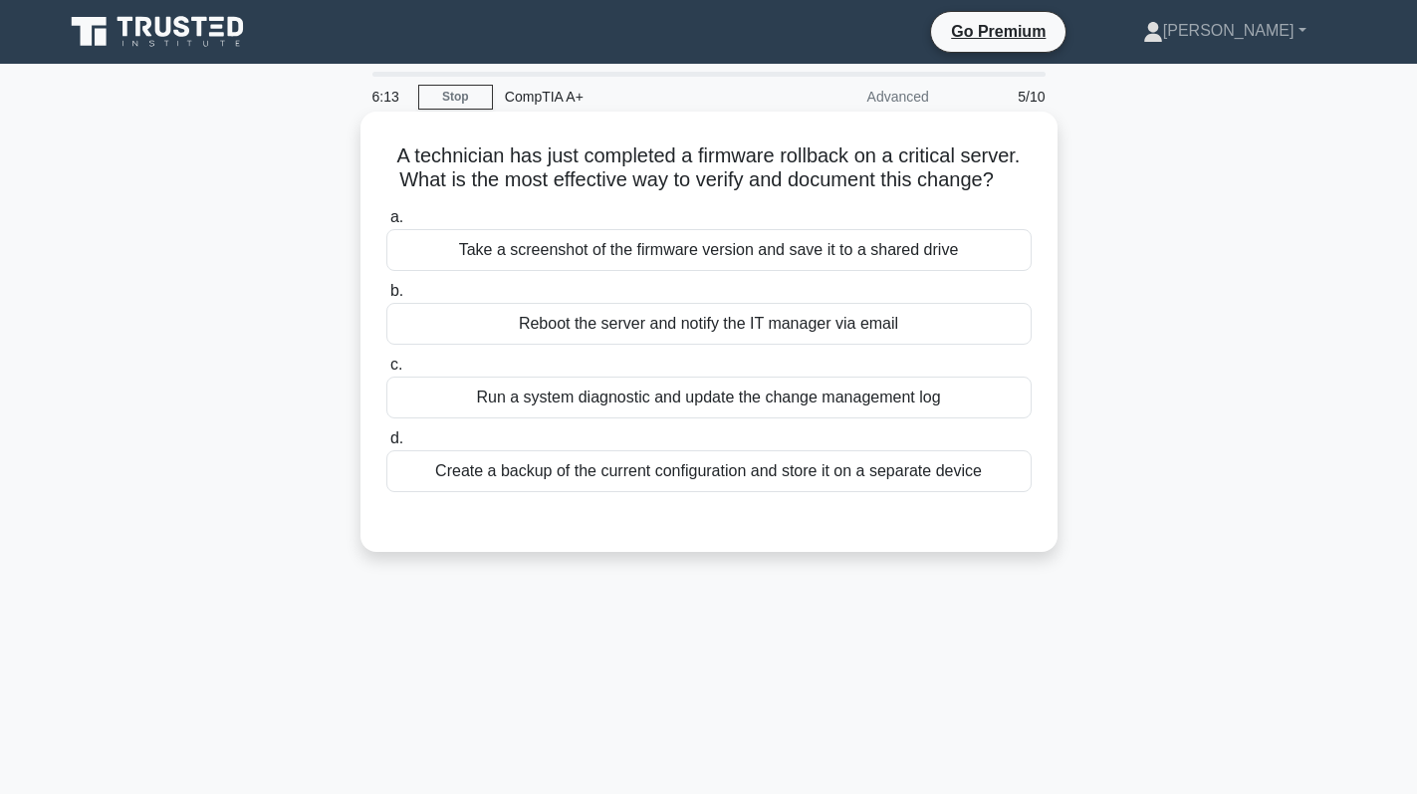
click at [798, 275] on div "a. Take a screenshot of the firmware version and save it to a shared drive b. R…" at bounding box center [708, 348] width 669 height 295
click at [794, 258] on div "Take a screenshot of the firmware version and save it to a shared drive" at bounding box center [708, 250] width 645 height 42
click at [386, 224] on input "a. Take a screenshot of the firmware version and save it to a shared drive" at bounding box center [386, 217] width 0 height 13
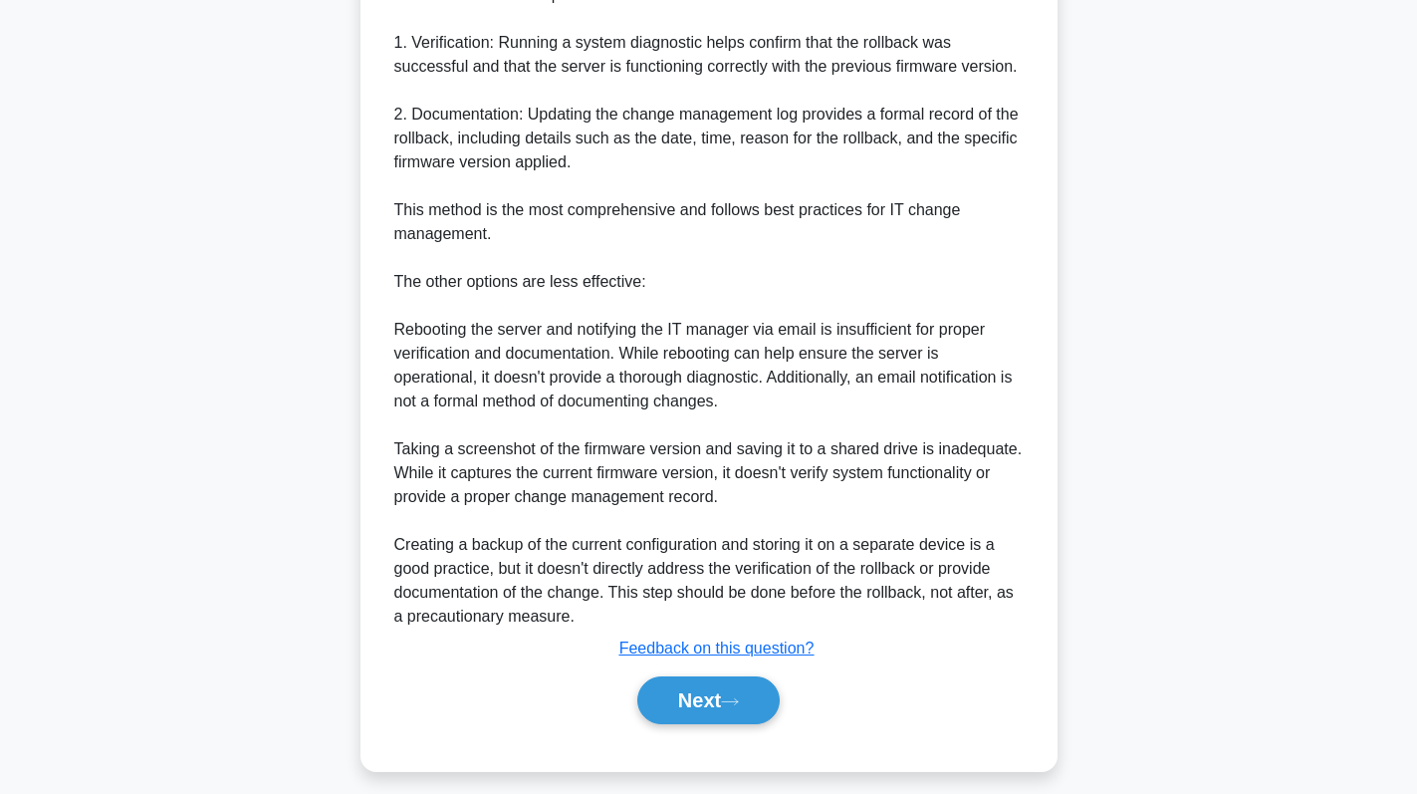
scroll to position [652, 0]
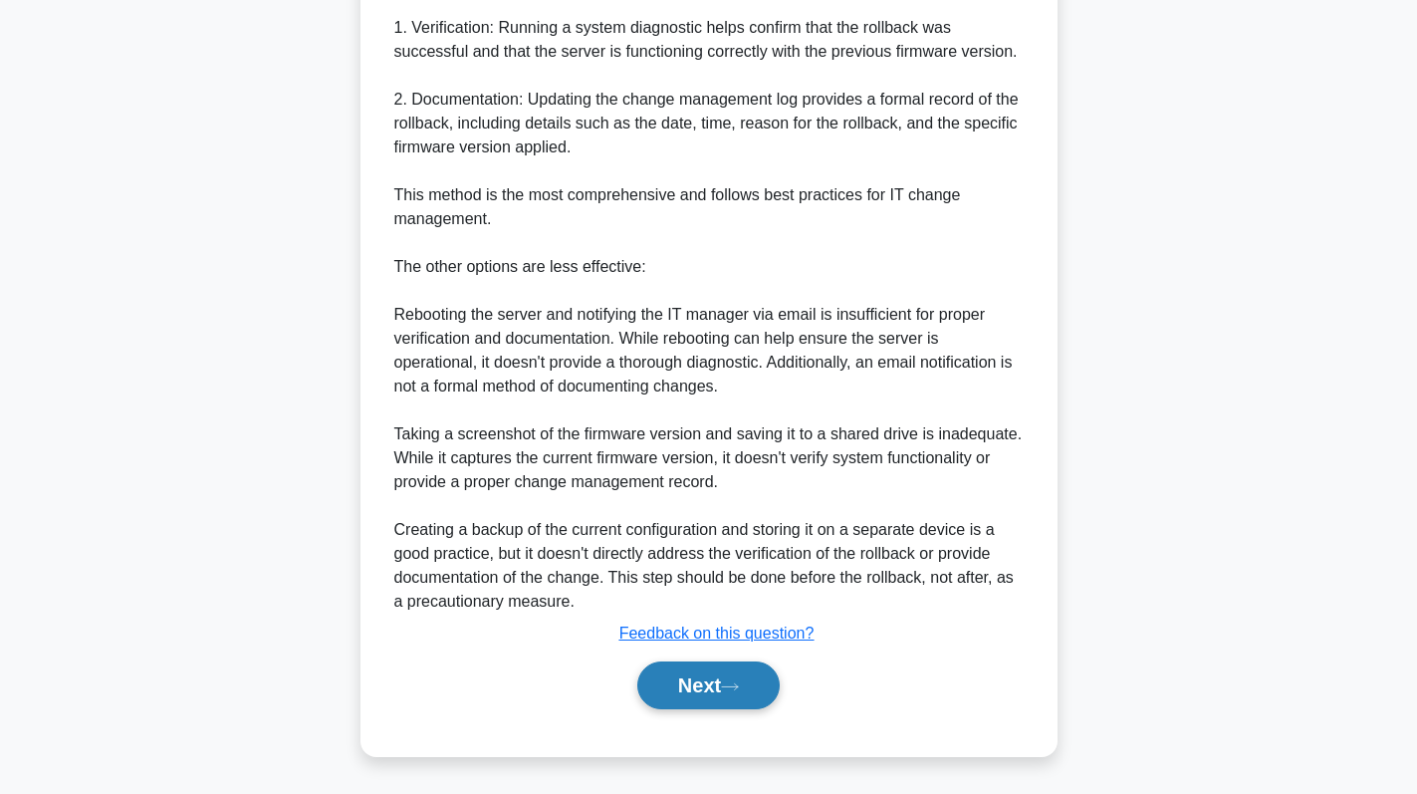
click at [716, 667] on button "Next" at bounding box center [708, 685] width 142 height 48
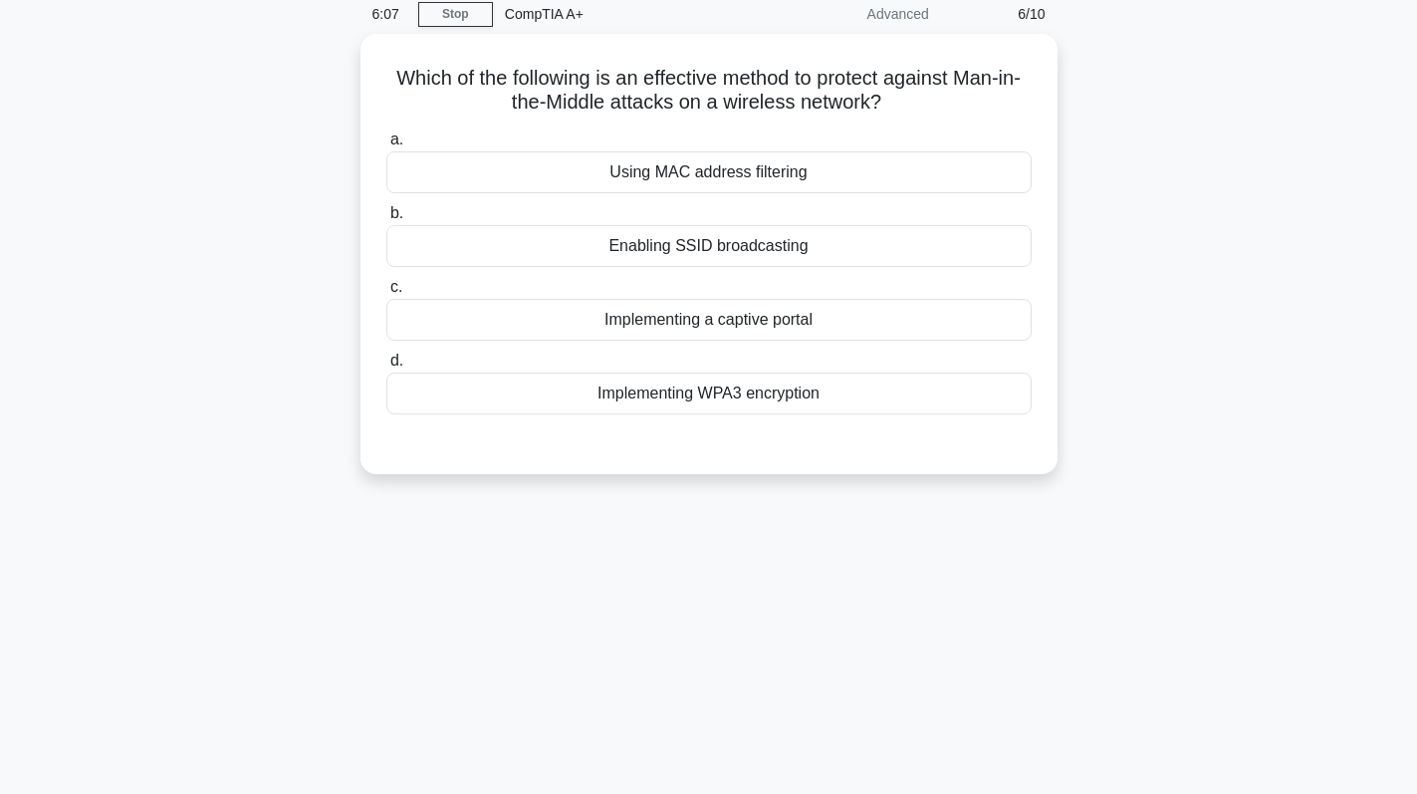
scroll to position [0, 0]
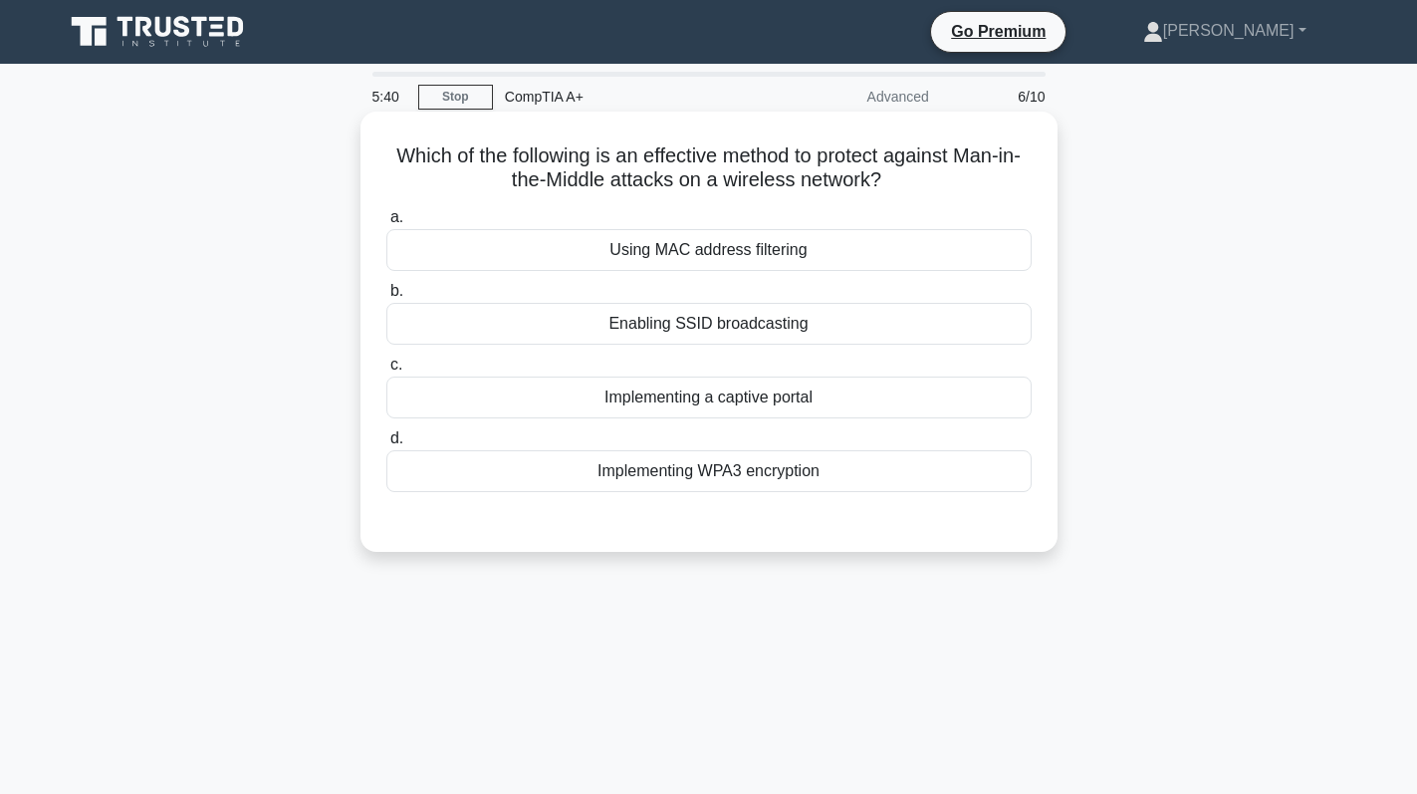
click at [792, 474] on div "Implementing WPA3 encryption" at bounding box center [708, 471] width 645 height 42
click at [386, 445] on input "d. Implementing WPA3 encryption" at bounding box center [386, 438] width 0 height 13
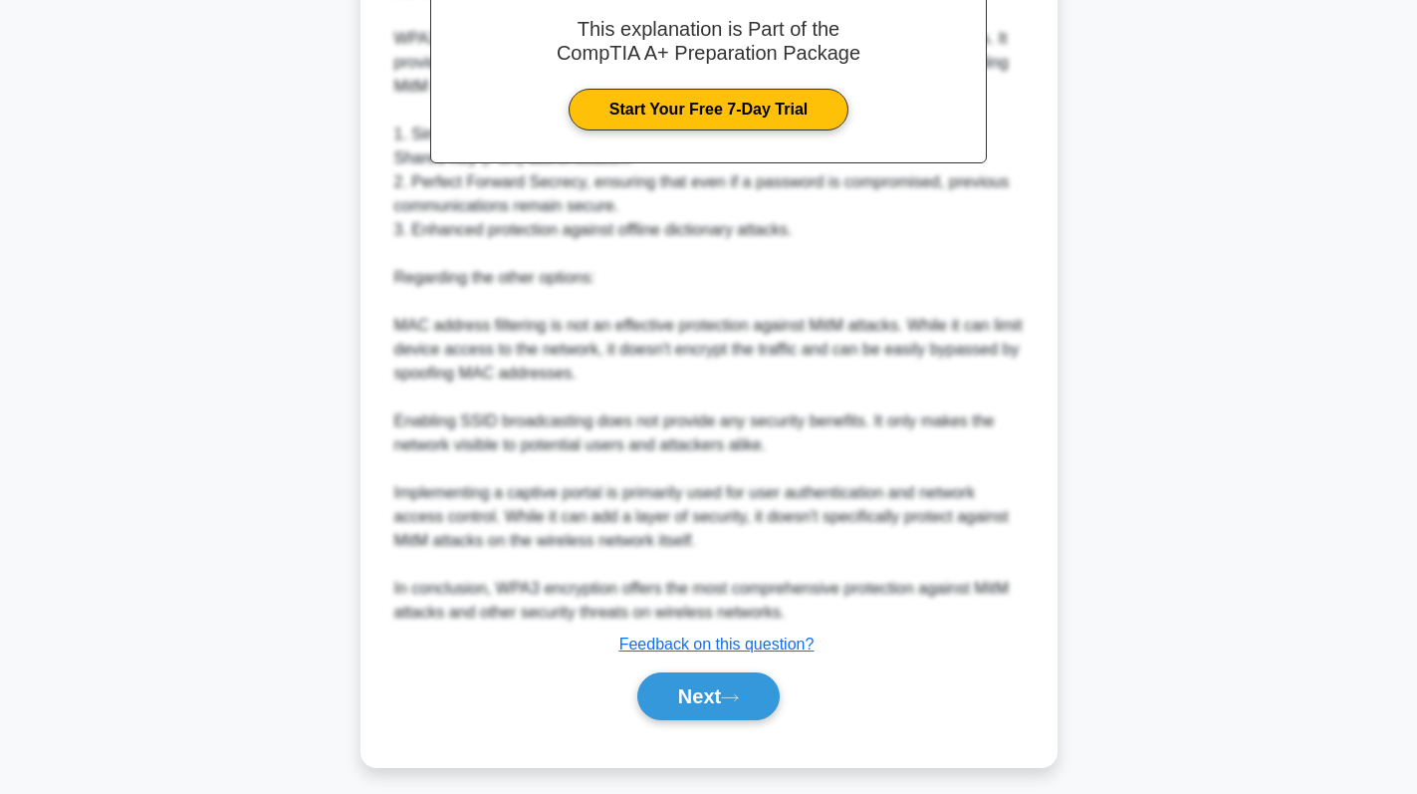
scroll to position [626, 0]
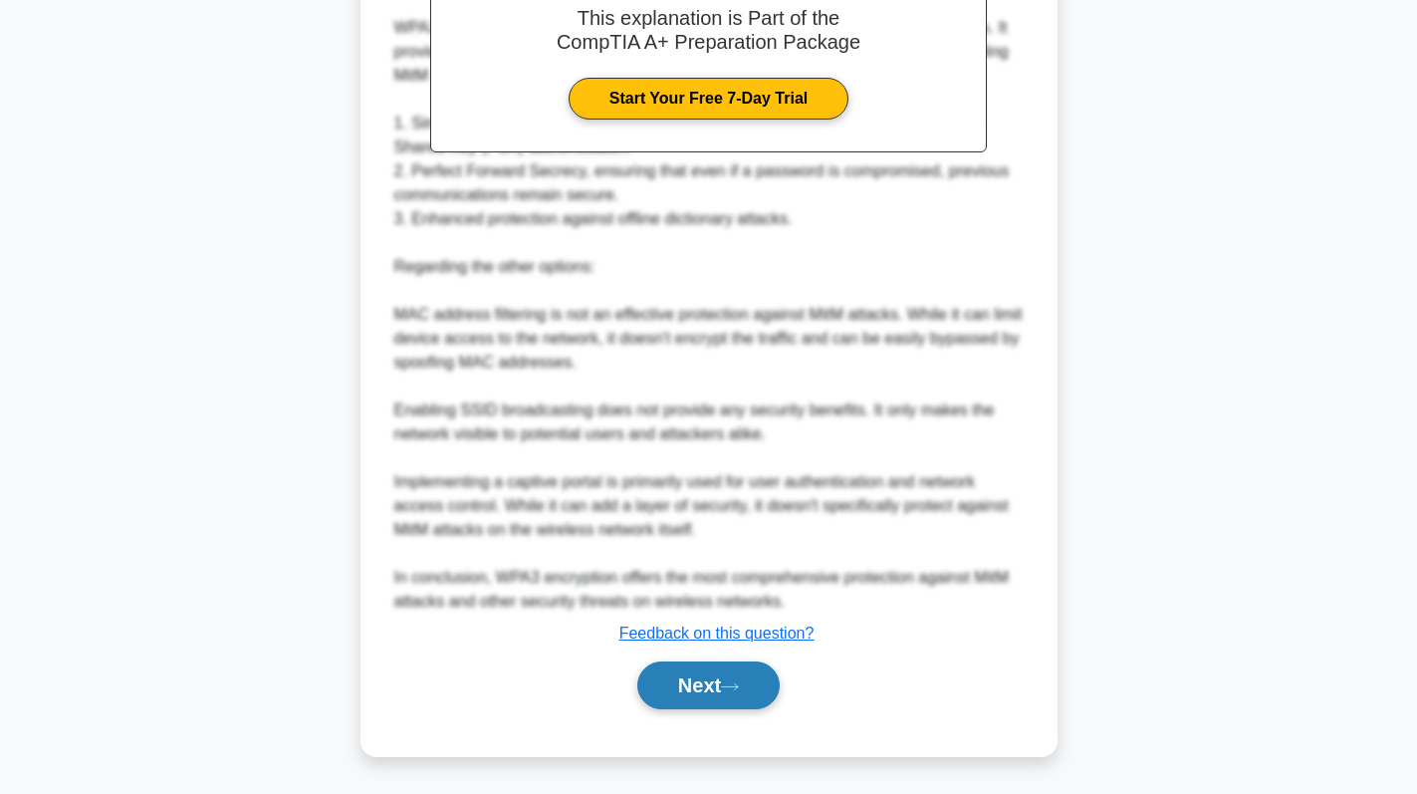
click at [685, 692] on button "Next" at bounding box center [708, 685] width 142 height 48
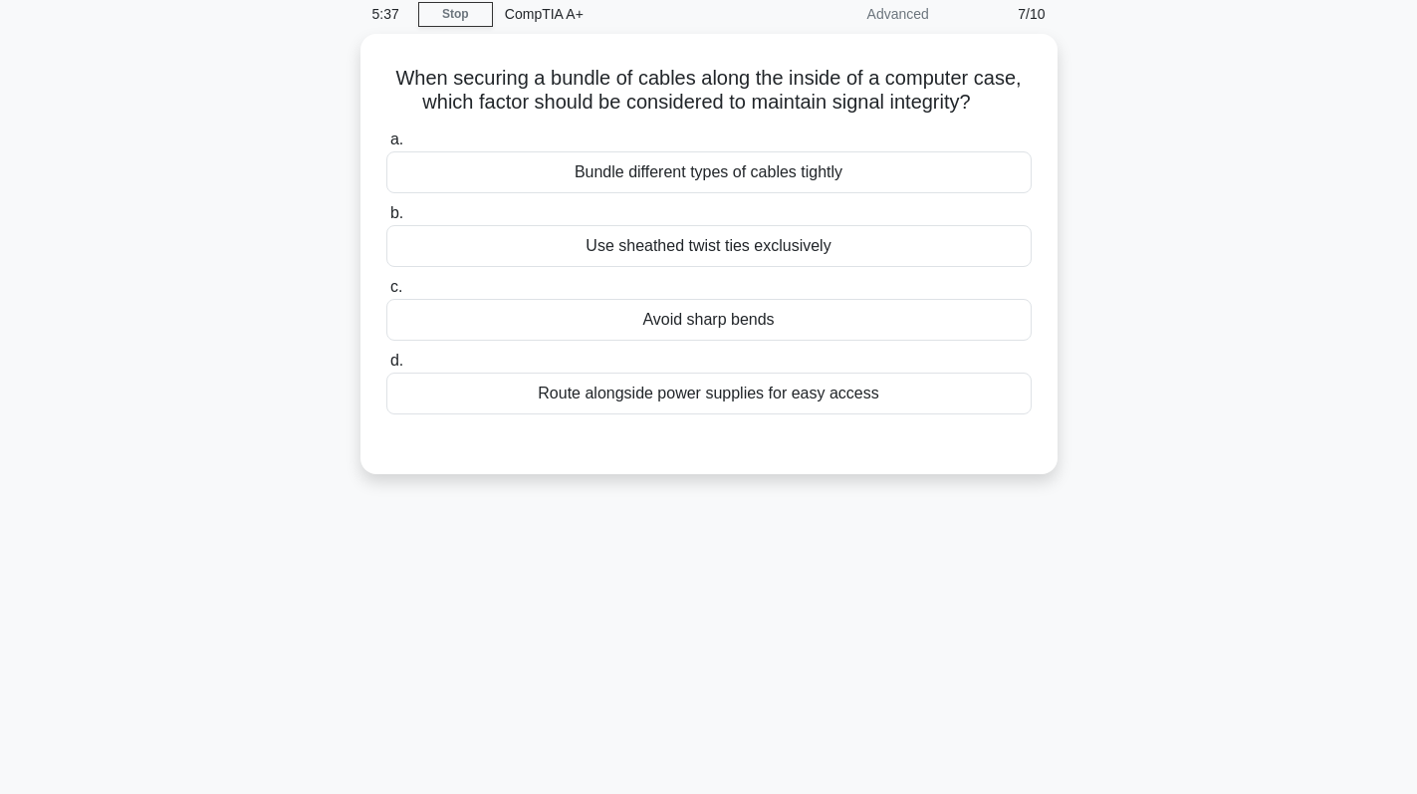
scroll to position [0, 0]
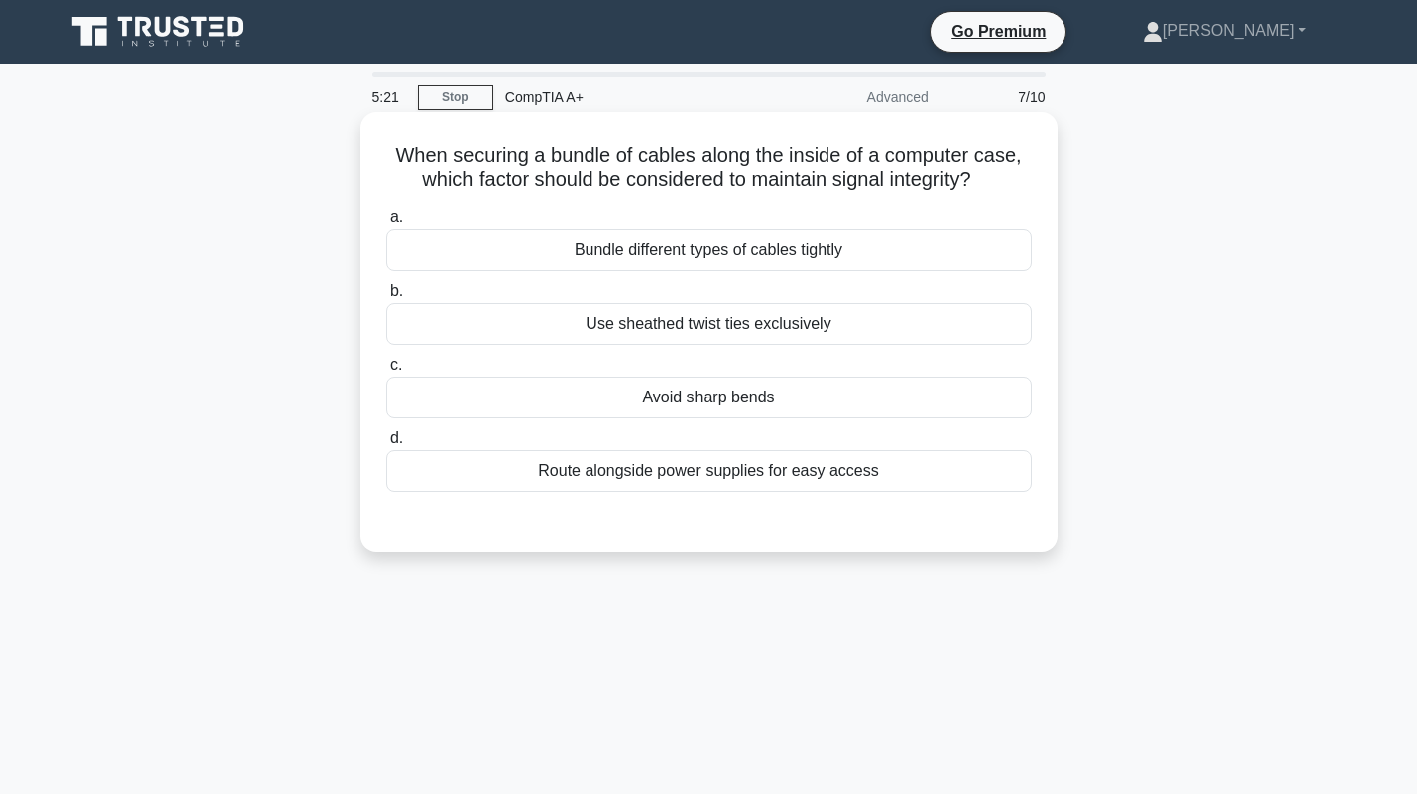
click at [834, 400] on div "Avoid sharp bends" at bounding box center [708, 397] width 645 height 42
click at [386, 371] on input "c. Avoid sharp bends" at bounding box center [386, 365] width 0 height 13
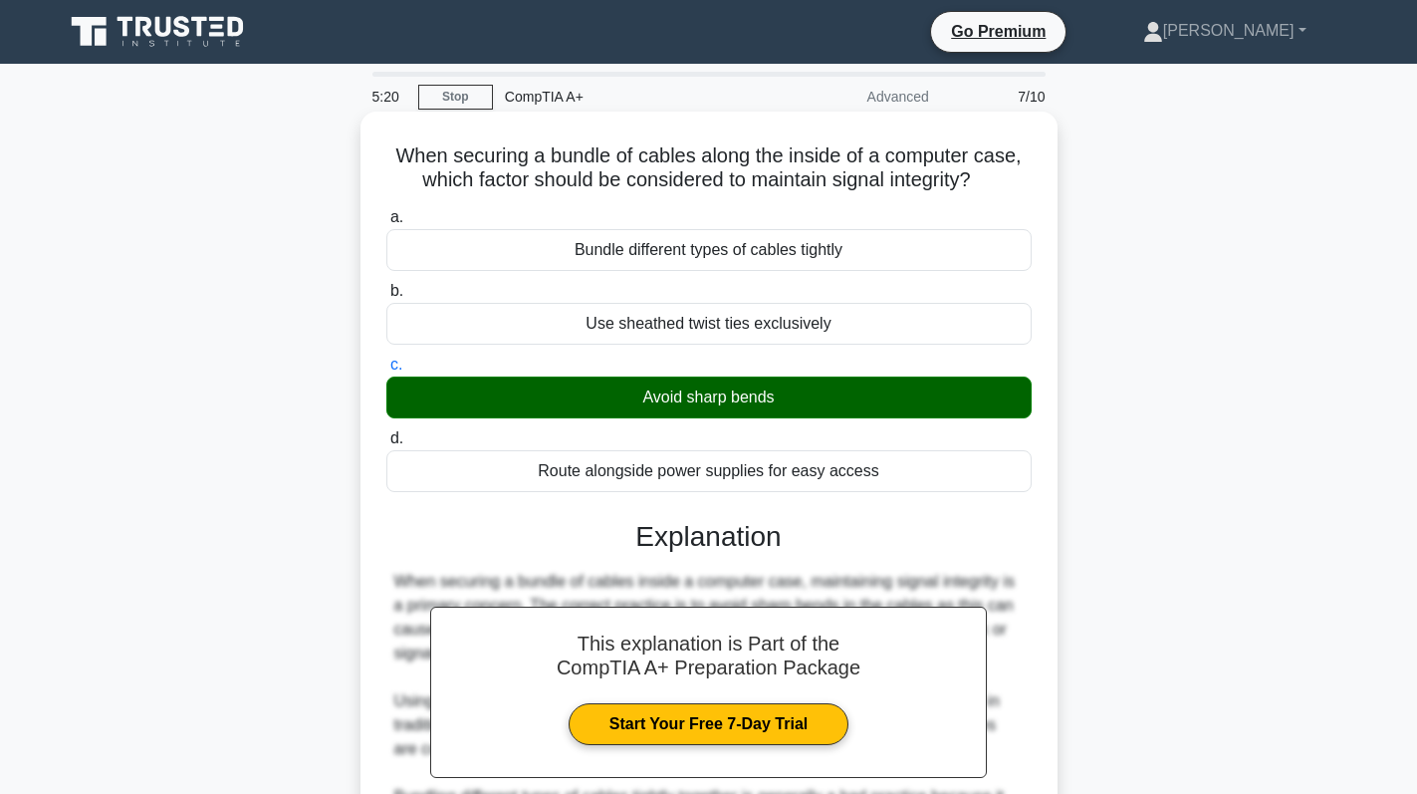
scroll to position [316, 0]
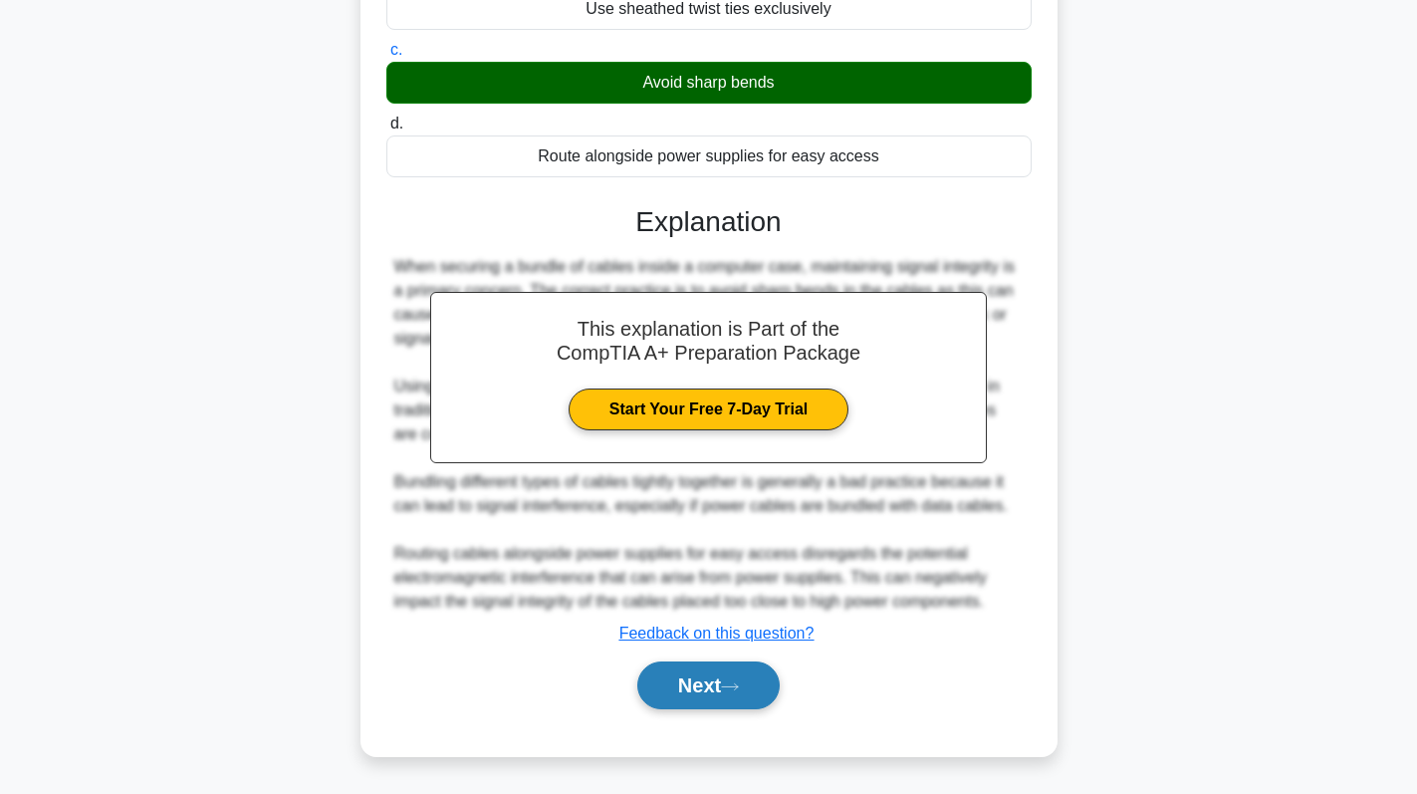
click at [716, 675] on button "Next" at bounding box center [708, 685] width 142 height 48
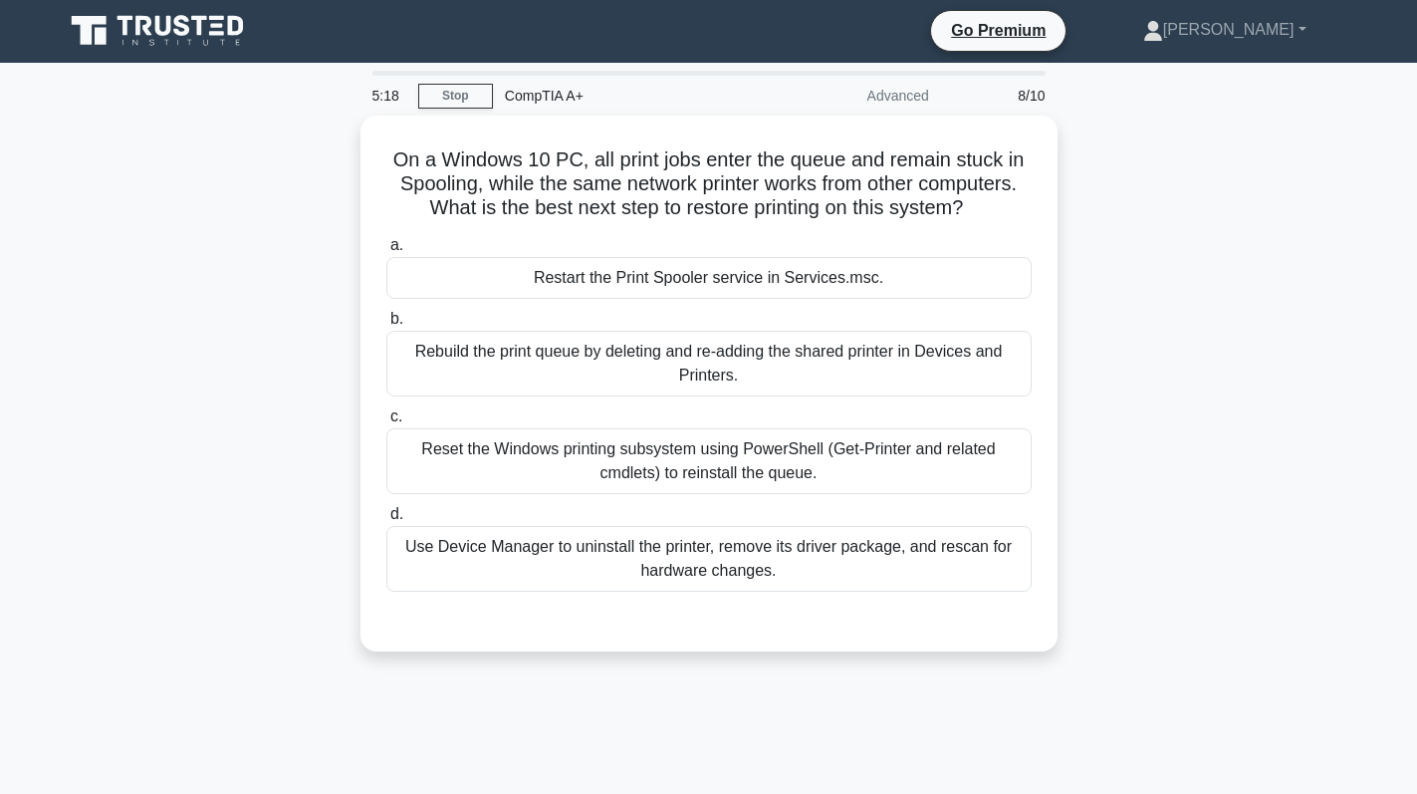
scroll to position [0, 0]
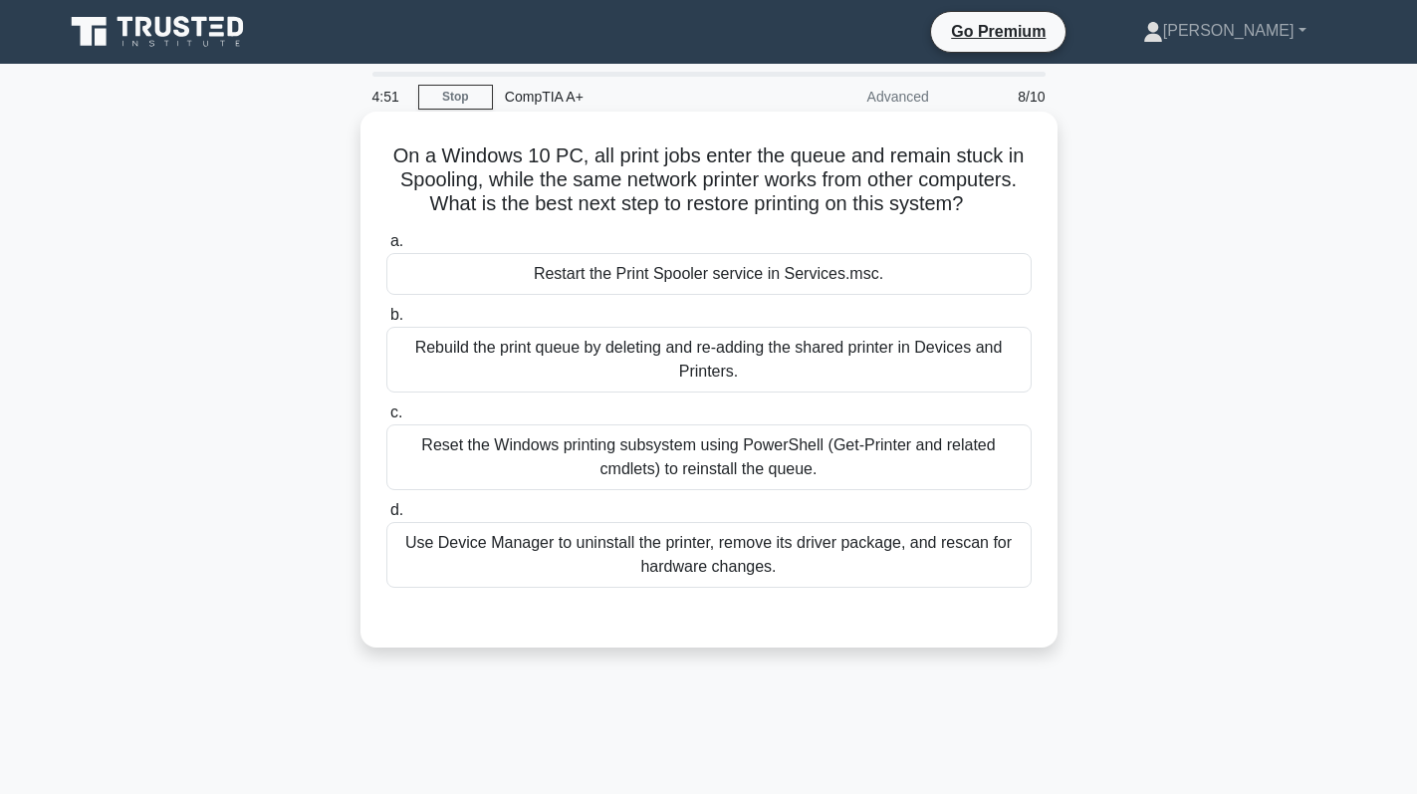
click at [739, 288] on div "Restart the Print Spooler service in Services.msc." at bounding box center [708, 274] width 645 height 42
click at [386, 248] on input "a. Restart the Print Spooler service in Services.msc." at bounding box center [386, 241] width 0 height 13
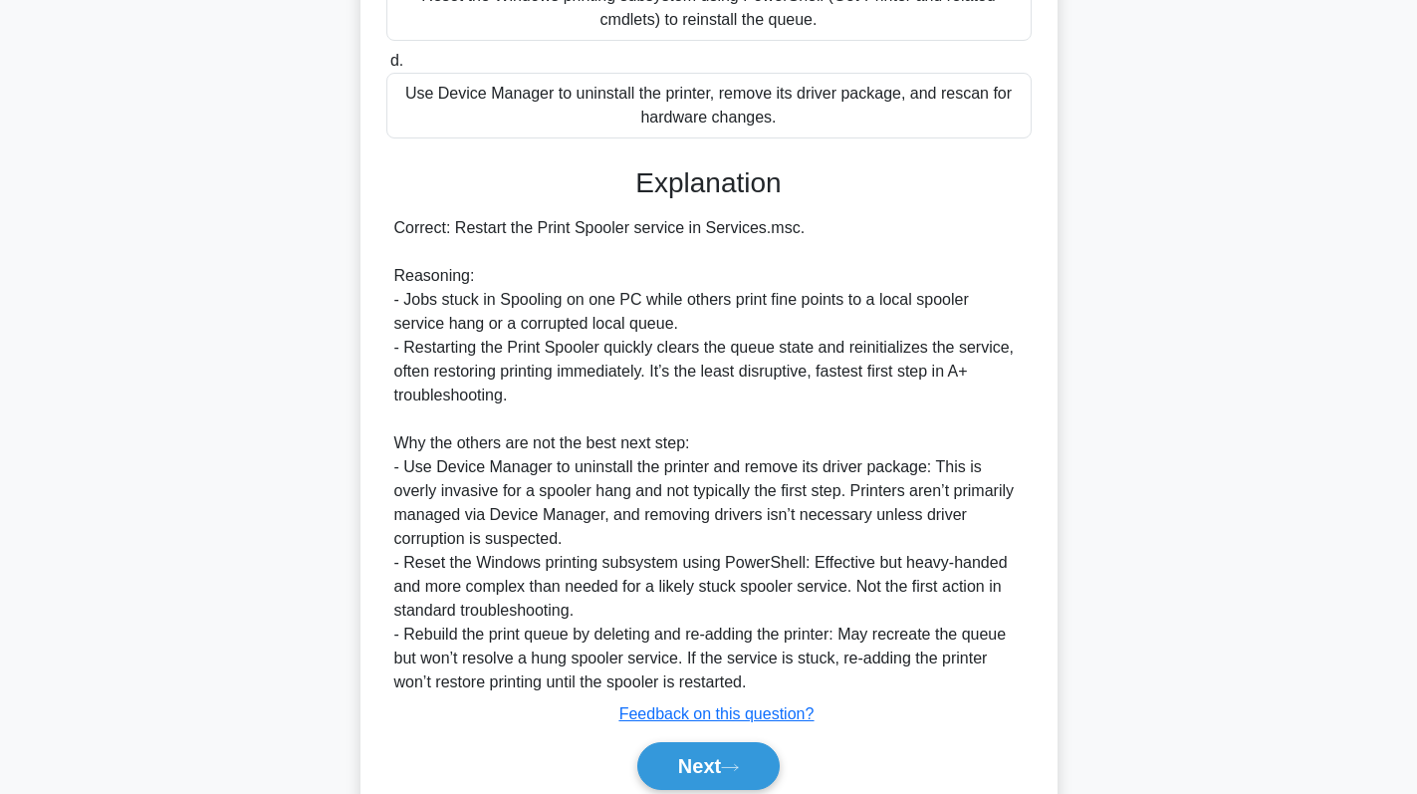
scroll to position [498, 0]
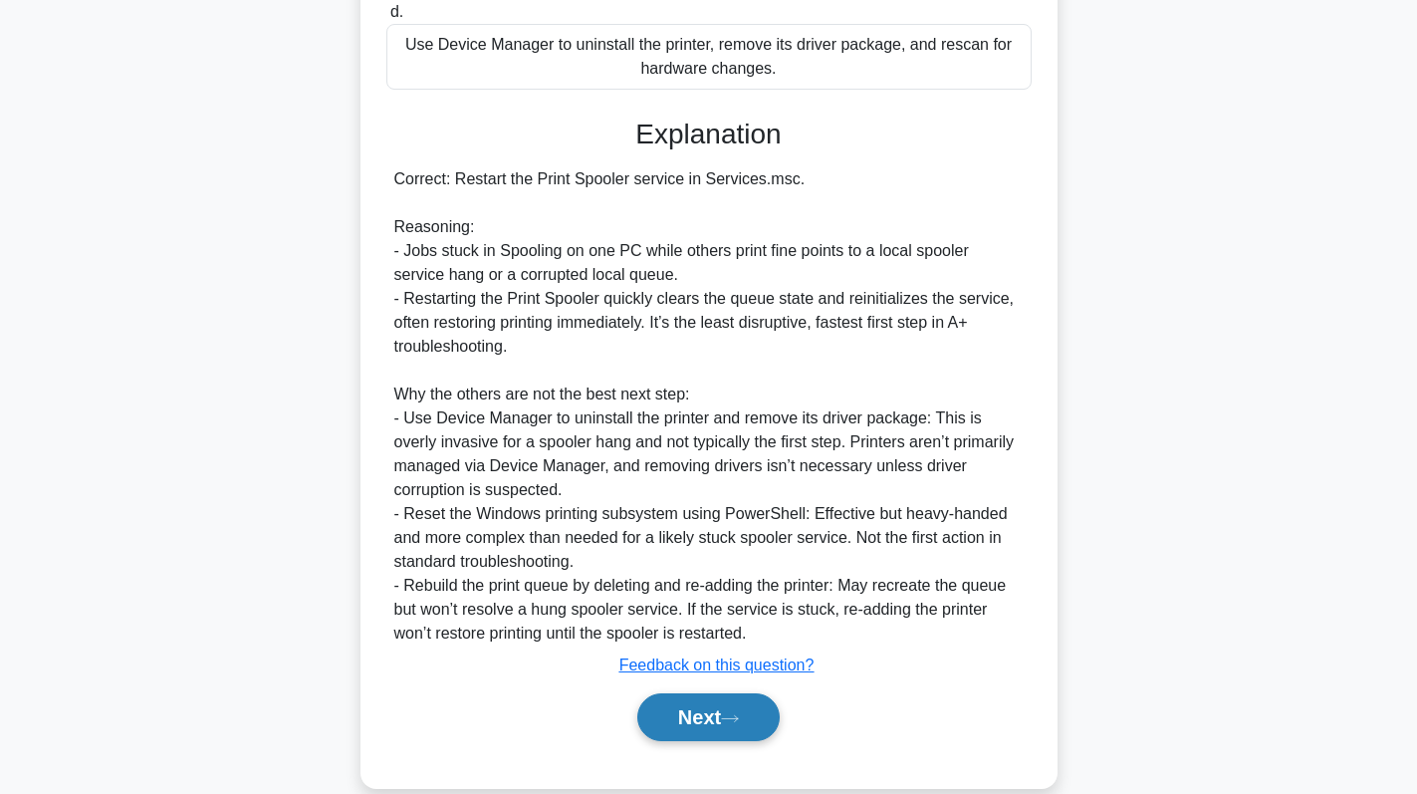
click at [707, 720] on button "Next" at bounding box center [708, 717] width 142 height 48
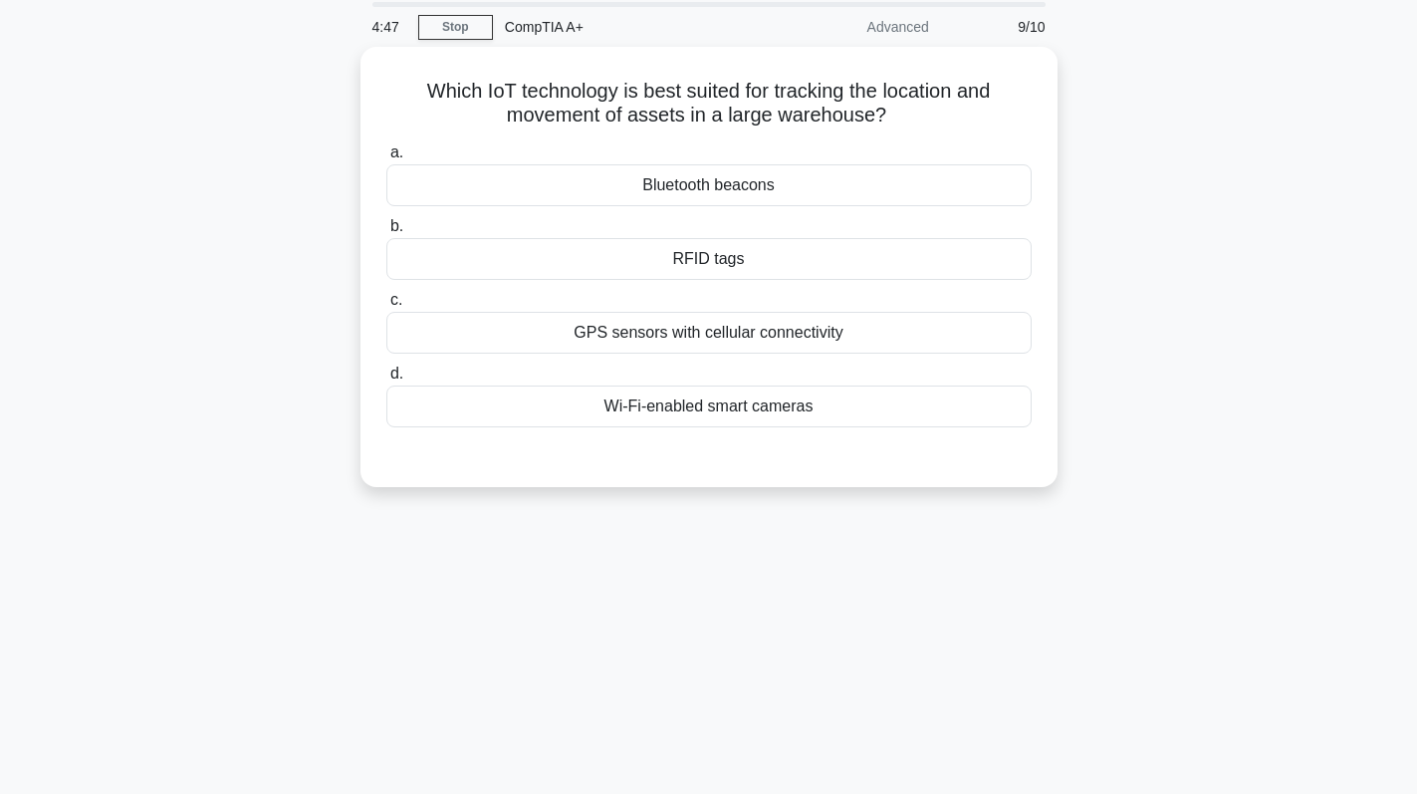
scroll to position [0, 0]
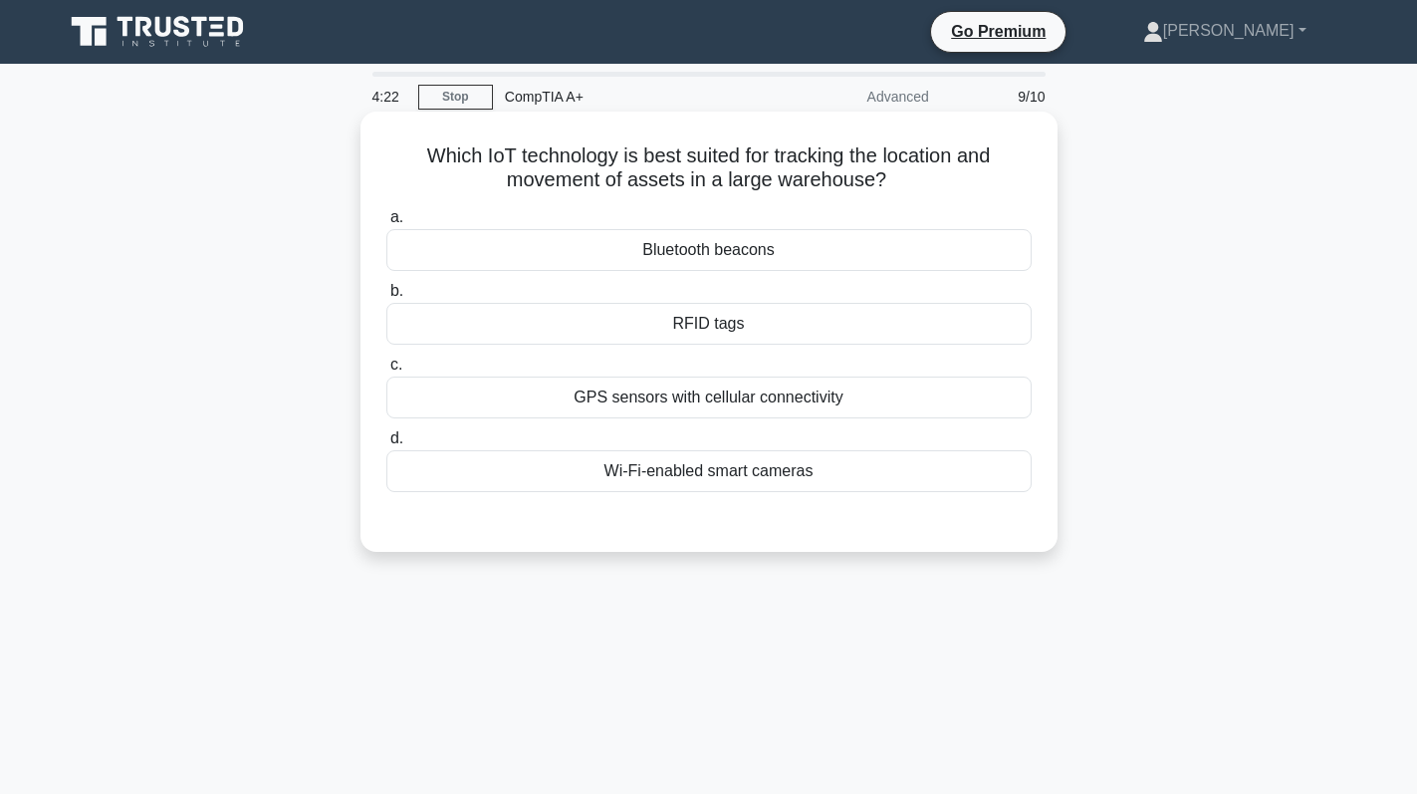
click at [865, 451] on div "Wi-Fi-enabled smart cameras" at bounding box center [708, 471] width 645 height 42
click at [386, 445] on input "d. Wi-Fi-enabled smart cameras" at bounding box center [386, 438] width 0 height 13
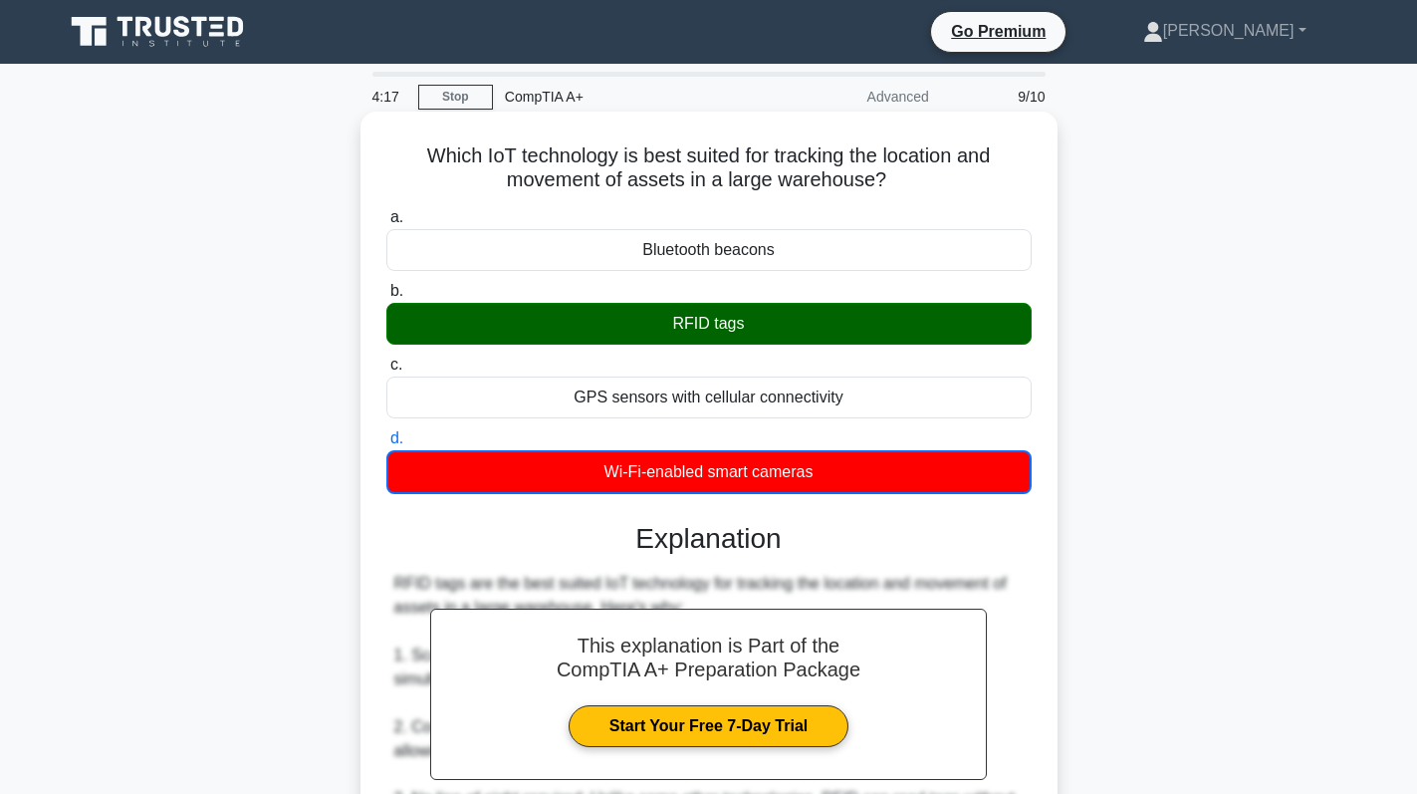
drag, startPoint x: 663, startPoint y: 325, endPoint x: 772, endPoint y: 325, distance: 108.6
click at [772, 325] on div "RFID tags" at bounding box center [708, 324] width 645 height 42
copy div "RFID tags"
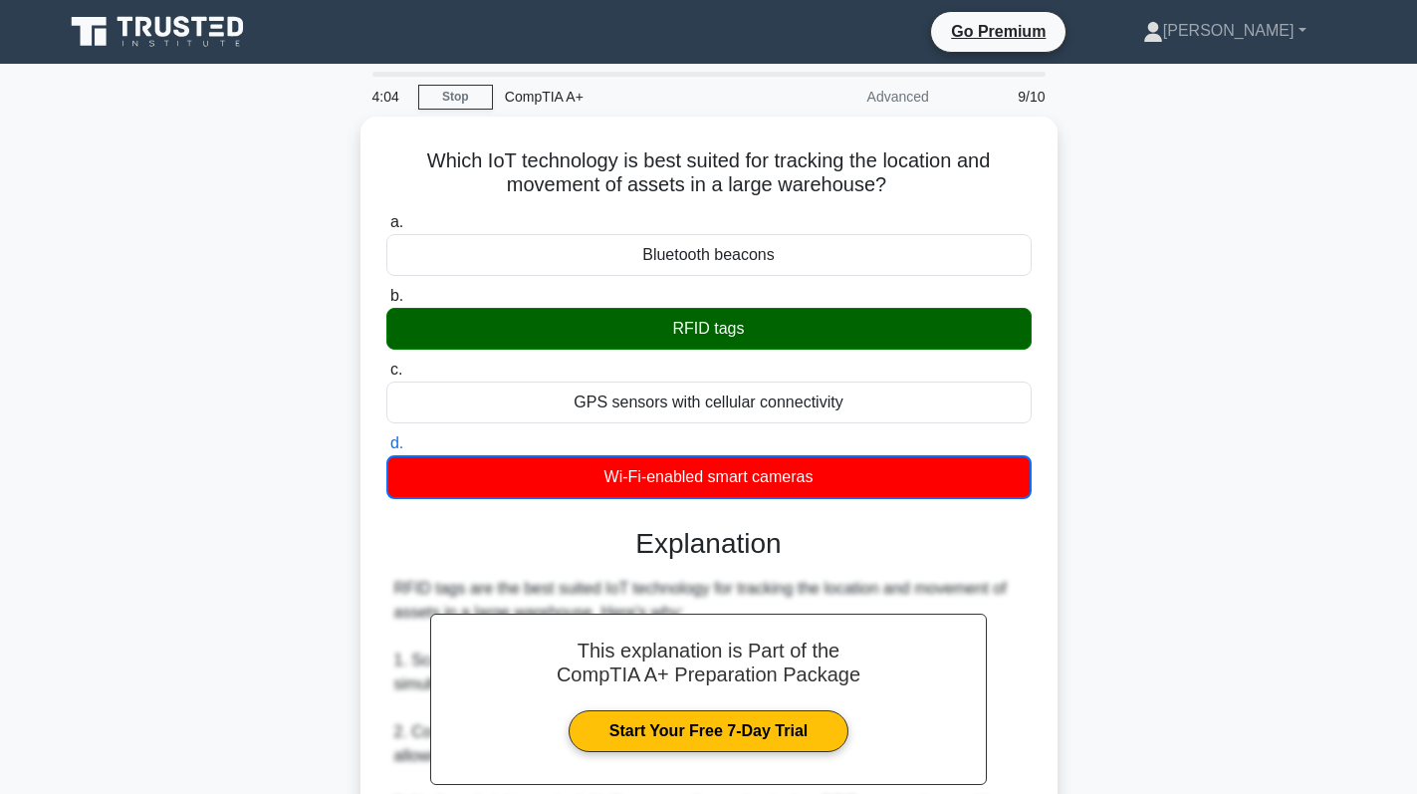
click at [1085, 217] on div "Which IoT technology is best suited for tracking the location and movement of a…" at bounding box center [709, 800] width 1315 height 1367
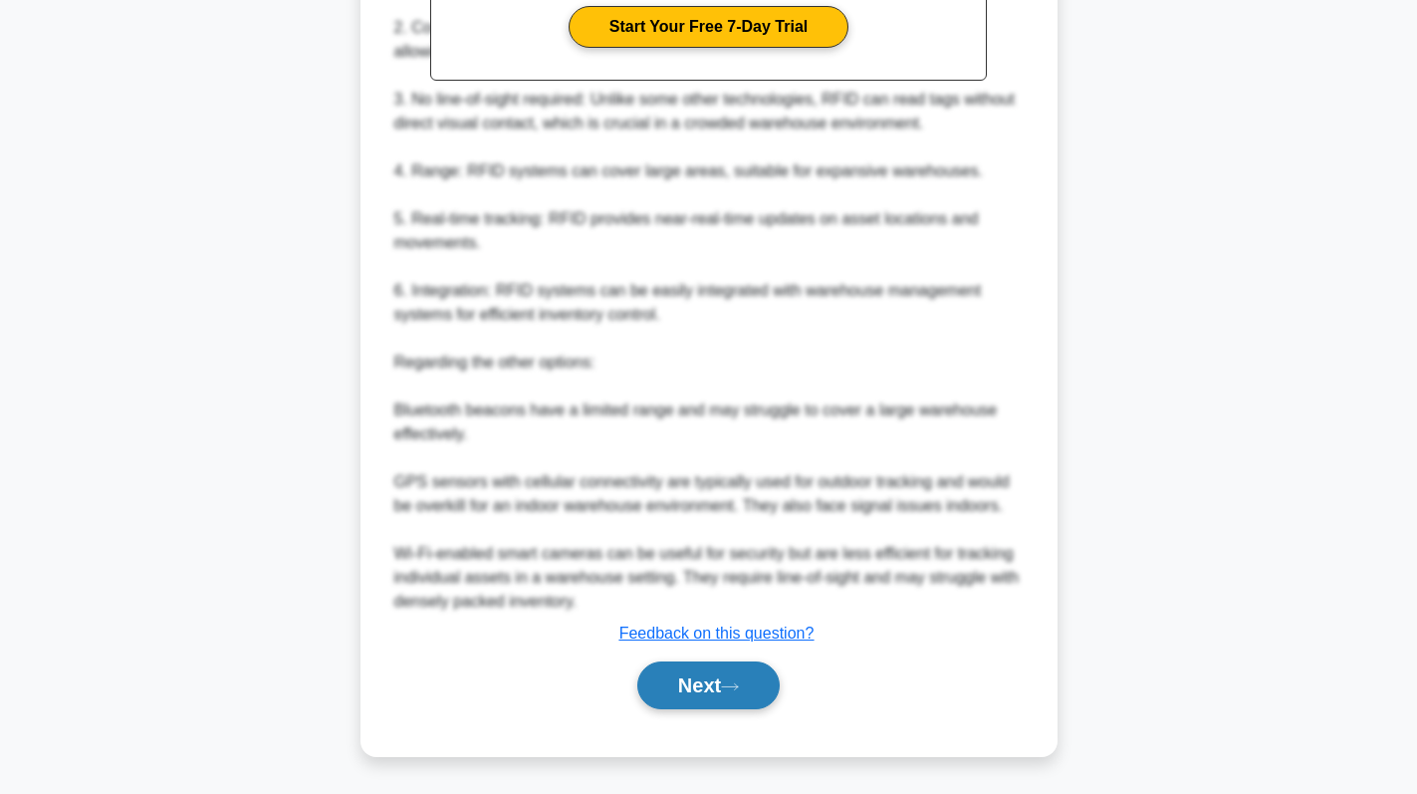
click at [727, 702] on button "Next" at bounding box center [708, 685] width 142 height 48
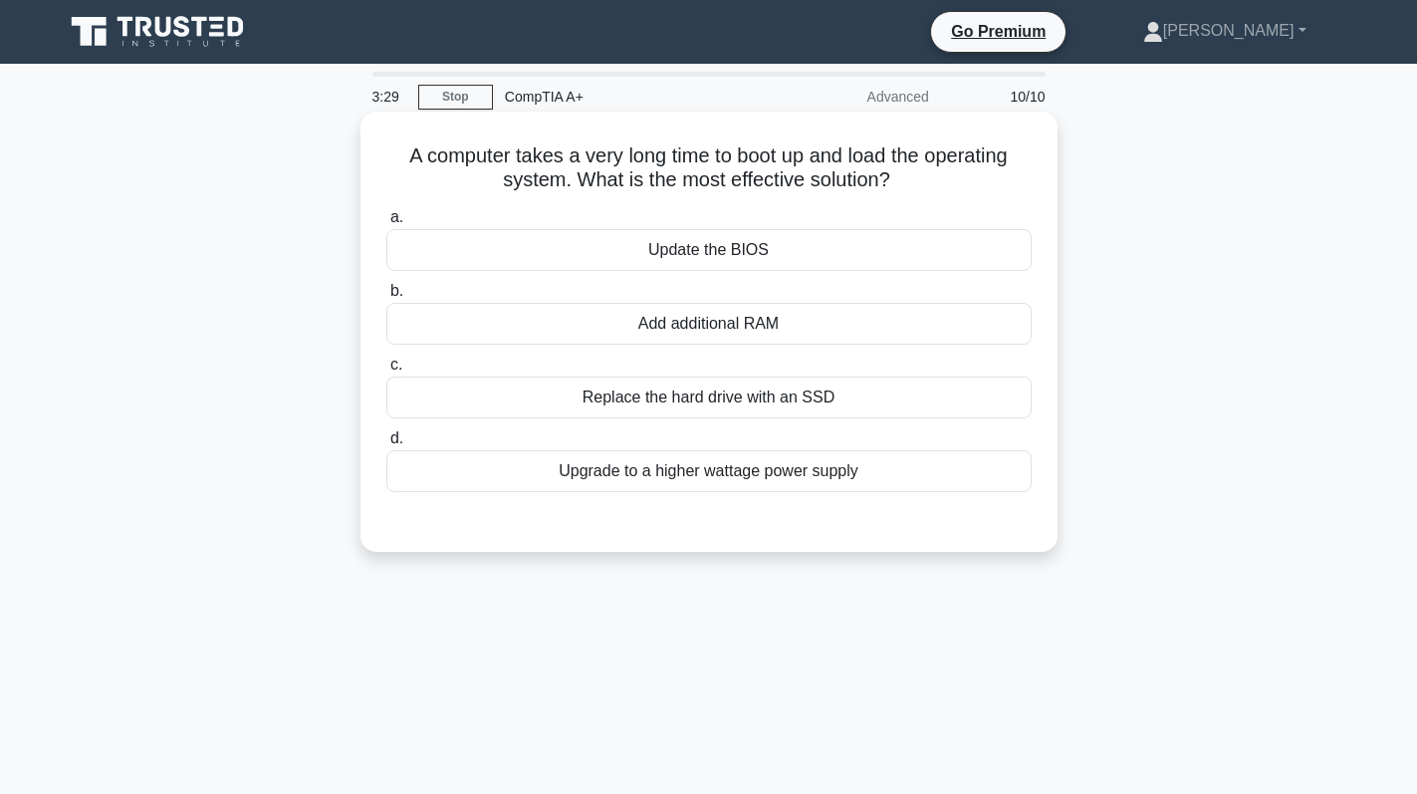
click at [828, 309] on div "Add additional RAM" at bounding box center [708, 324] width 645 height 42
click at [386, 298] on input "b. Add additional RAM" at bounding box center [386, 291] width 0 height 13
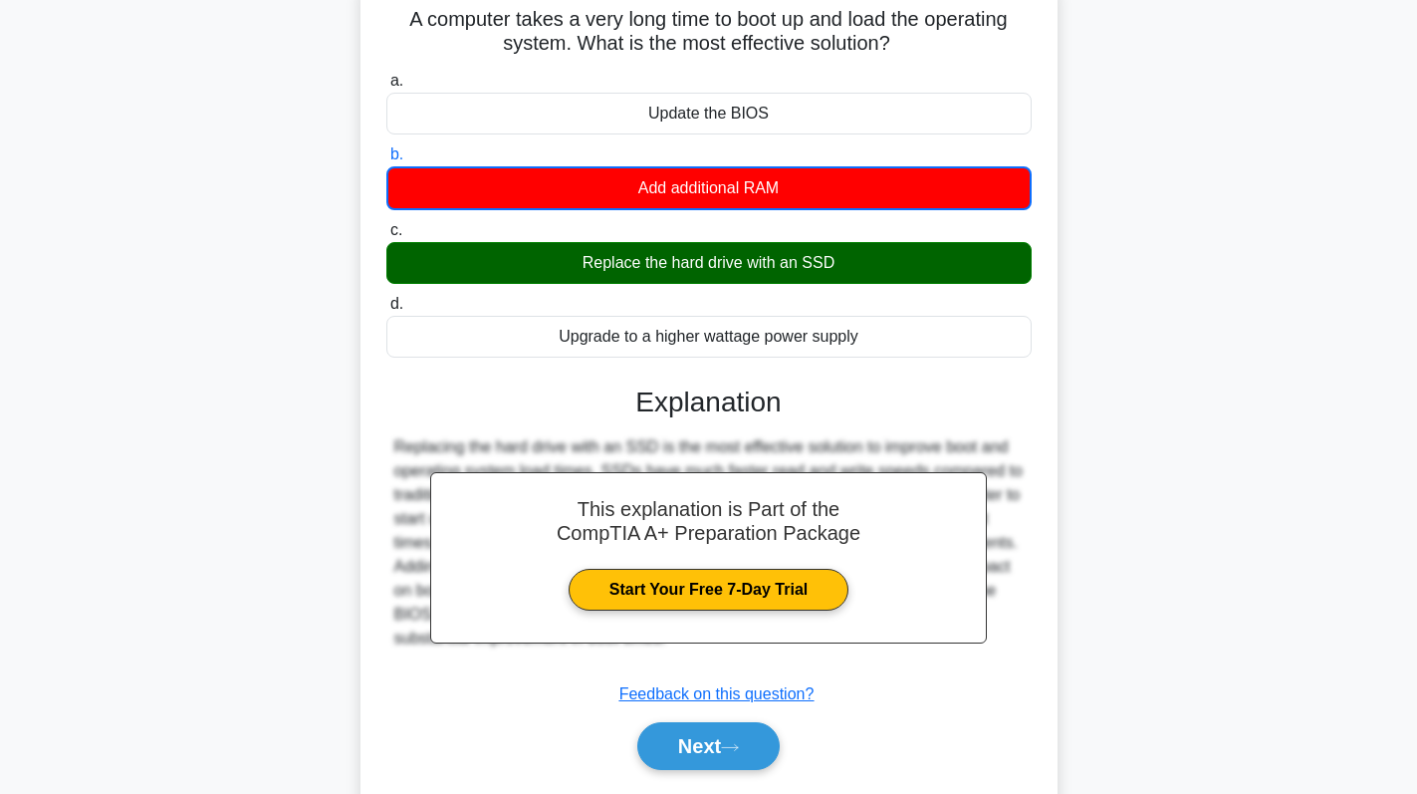
scroll to position [282, 0]
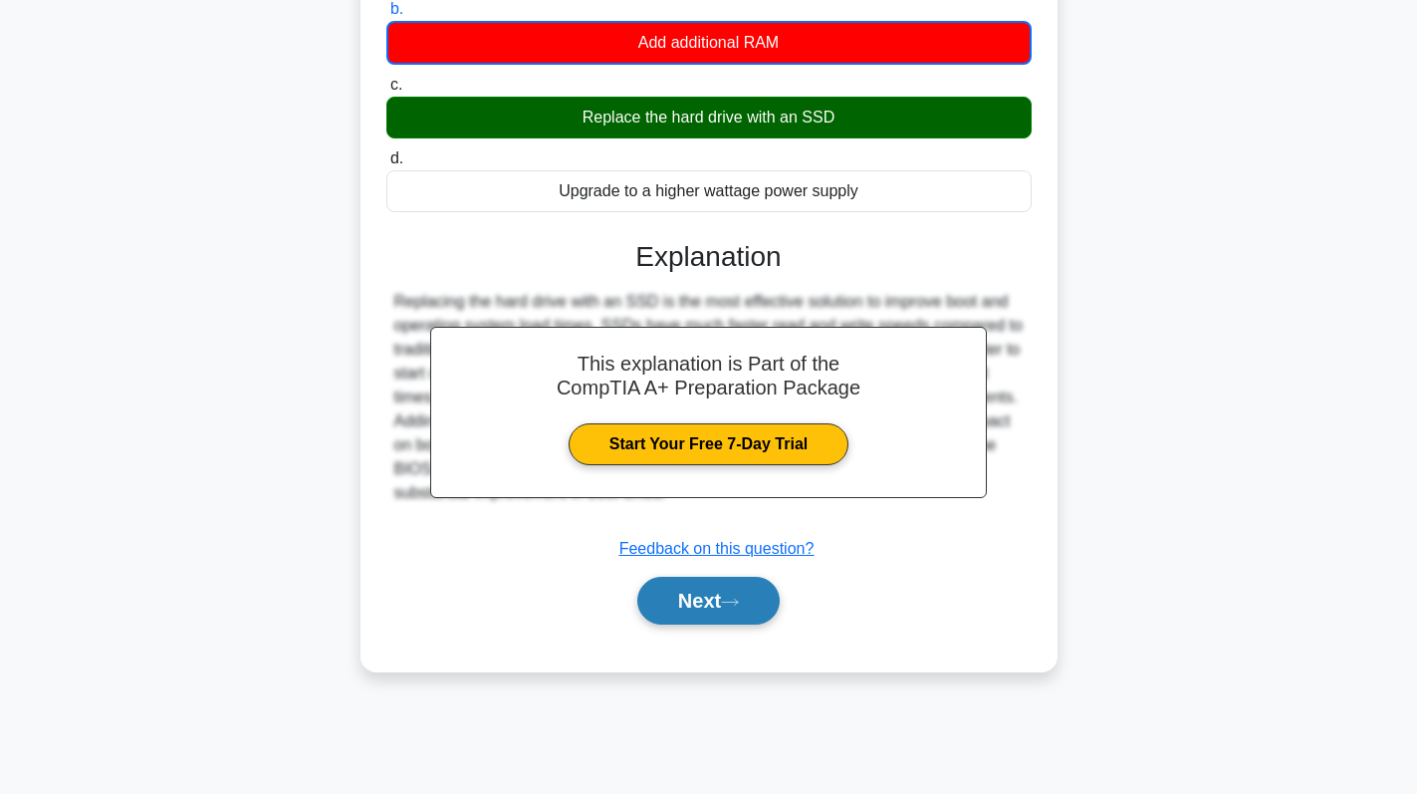
click at [717, 616] on button "Next" at bounding box center [708, 601] width 142 height 48
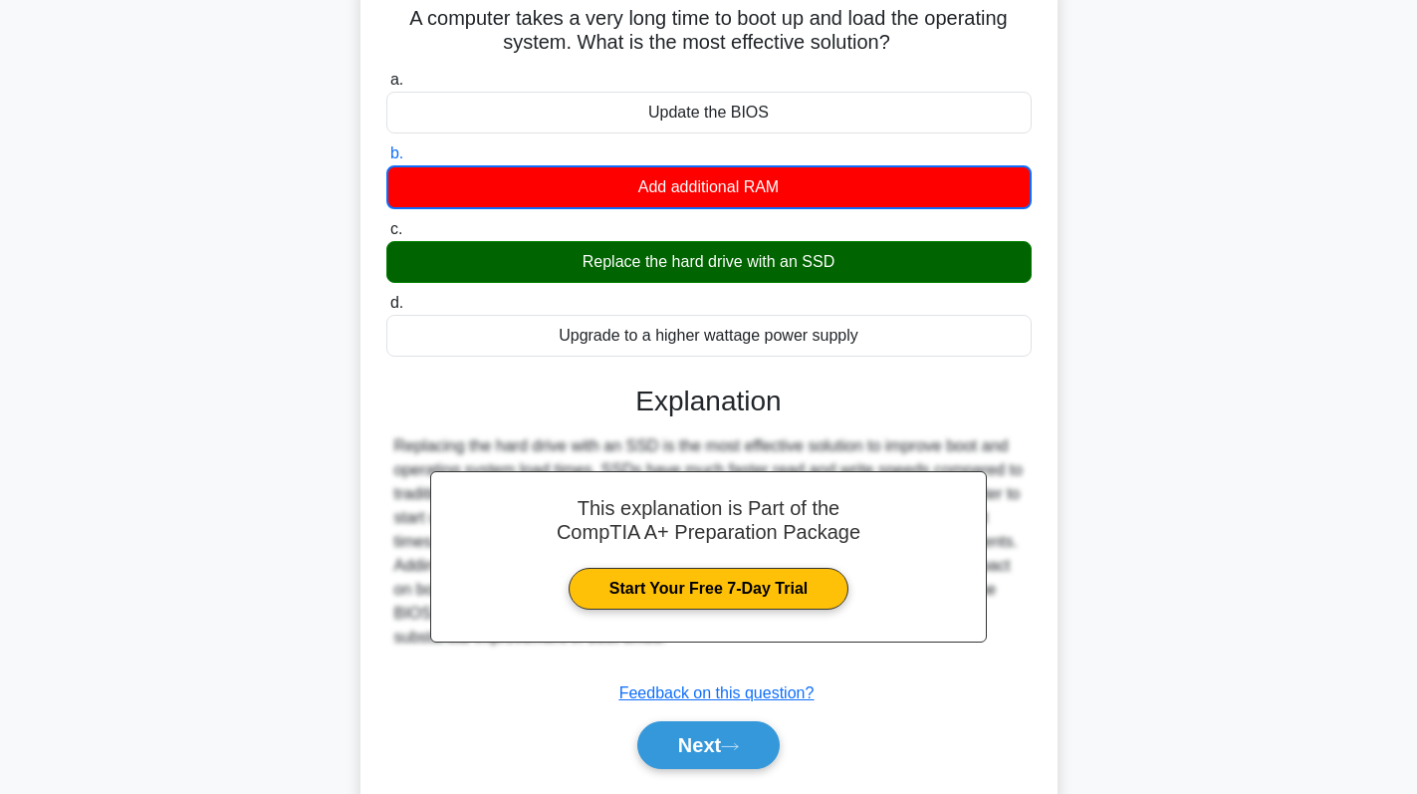
scroll to position [0, 0]
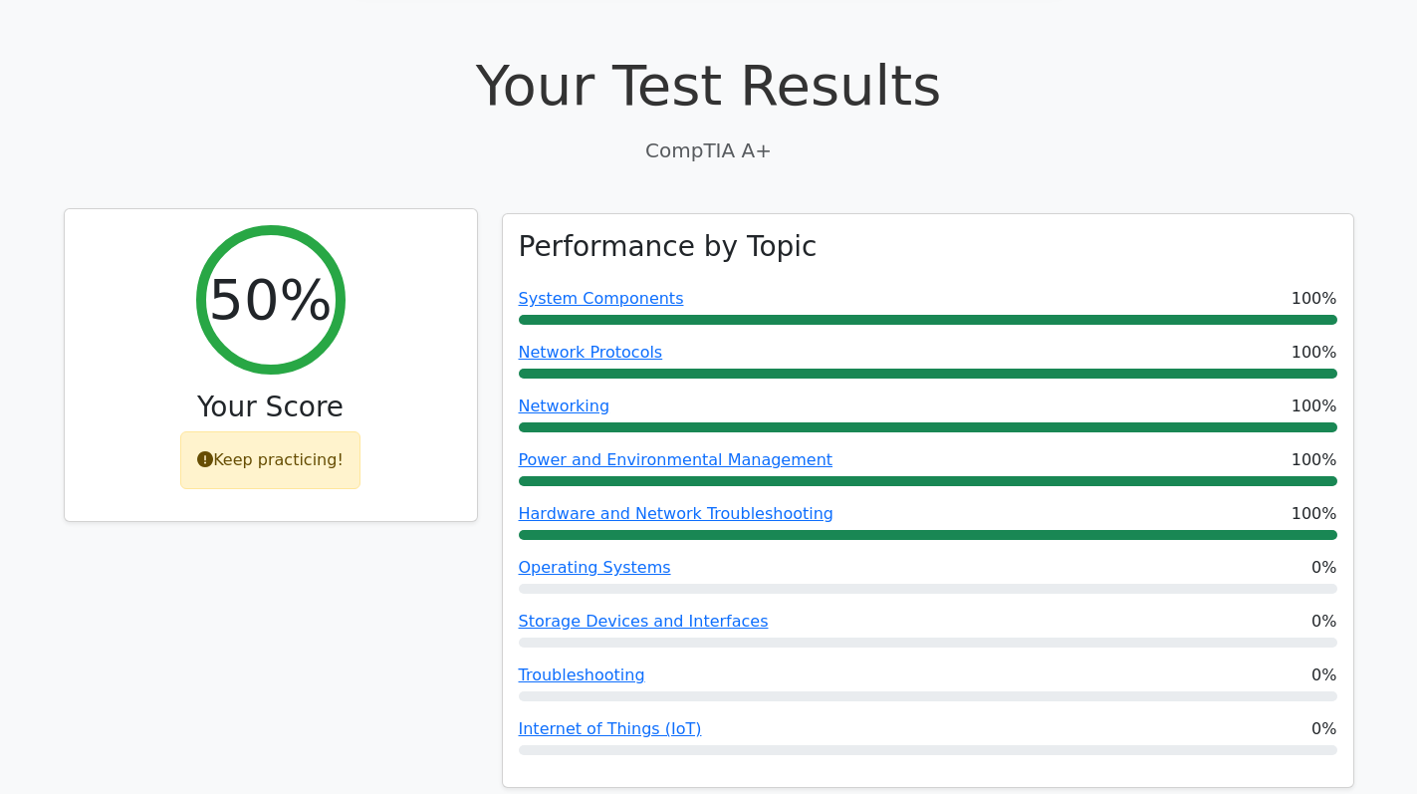
scroll to position [598, 0]
